Goal: Task Accomplishment & Management: Manage account settings

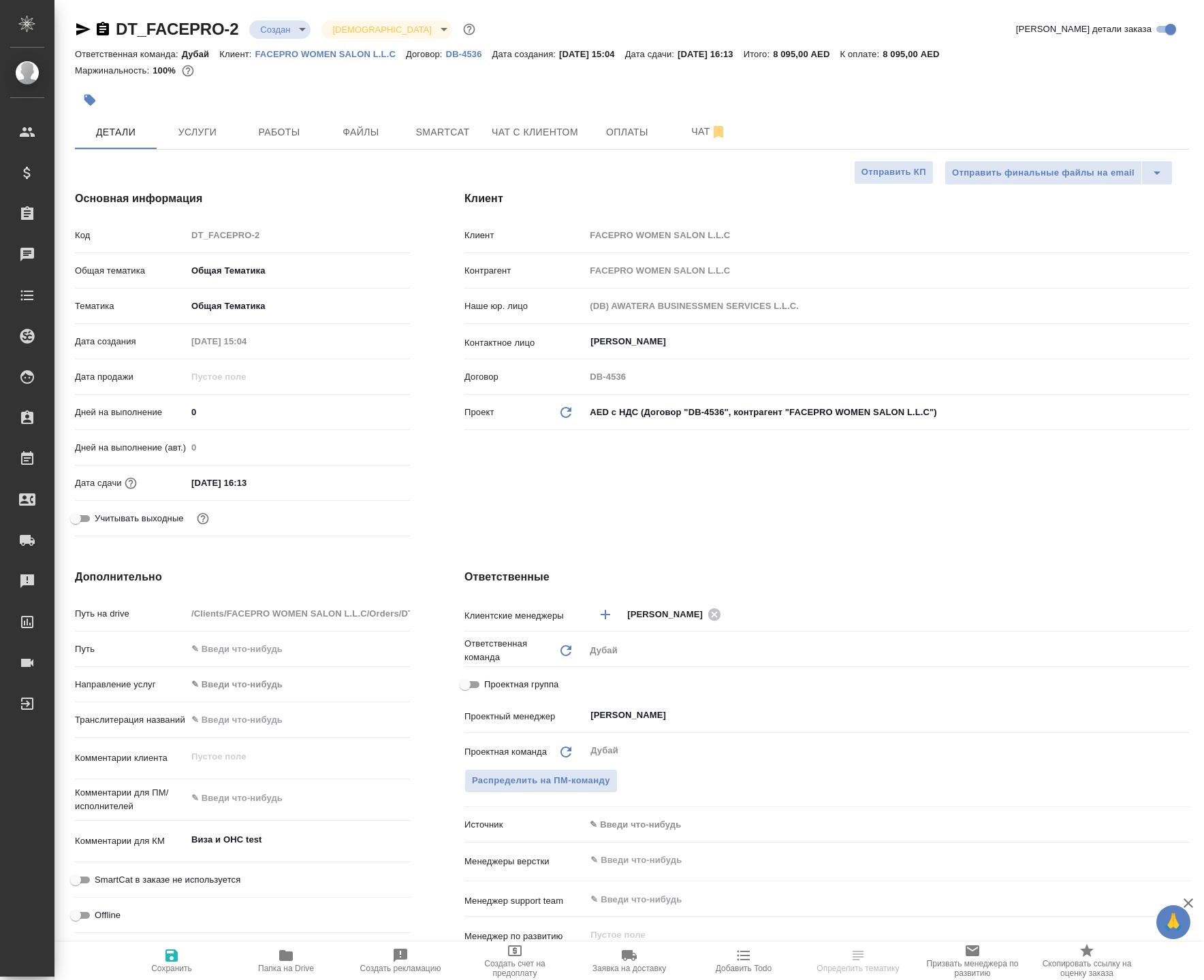
select select "RU"
click at [187, 141] on span "Услуги" at bounding box center [197, 132] width 65 height 17
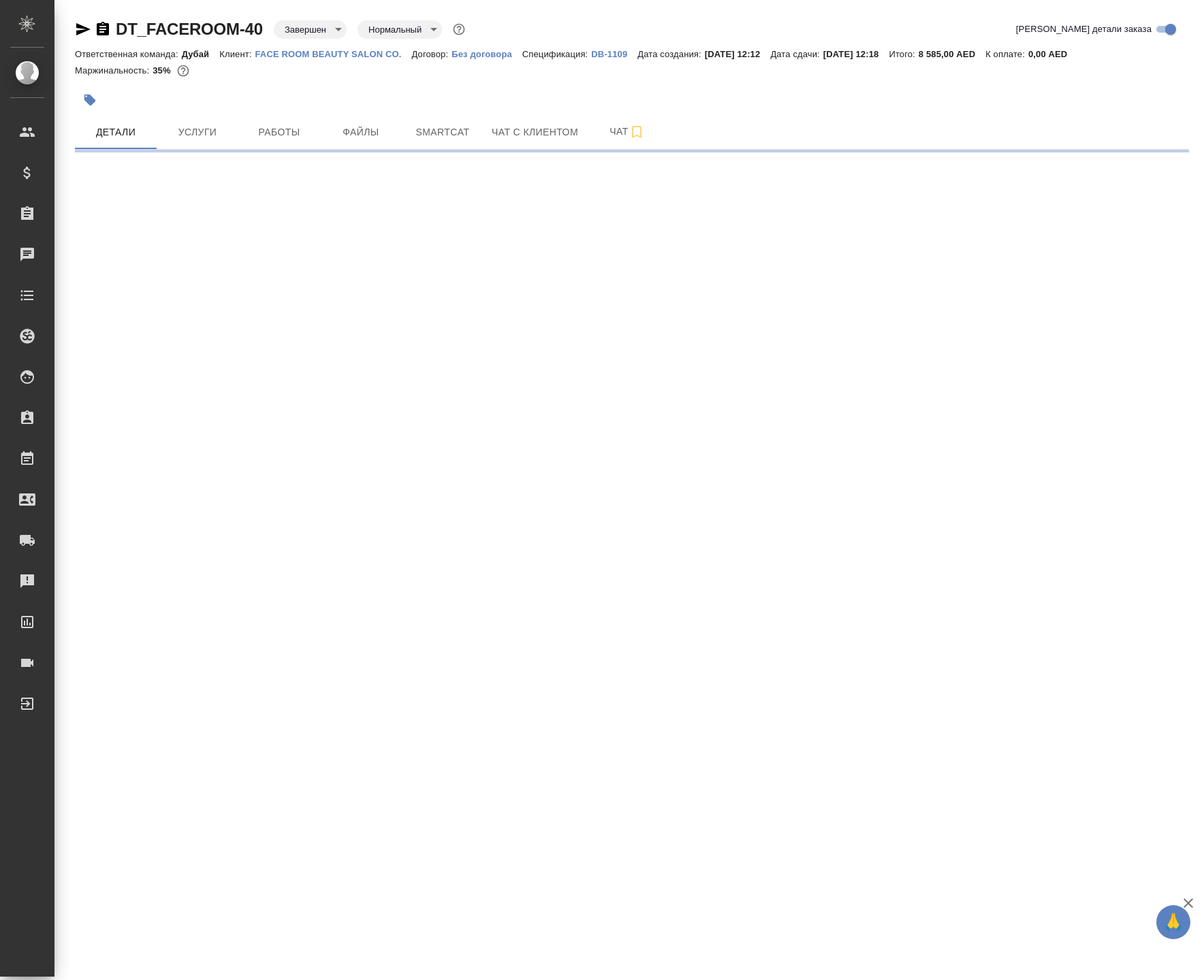
select select "RU"
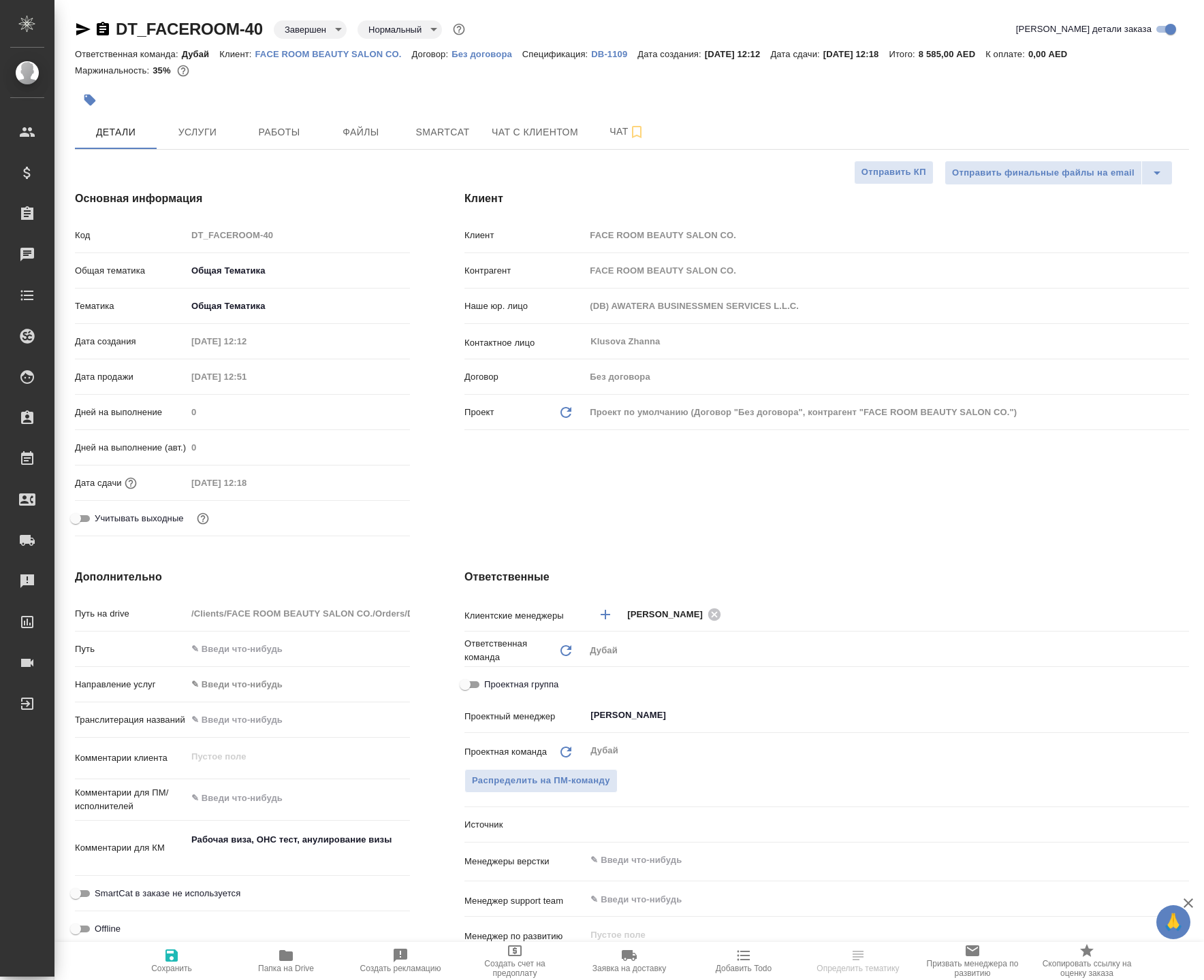
type textarea "x"
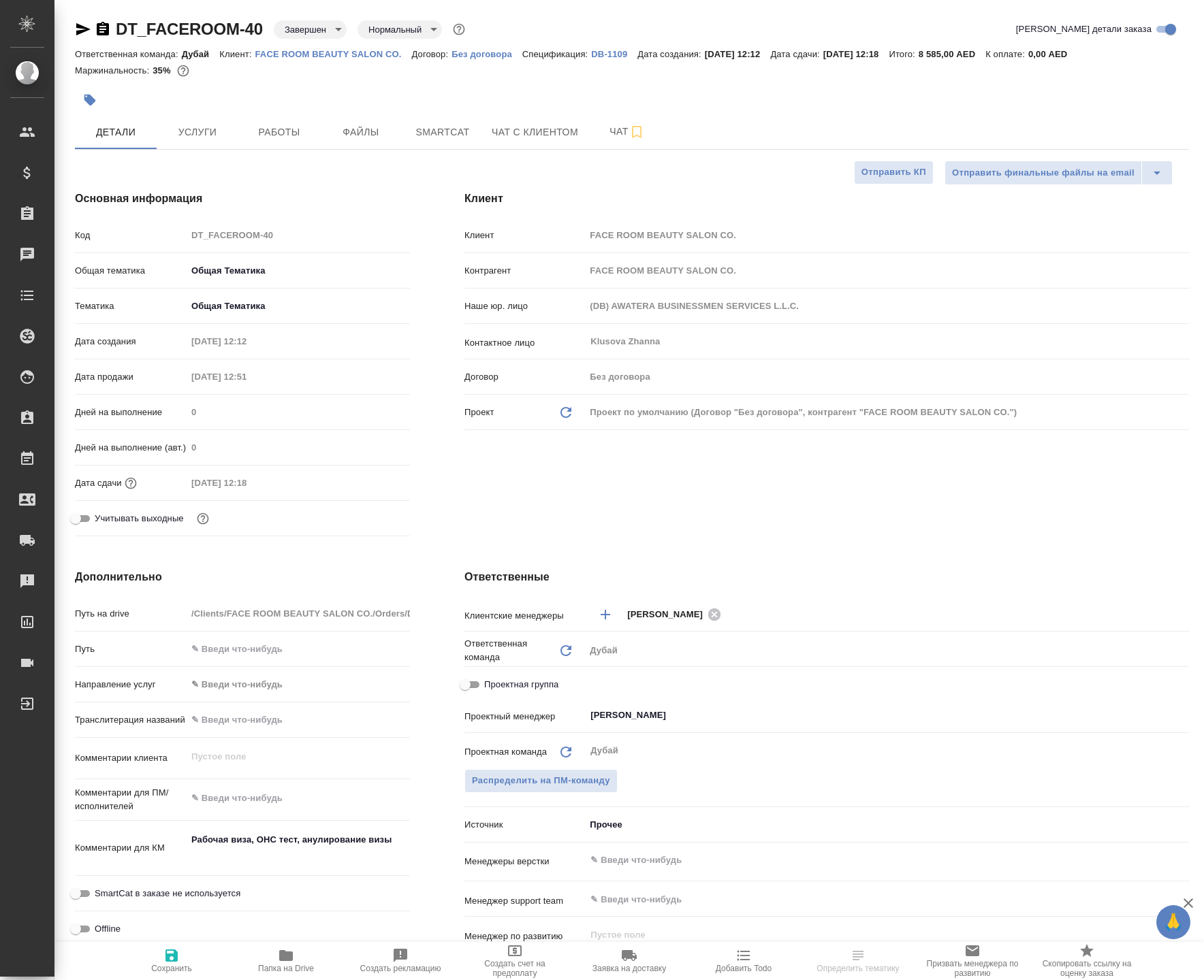
type textarea "x"
click at [222, 141] on span "Услуги" at bounding box center [197, 132] width 65 height 17
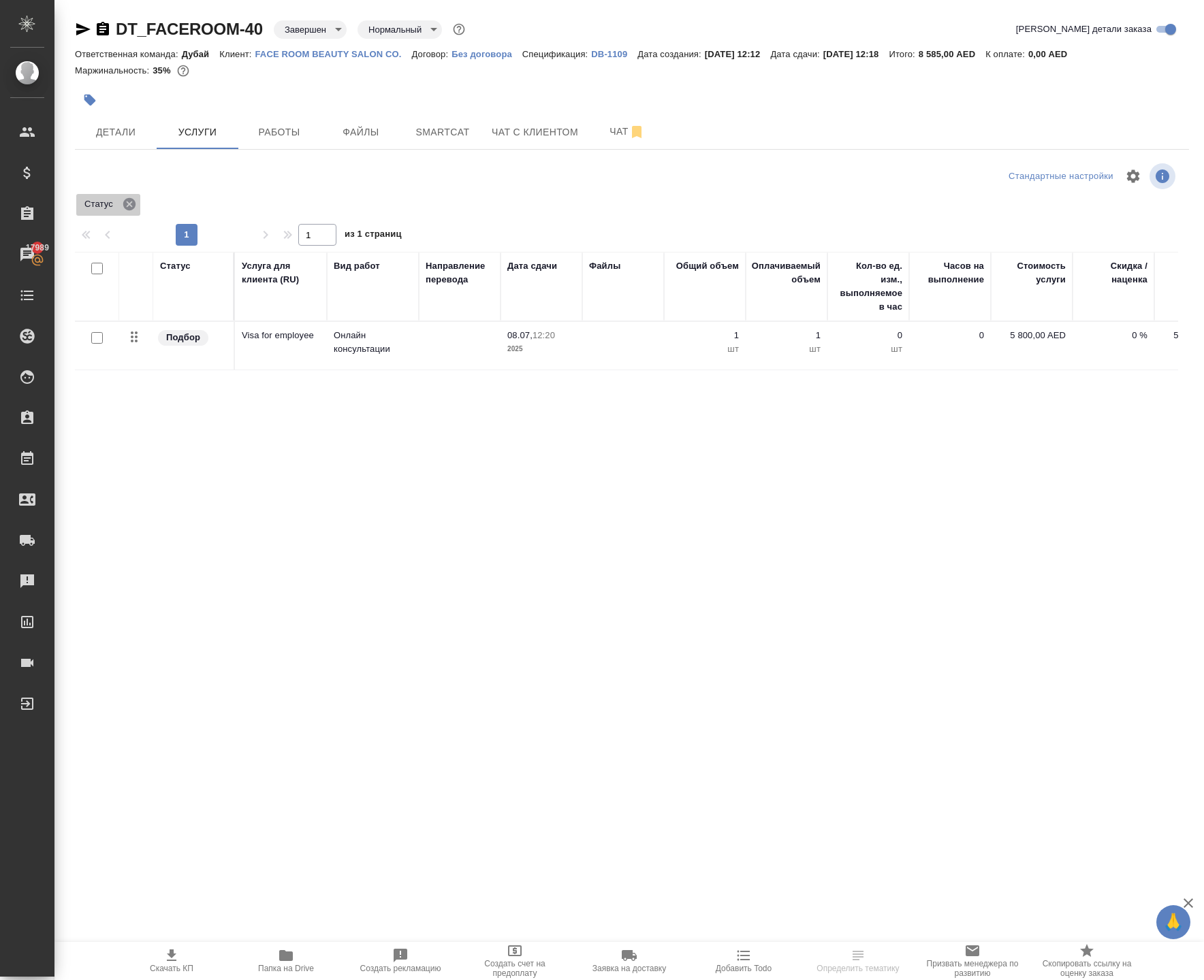
click at [137, 212] on icon at bounding box center [129, 204] width 15 height 15
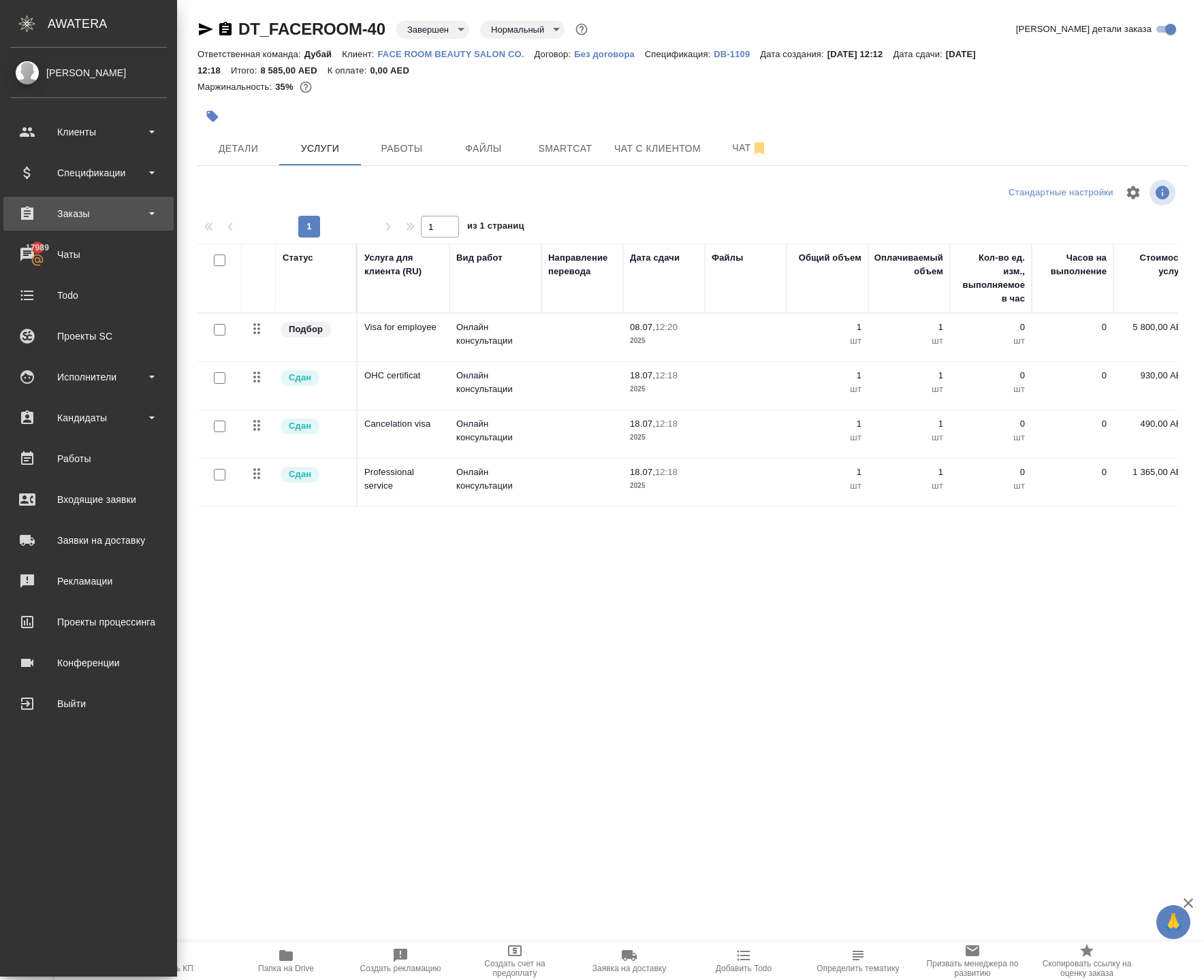
click at [75, 219] on div "Заказы" at bounding box center [88, 213] width 157 height 20
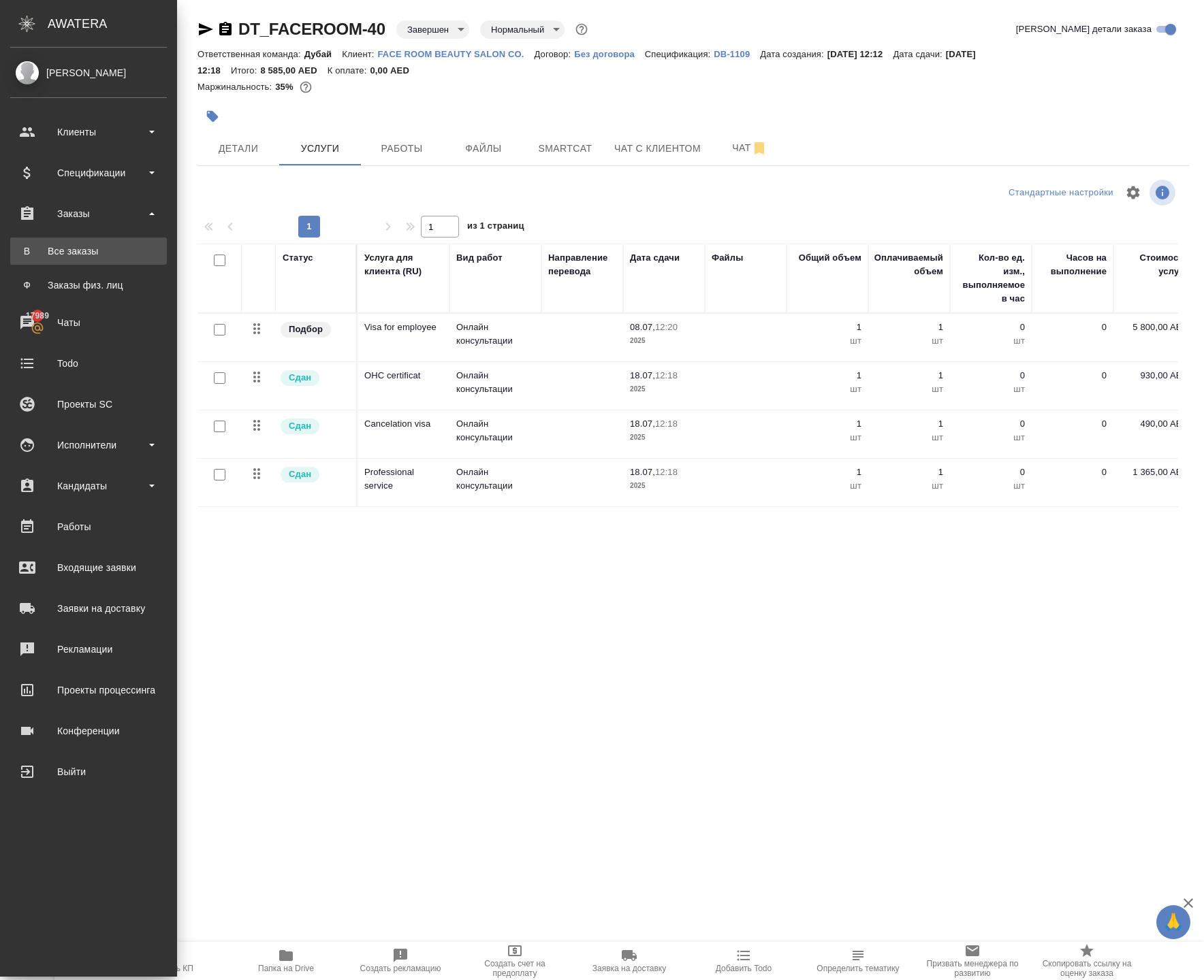
click at [84, 249] on div "Все заказы" at bounding box center [88, 251] width 143 height 13
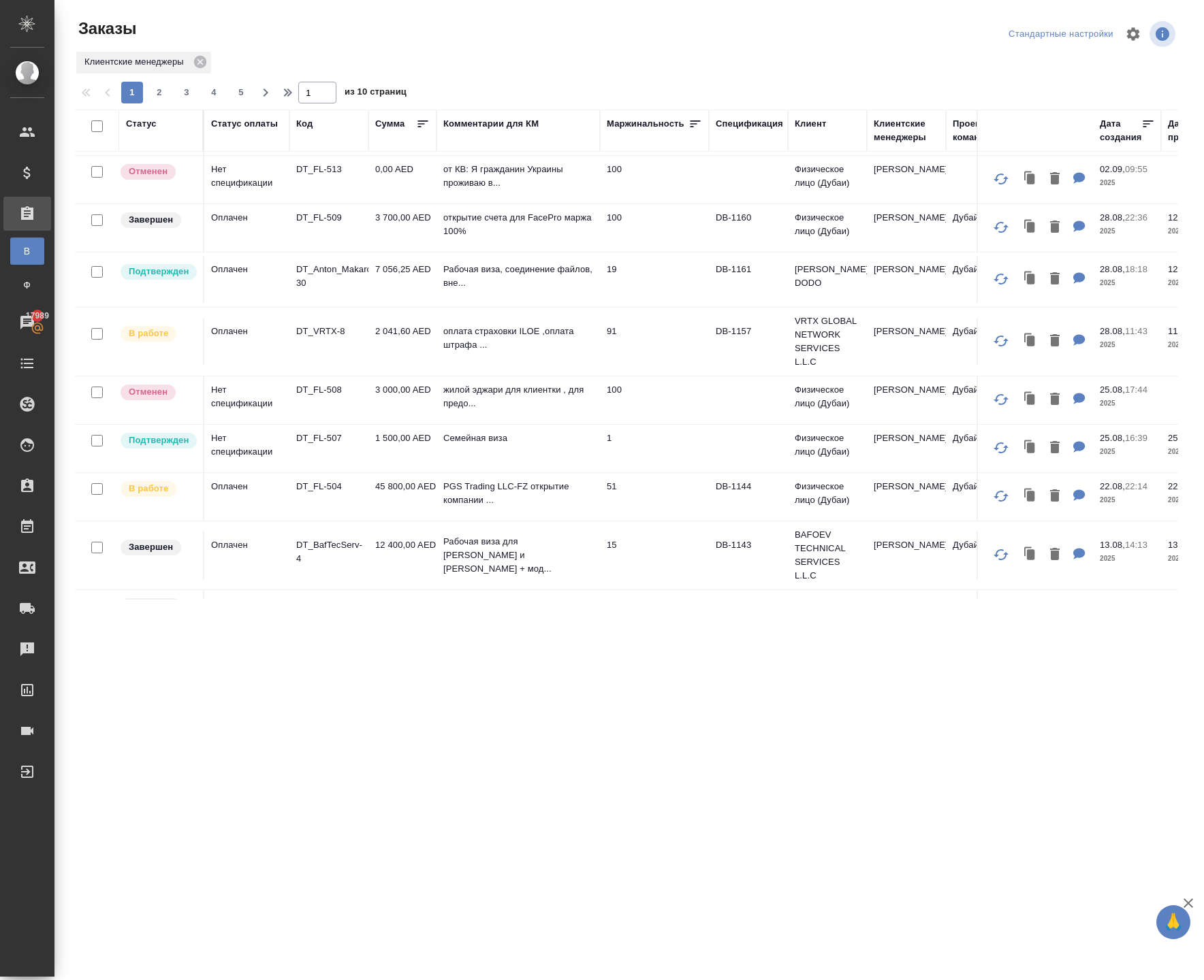
scroll to position [282, 0]
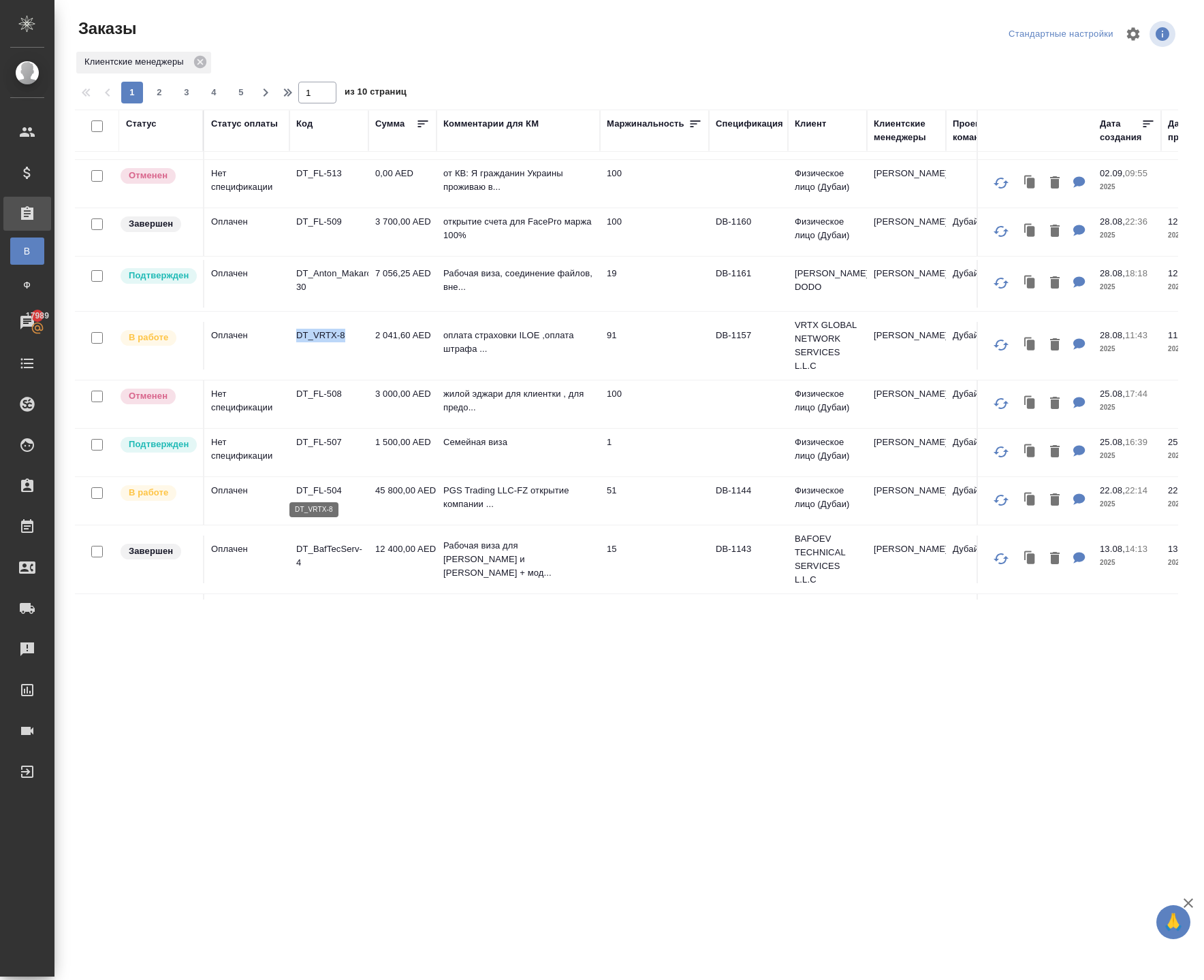
drag, startPoint x: 293, startPoint y: 463, endPoint x: 310, endPoint y: 486, distance: 28.6
click at [310, 369] on td "DT_VRTX-8" at bounding box center [329, 346] width 79 height 47
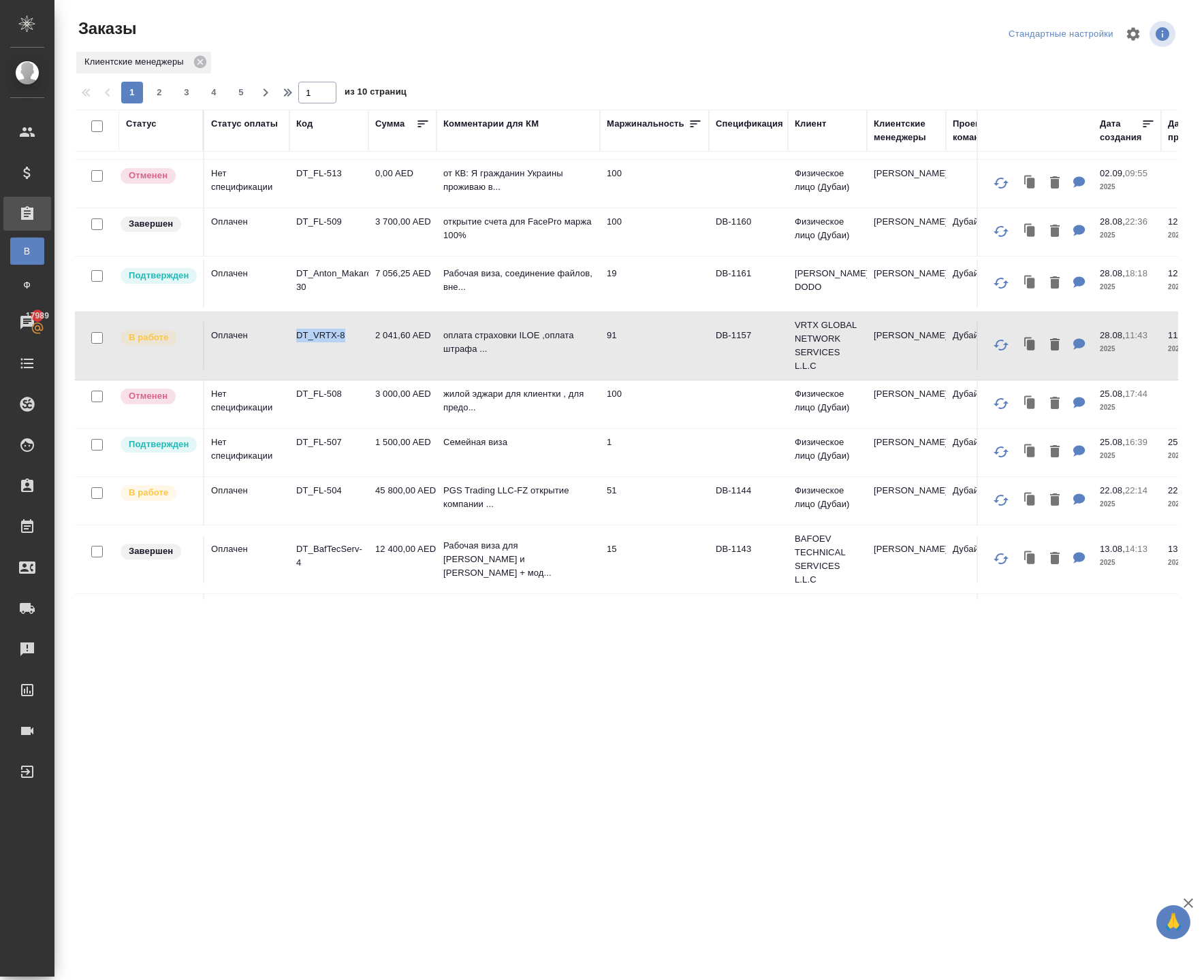
copy p "DT_VRTX-8"
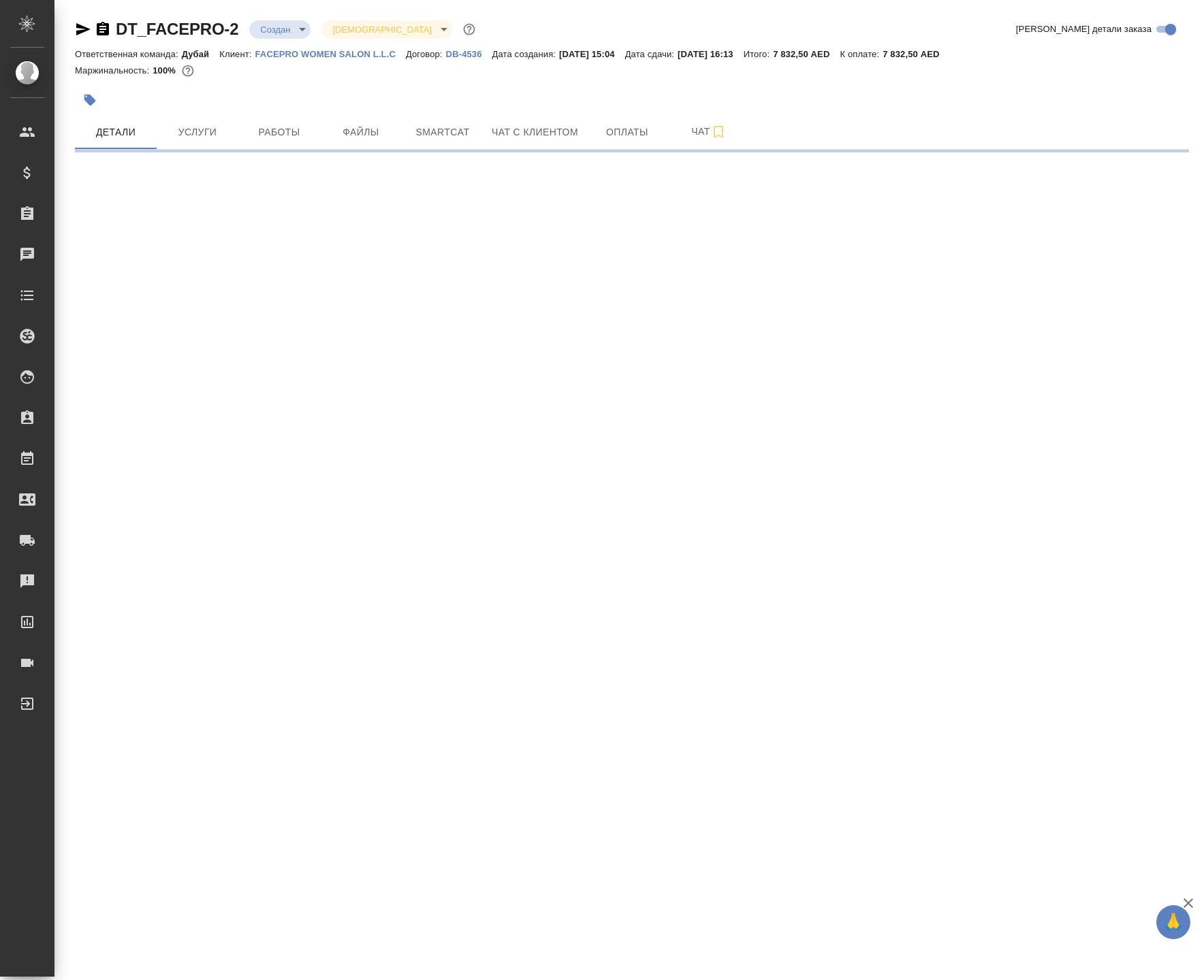
select select "RU"
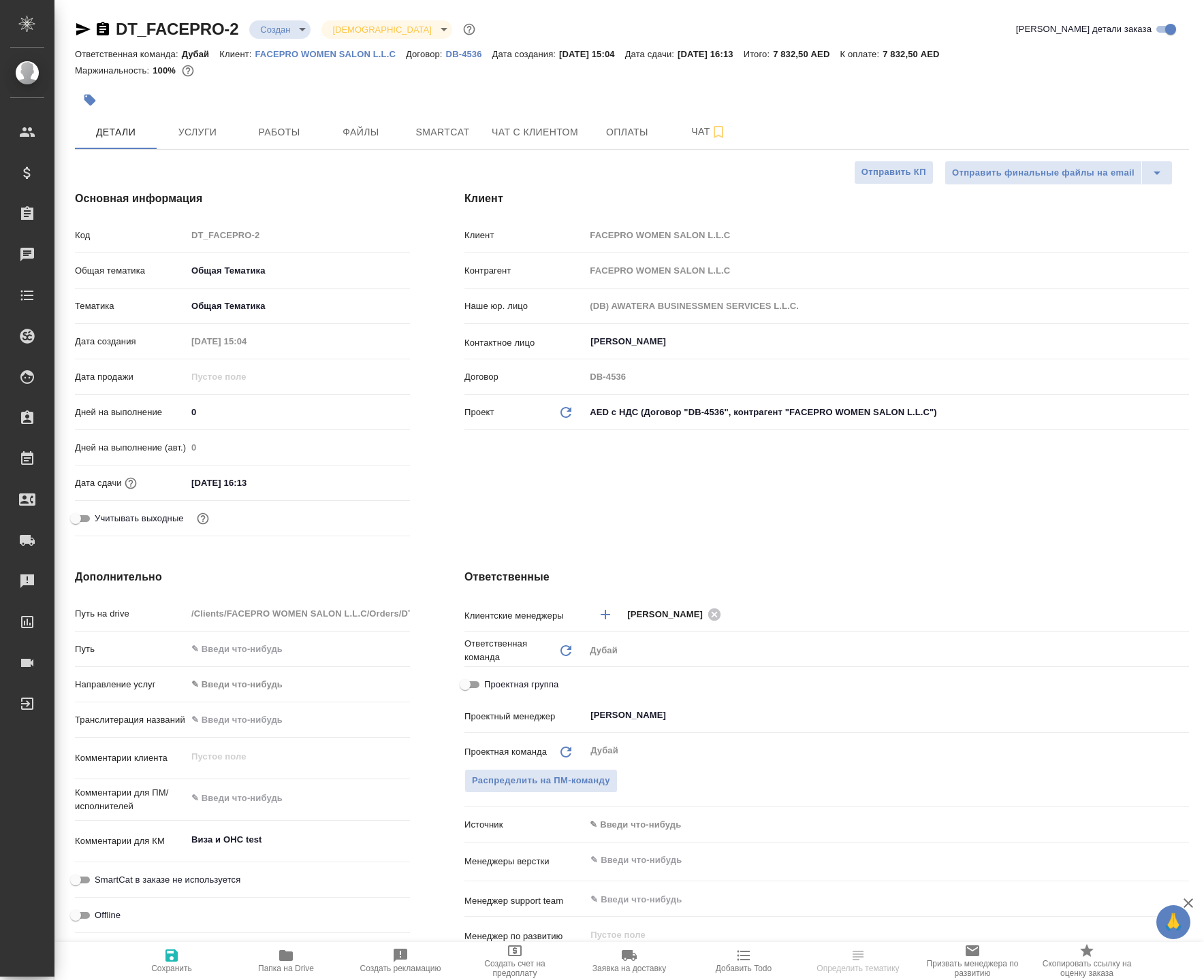
type textarea "x"
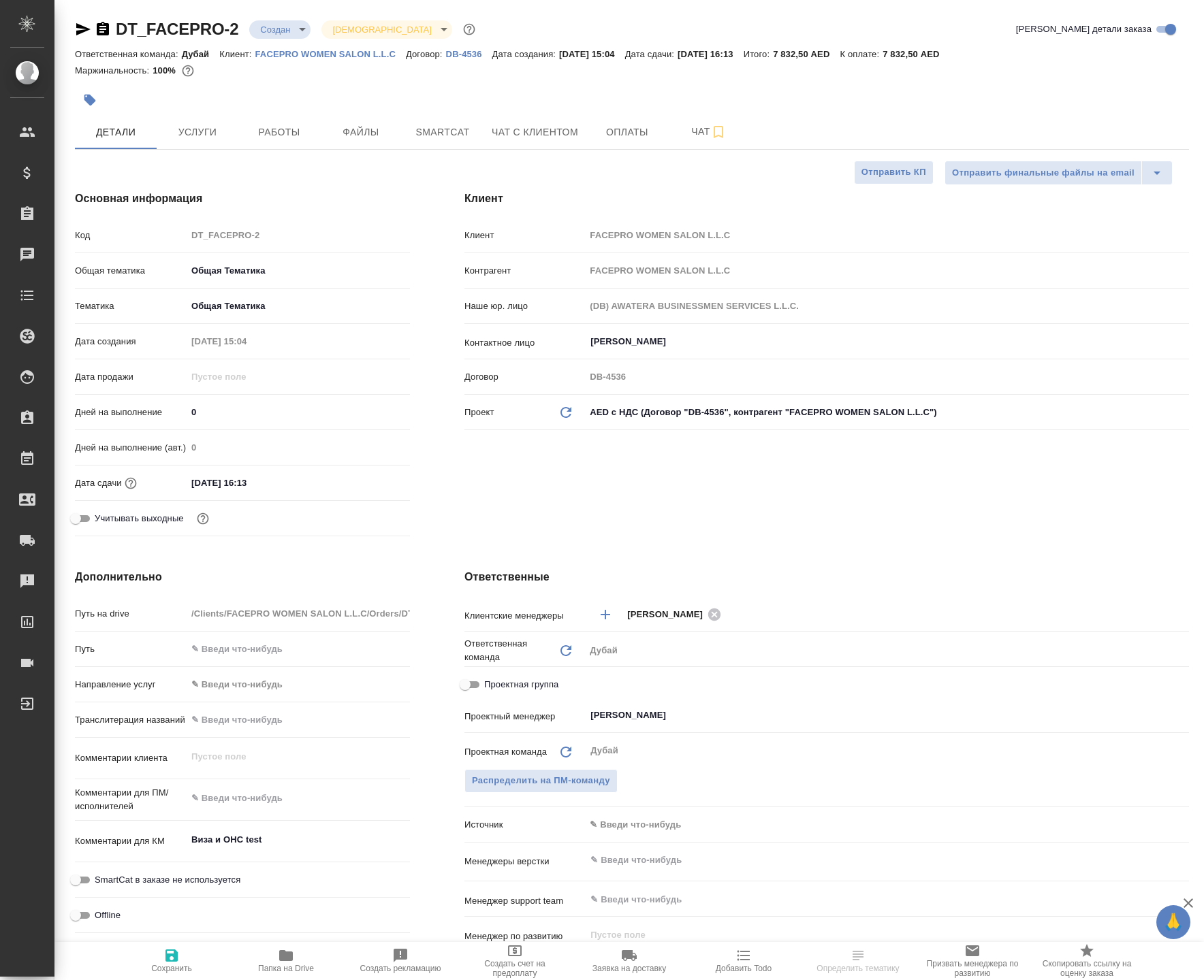
type textarea "x"
click at [217, 141] on span "Услуги" at bounding box center [197, 132] width 65 height 17
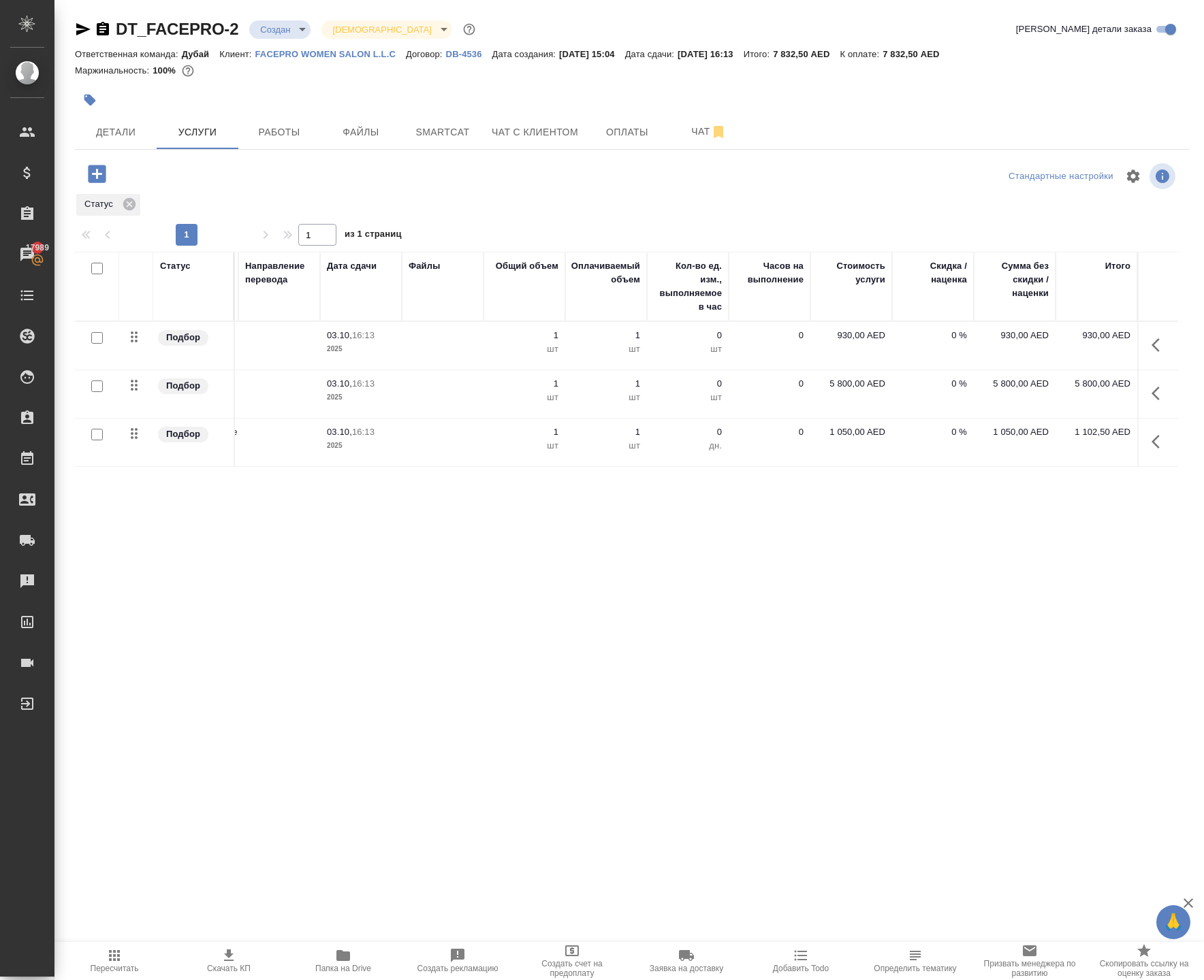
scroll to position [0, 181]
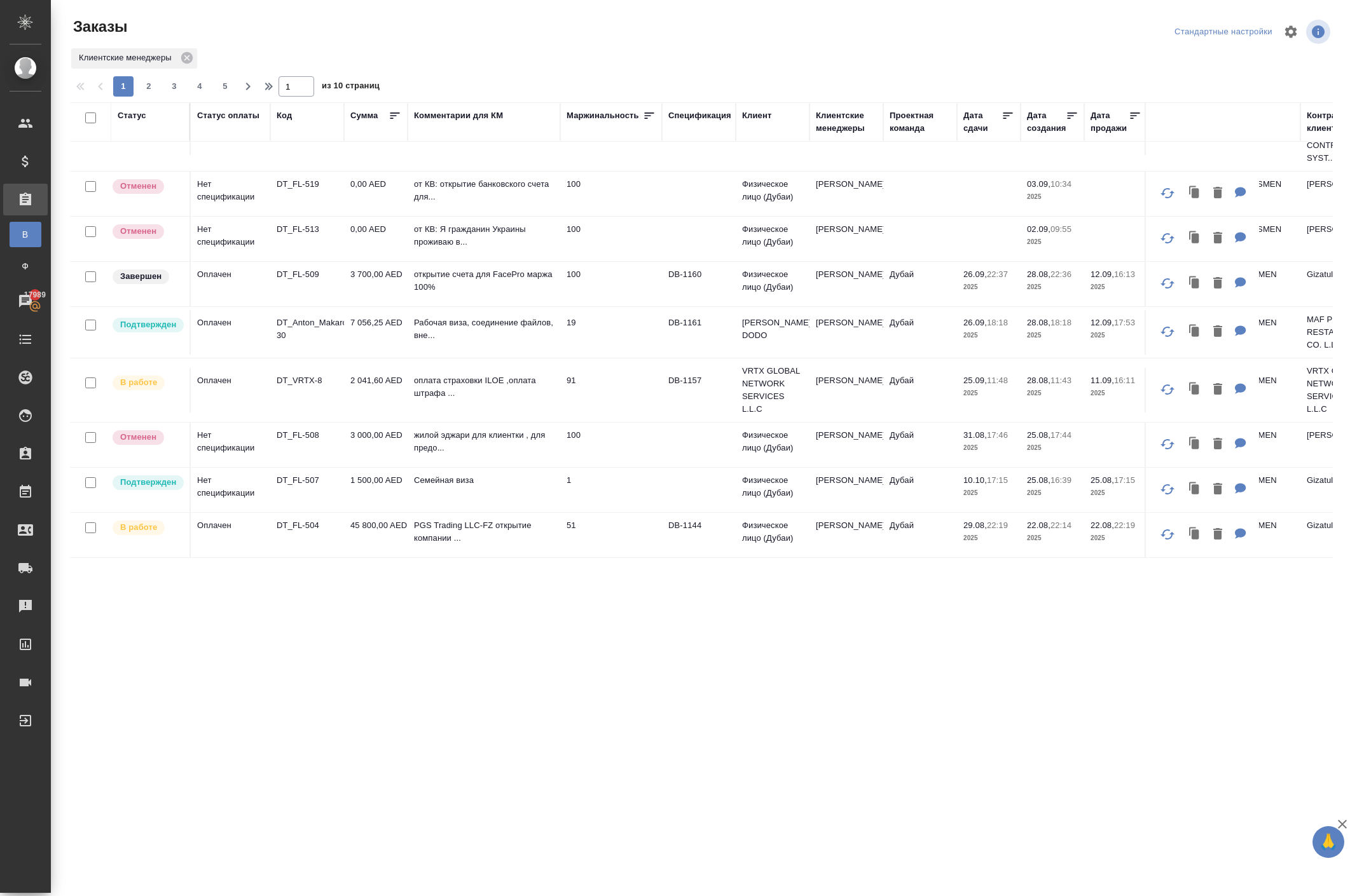
scroll to position [213, 0]
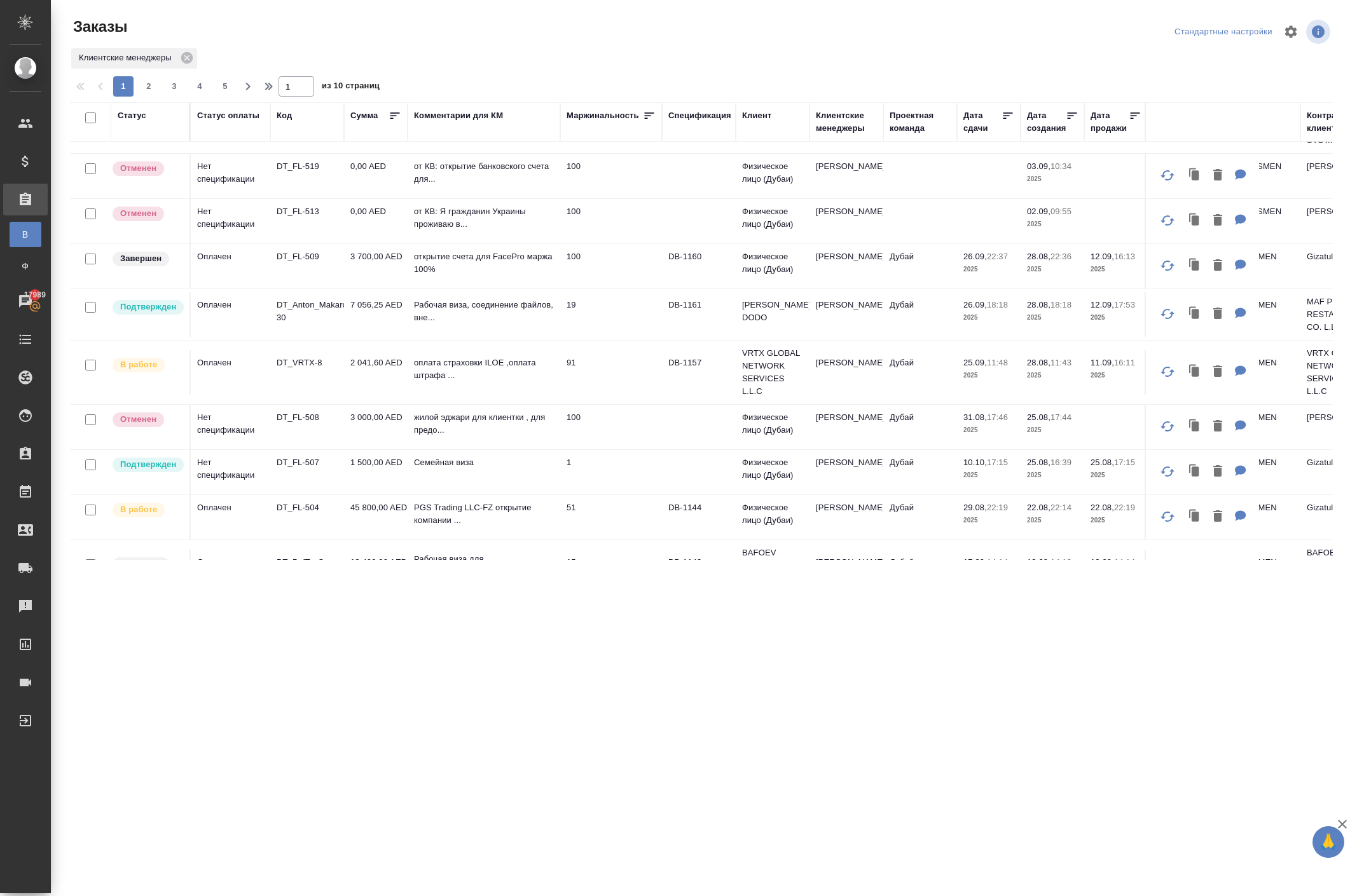
click at [302, 395] on td "DT_VRTX-8" at bounding box center [307, 372] width 74 height 44
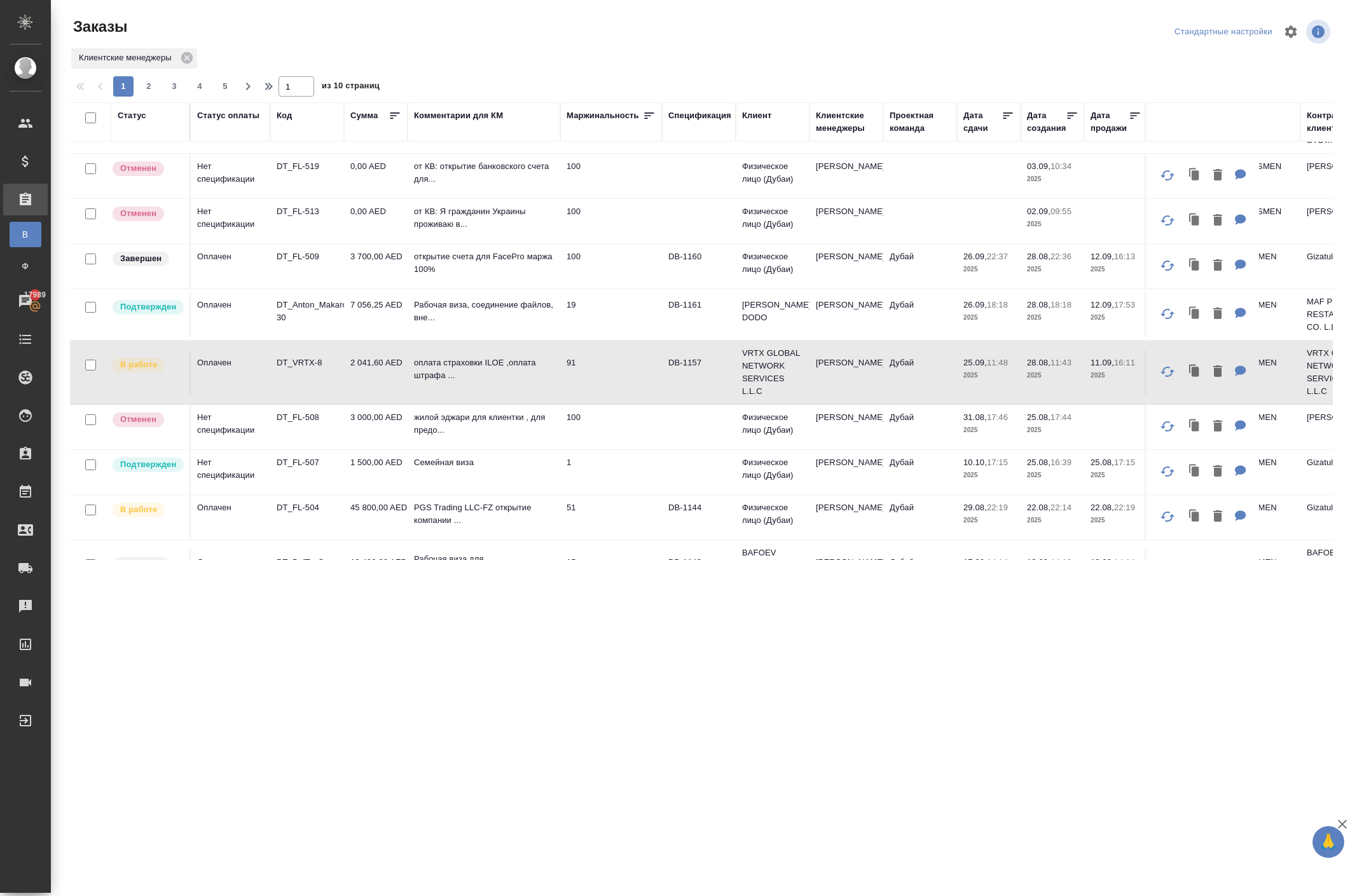
click at [302, 395] on td "DT_VRTX-8" at bounding box center [307, 372] width 74 height 44
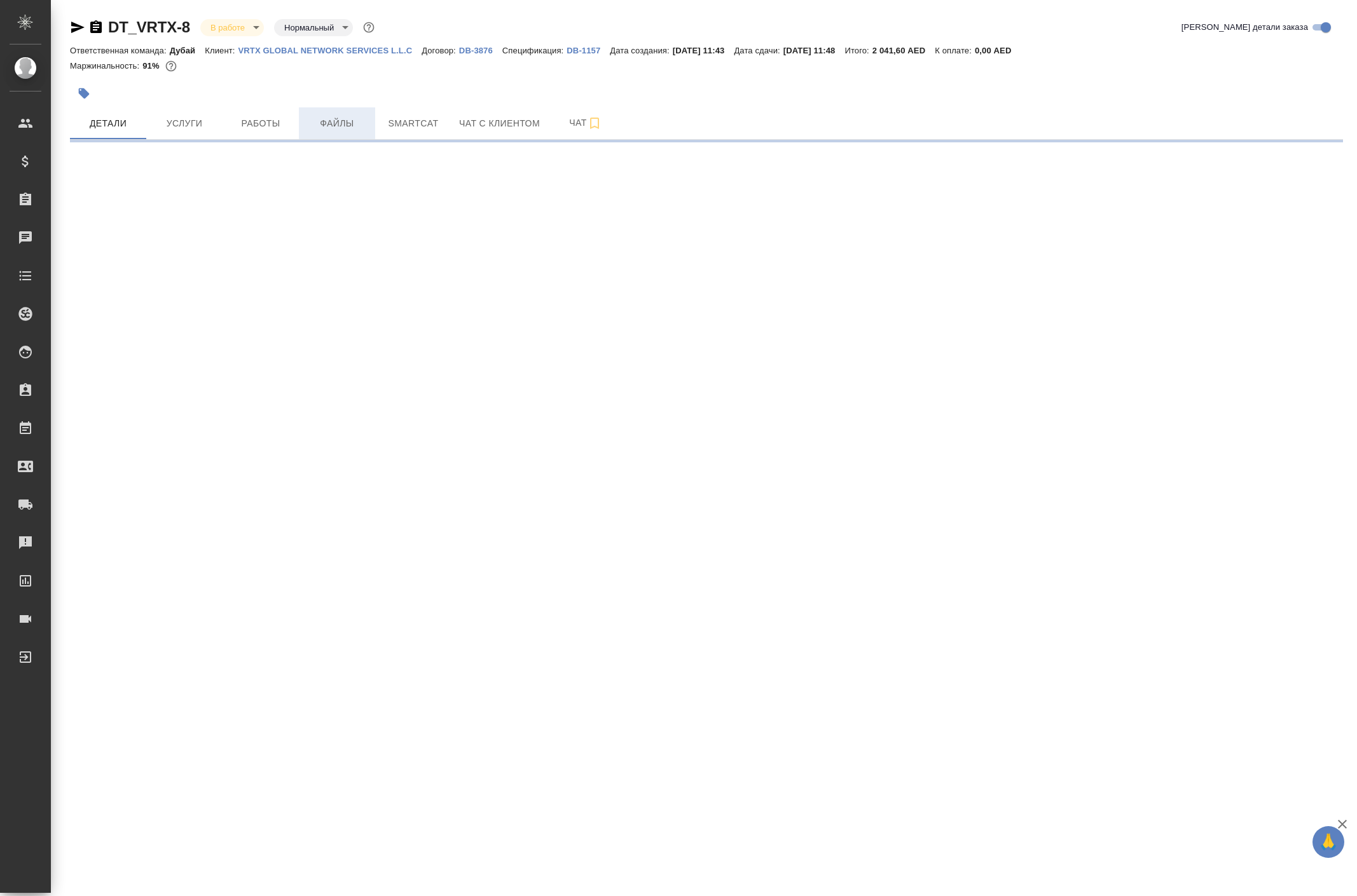
select select "RU"
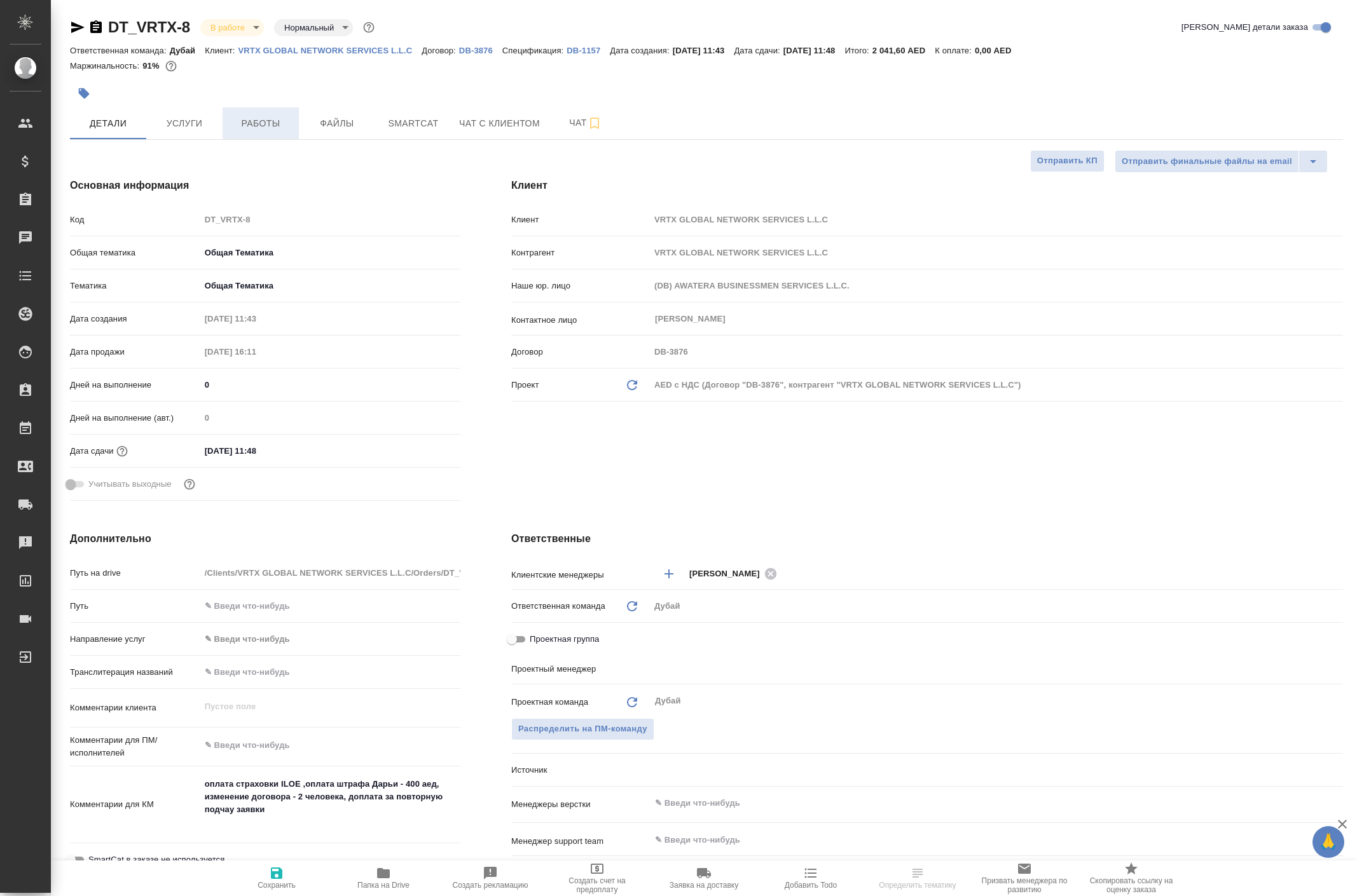
type textarea "x"
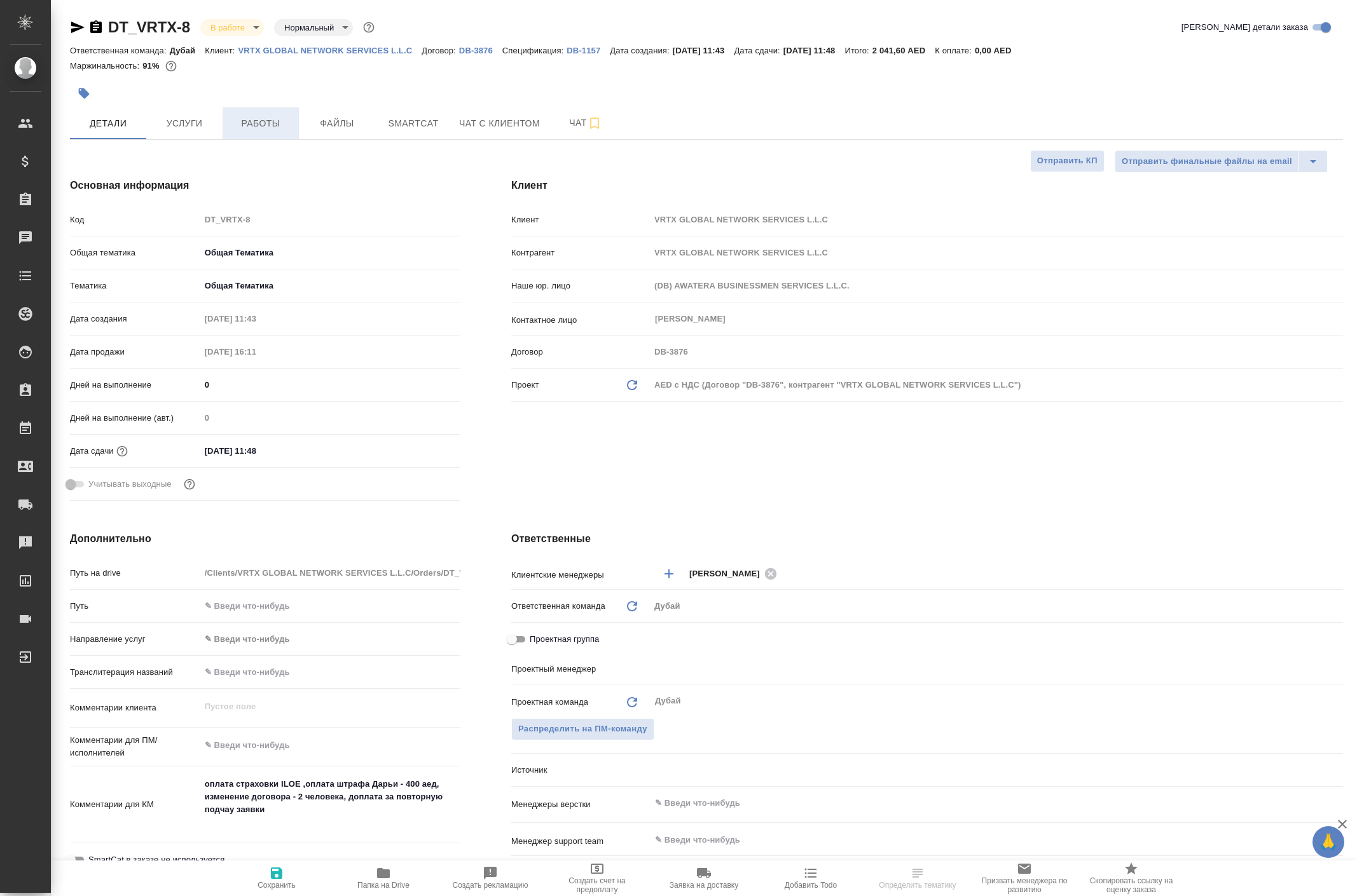
type textarea "x"
type input "[PERSON_NAME]"
click at [266, 132] on span "Работы" at bounding box center [261, 124] width 61 height 16
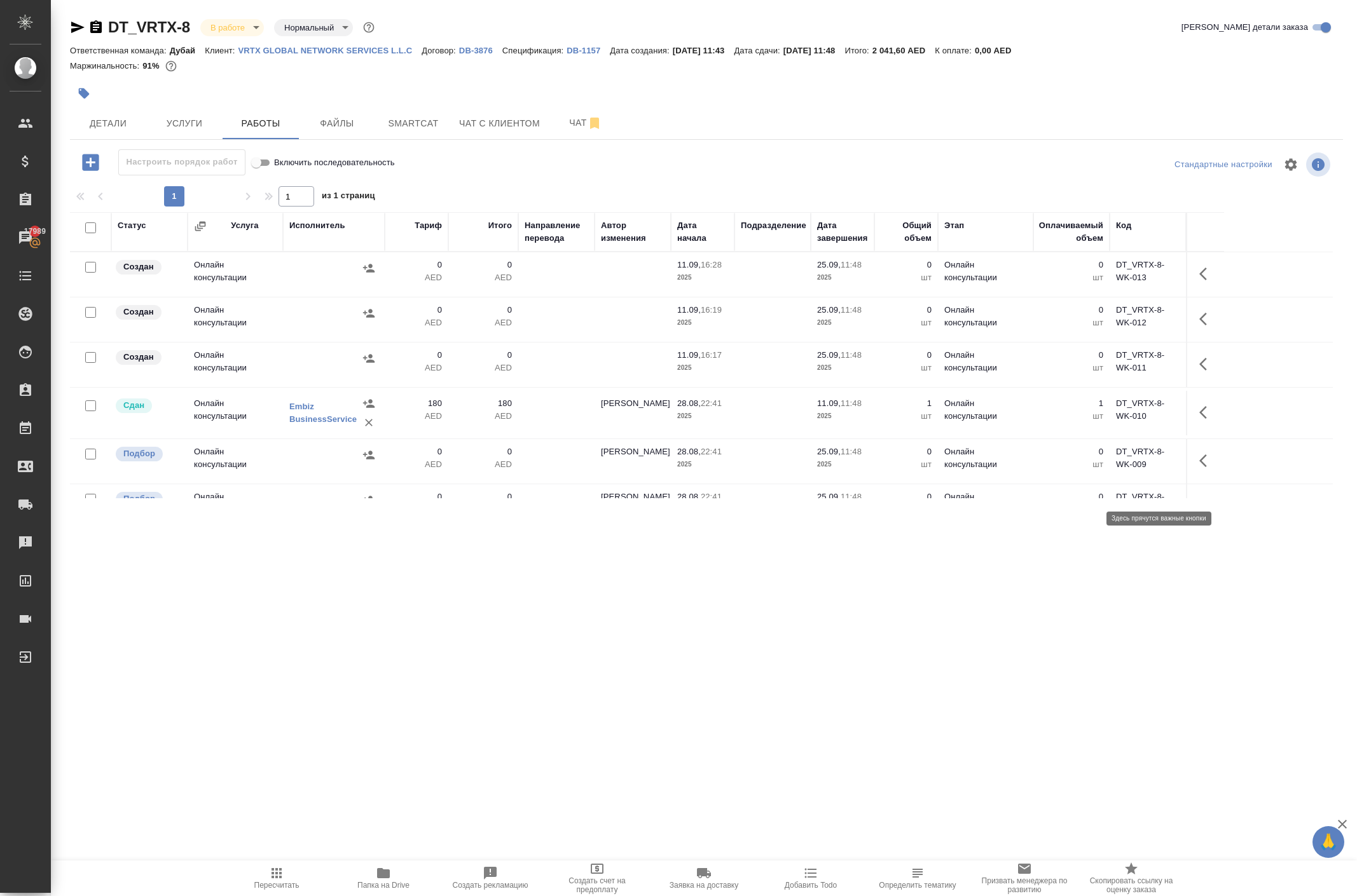
click at [1199, 371] on icon "button" at bounding box center [1206, 364] width 15 height 15
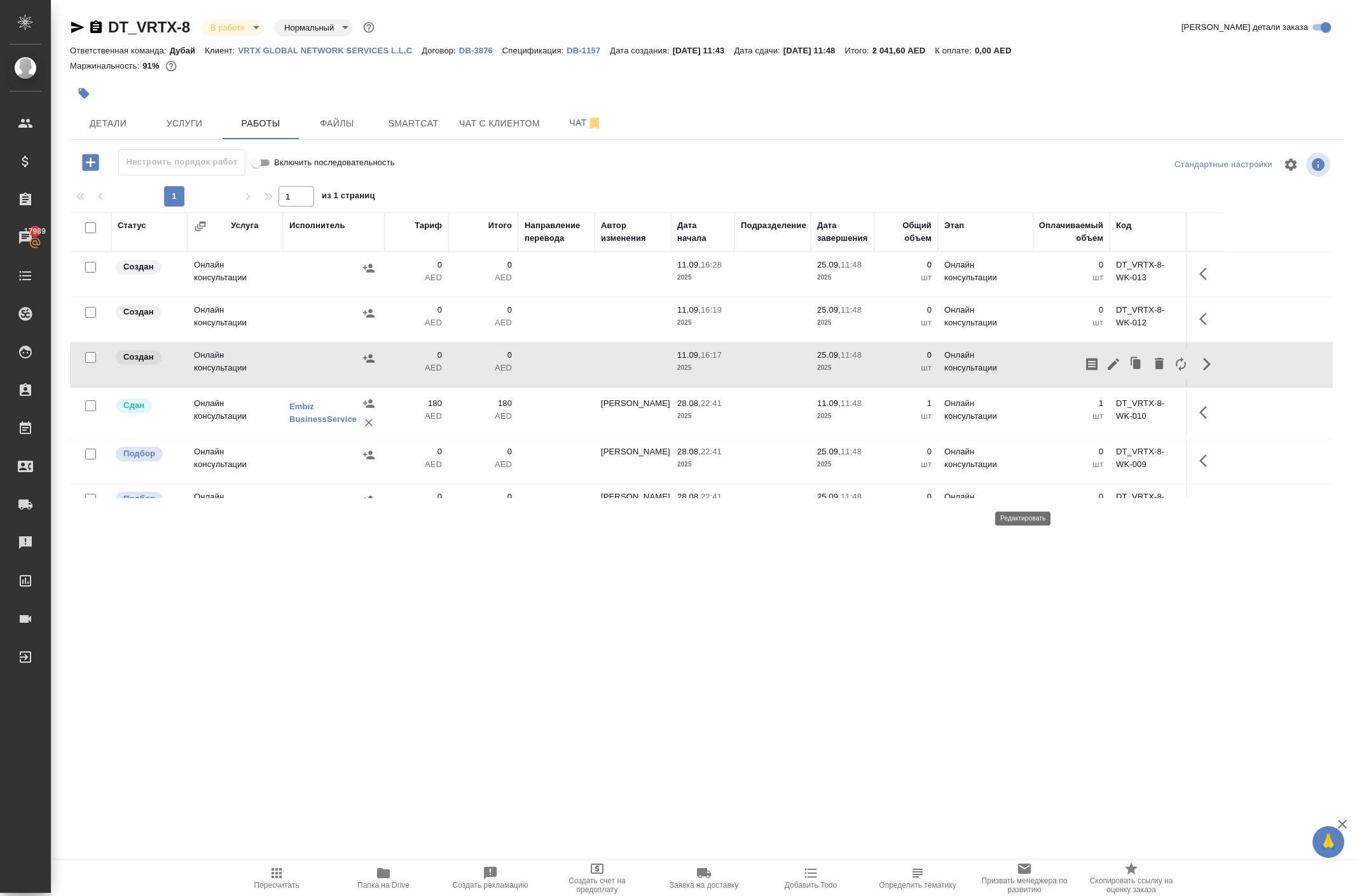
click at [1108, 370] on icon "button" at bounding box center [1113, 364] width 12 height 12
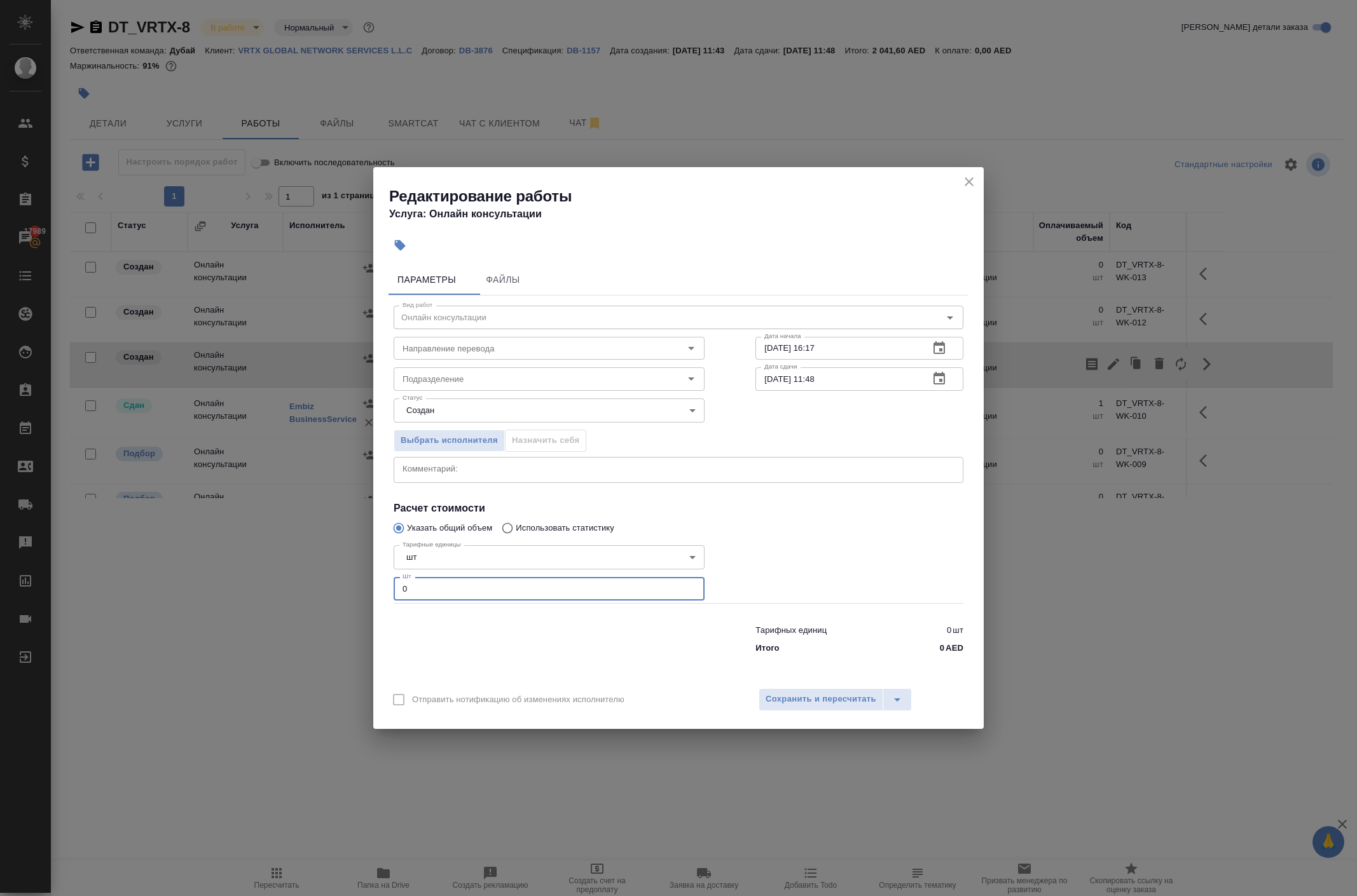
click at [419, 600] on input "0" at bounding box center [549, 589] width 311 height 23
type input "1"
click at [417, 433] on span "Выбрать исполнителя" at bounding box center [449, 441] width 97 height 15
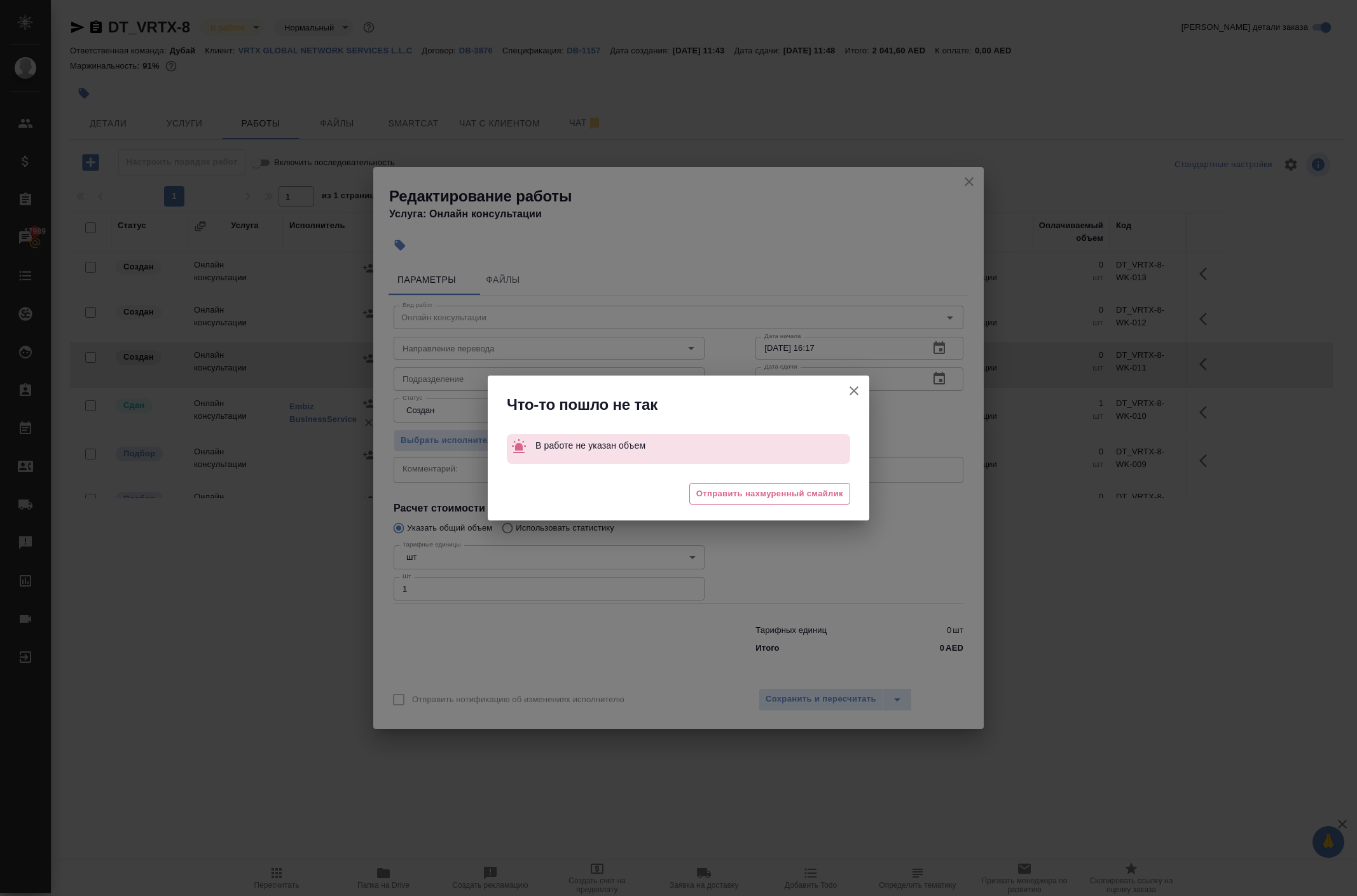
click at [846, 383] on icon "button" at bounding box center [854, 391] width 15 height 15
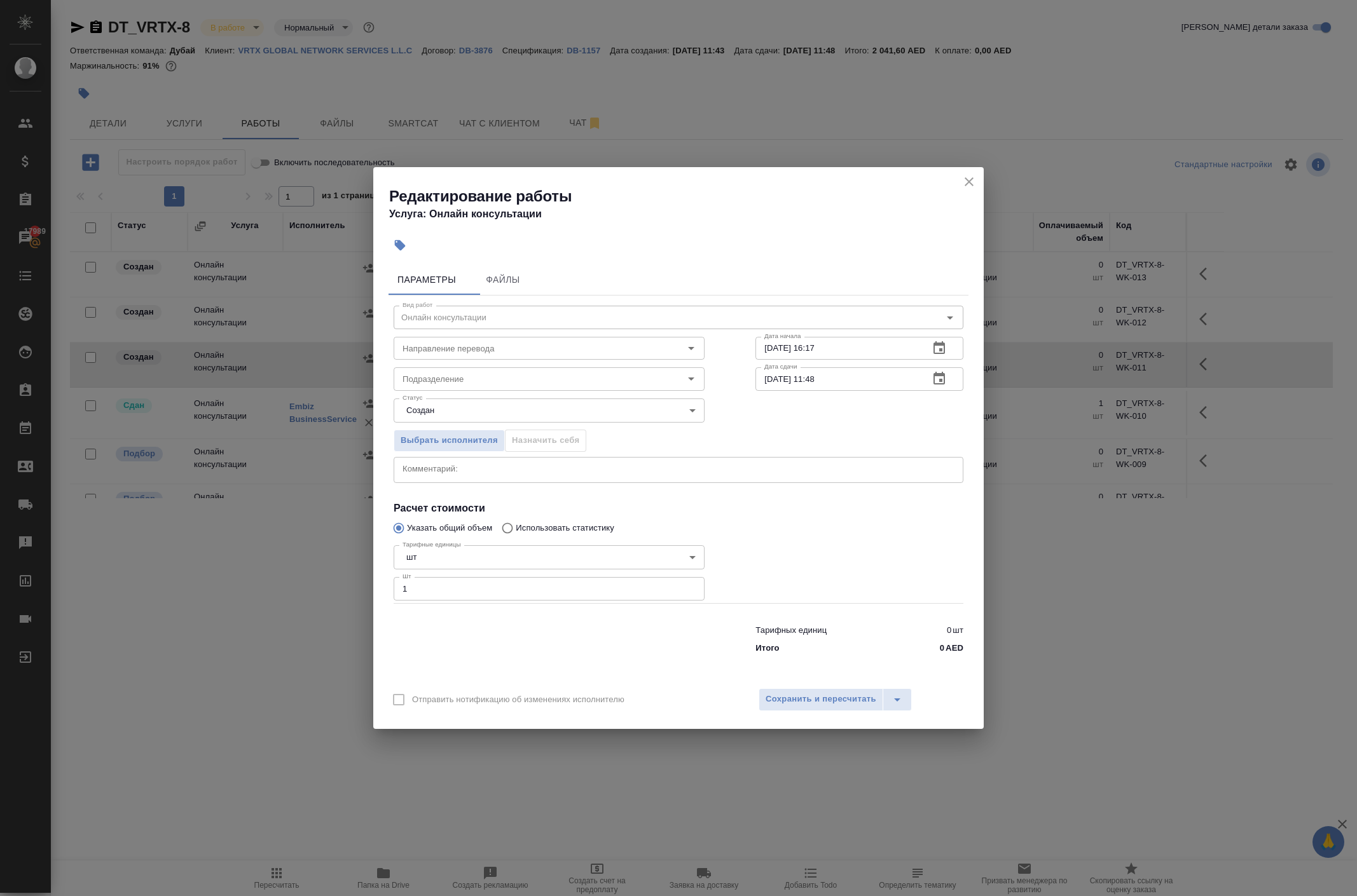
click at [643, 391] on body "🙏 .cls-1 fill:#fff; AWATERA Solokha Petro Клиенты Спецификации Заказы 17989 Чат…" at bounding box center [678, 448] width 1357 height 896
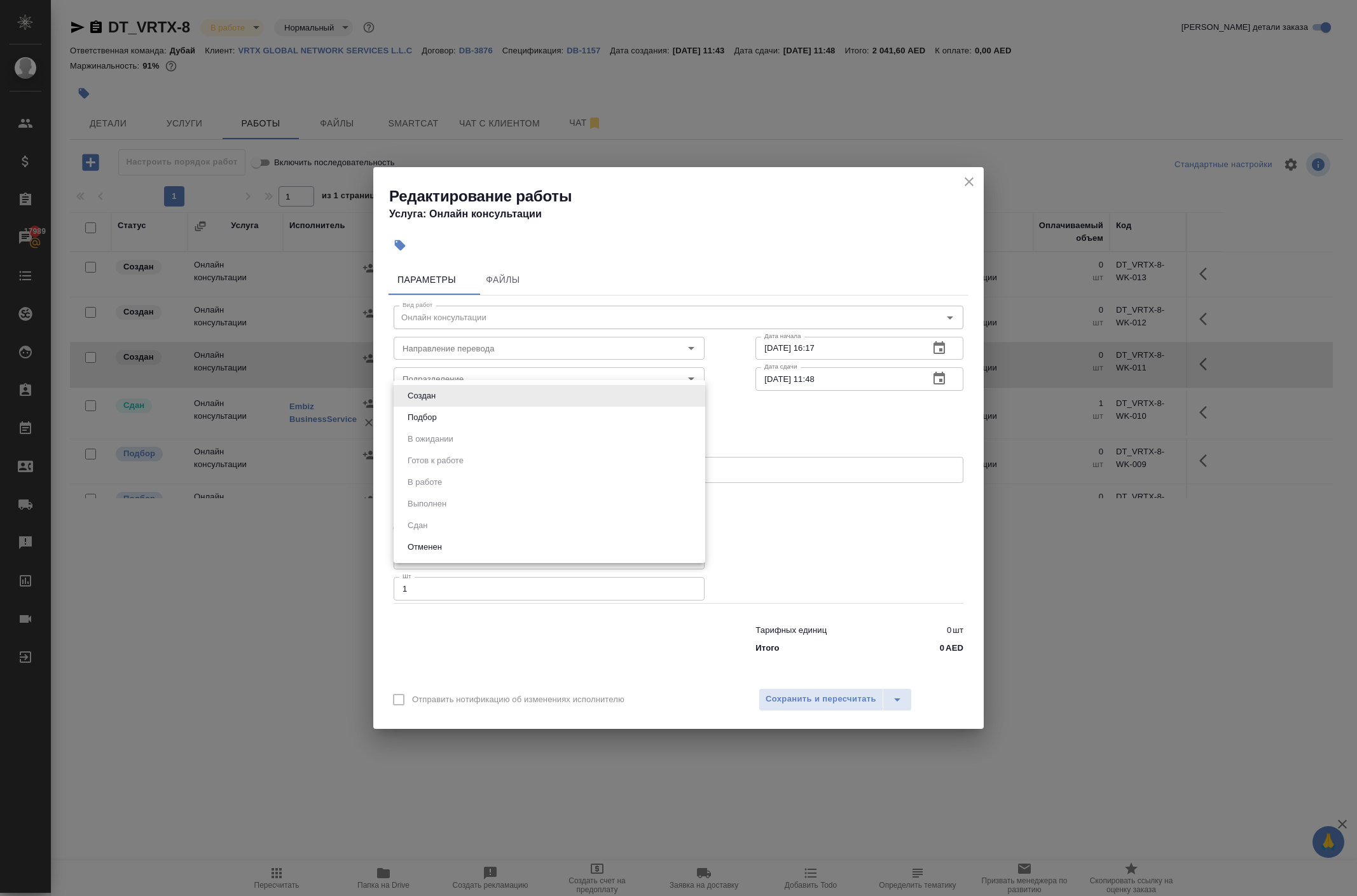
click at [514, 419] on li "Подбор" at bounding box center [549, 417] width 311 height 21
type input "recruiting"
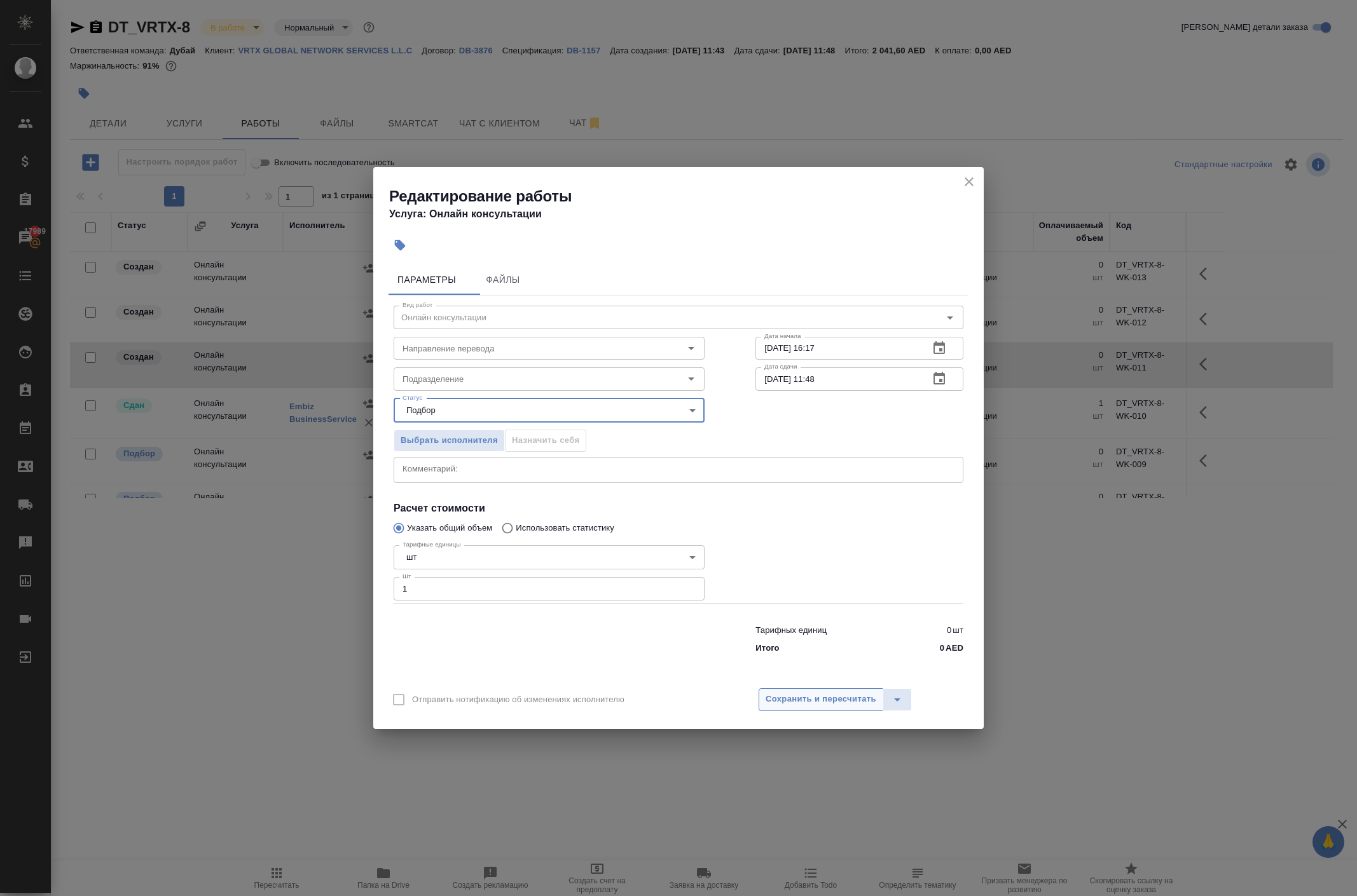
click at [802, 707] on span "Сохранить и пересчитать" at bounding box center [821, 700] width 110 height 15
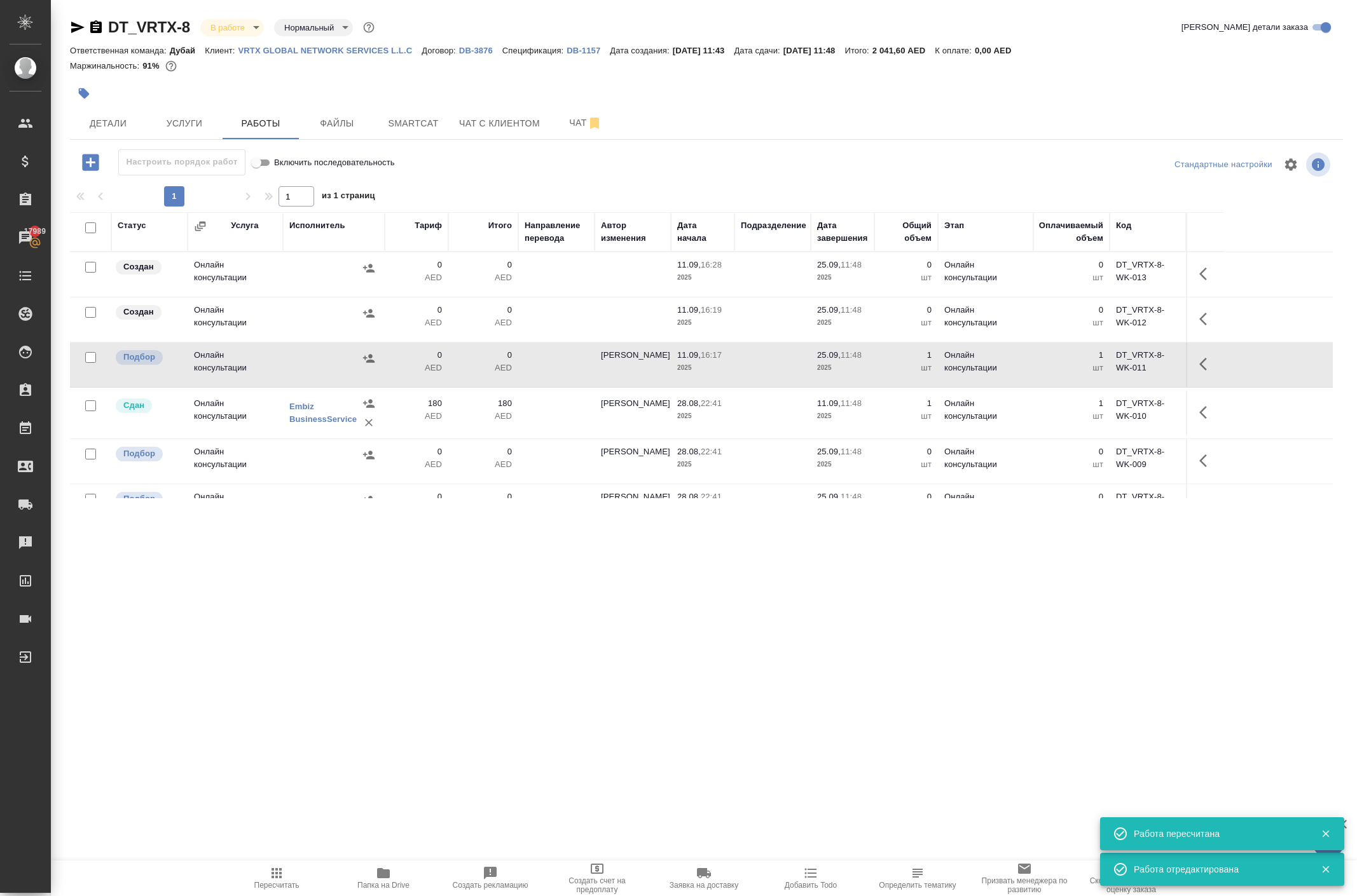
click at [365, 362] on icon "button" at bounding box center [369, 358] width 12 height 8
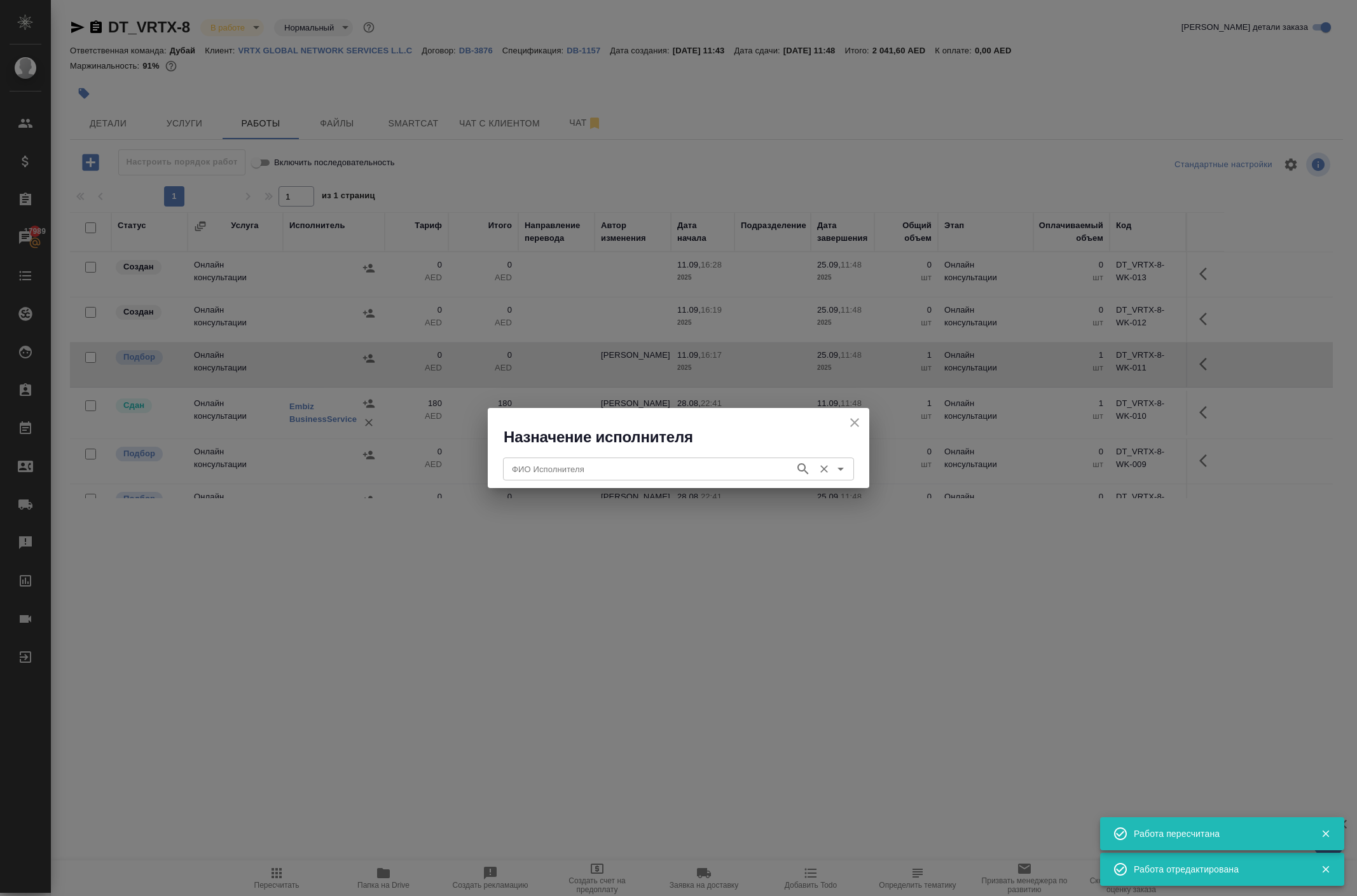
click at [606, 477] on input "ФИО Исполнителя" at bounding box center [648, 469] width 282 height 15
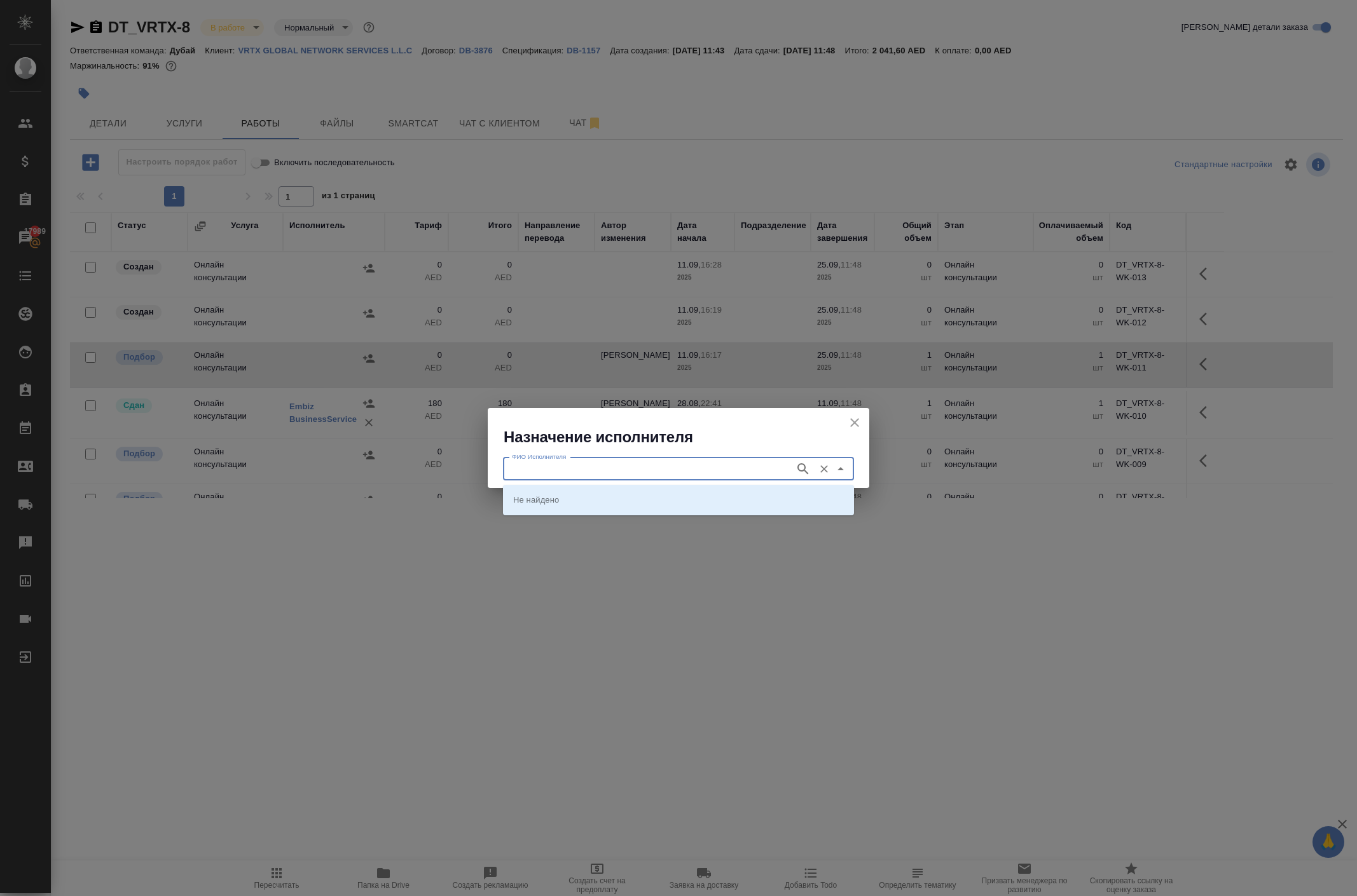
click at [554, 469] on input "ФИО Исполнителя" at bounding box center [648, 469] width 282 height 15
type input "embiz"
click at [534, 508] on li "Embiz BusinessService" at bounding box center [678, 499] width 351 height 23
type input "Embiz BusinessService"
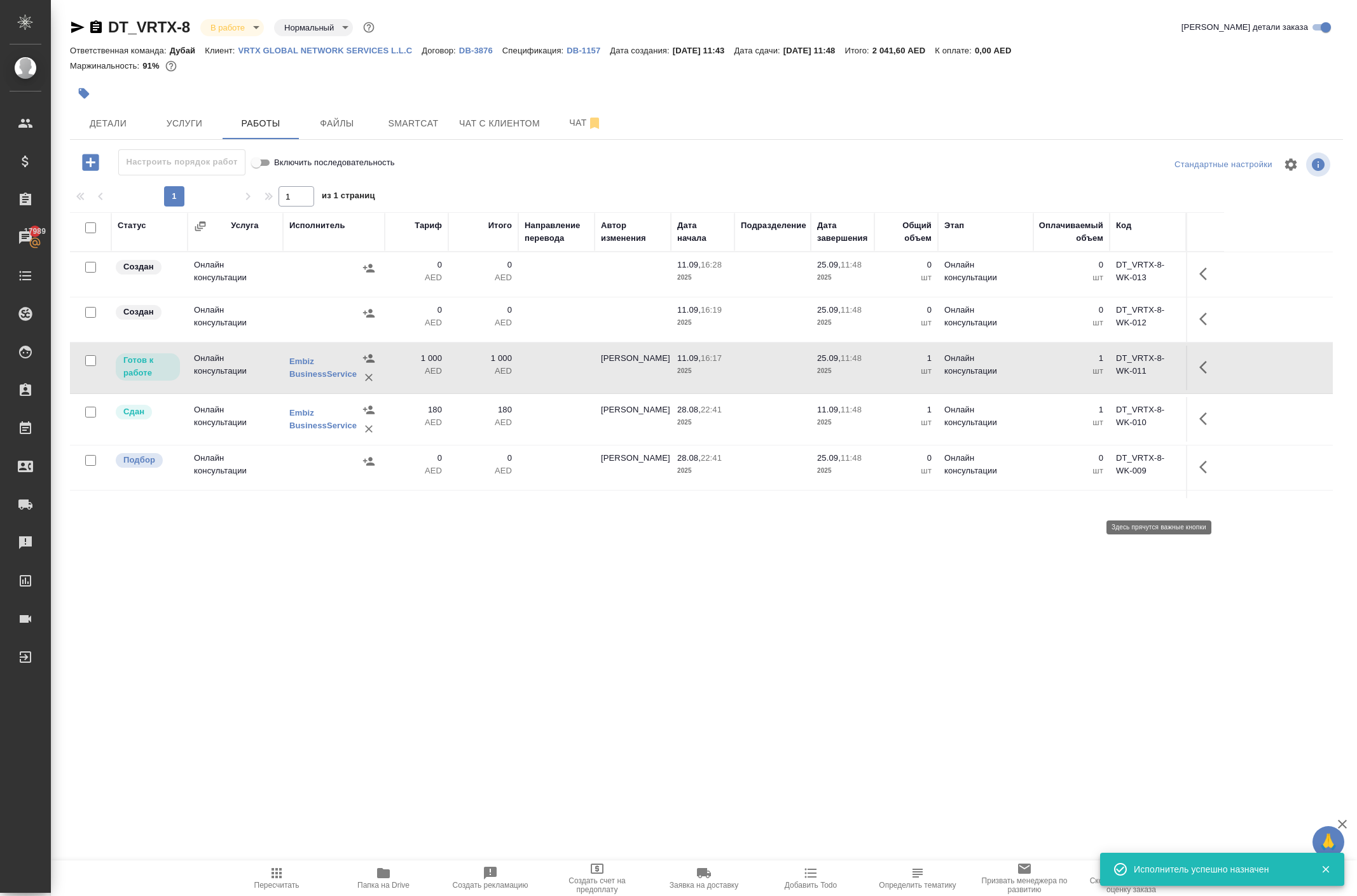
click at [1199, 375] on icon "button" at bounding box center [1206, 367] width 15 height 15
click at [1105, 375] on icon "button" at bounding box center [1113, 367] width 15 height 15
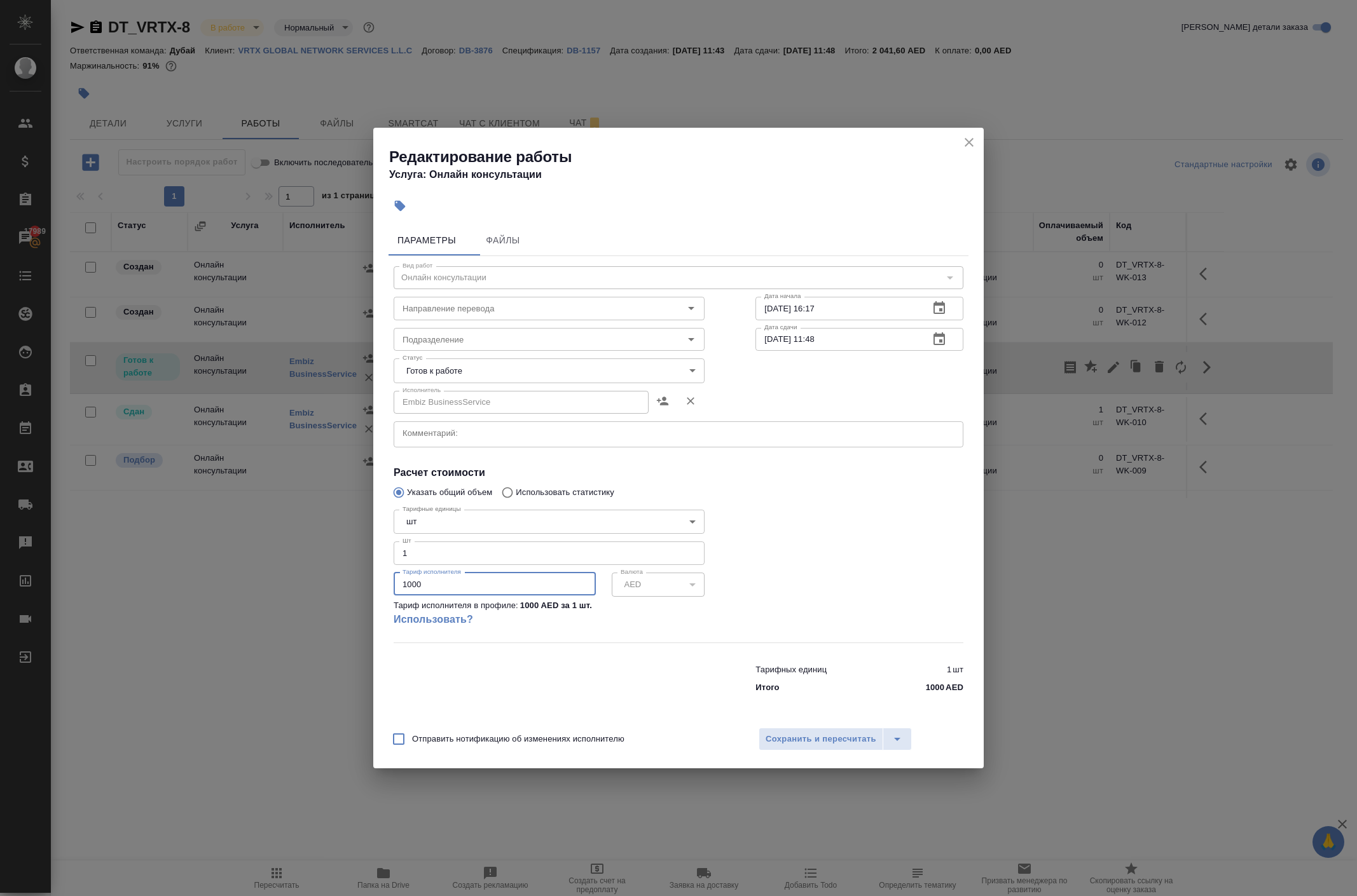
drag, startPoint x: 435, startPoint y: 605, endPoint x: 241, endPoint y: 592, distance: 194.4
click at [243, 592] on div "Редактирование работы Услуга: Онлайн консультации Параметры Файлы Вид работ Онл…" at bounding box center [678, 448] width 1357 height 896
type input "180"
click at [520, 337] on body "🙏 .cls-1 fill:#fff; AWATERA Solokha Petro Клиенты Спецификации Заказы 17989 Чат…" at bounding box center [678, 448] width 1357 height 896
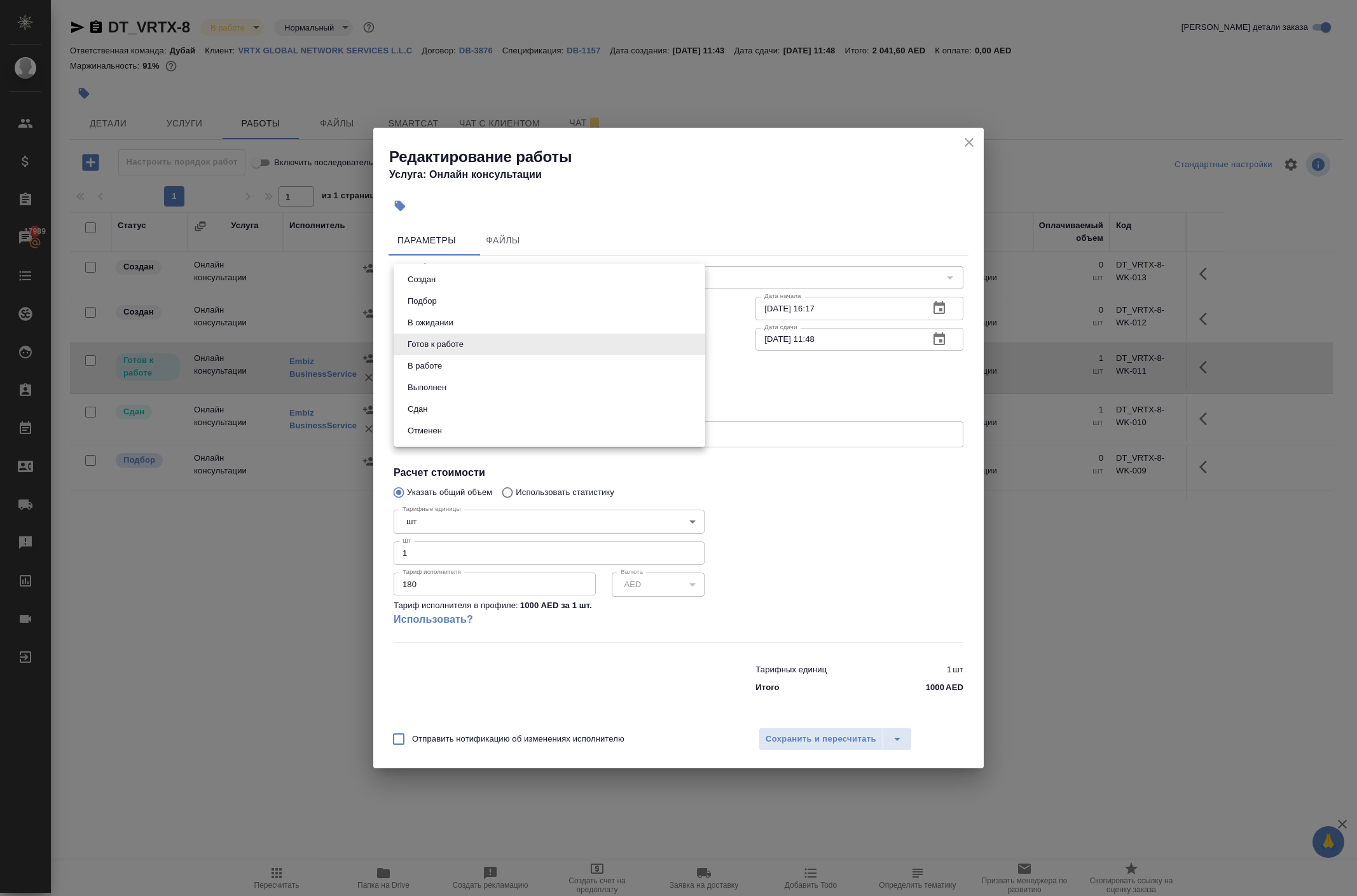
click at [472, 420] on li "Сдан" at bounding box center [549, 409] width 311 height 21
type input "closed"
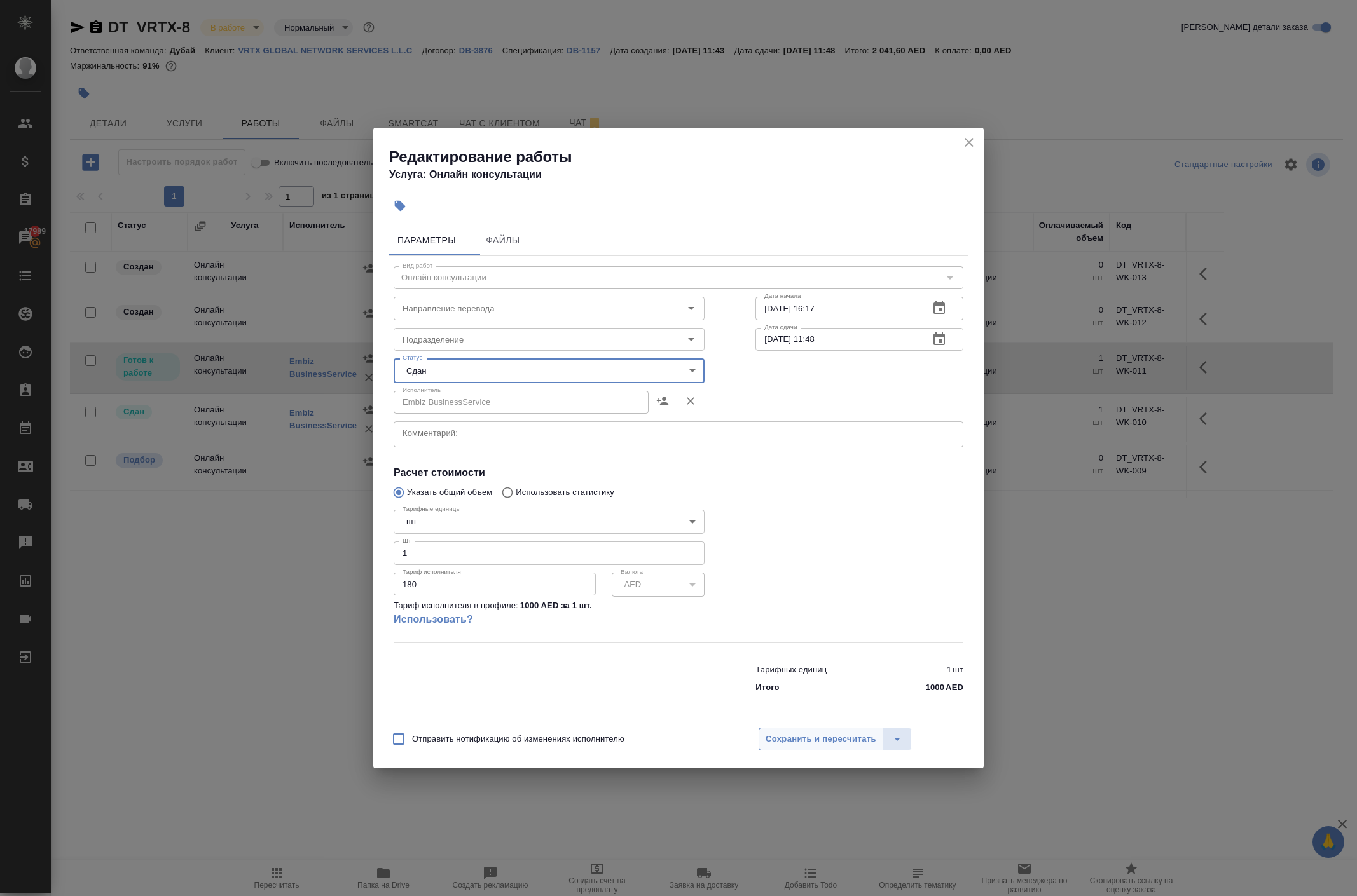
click at [807, 747] on span "Сохранить и пересчитать" at bounding box center [821, 739] width 110 height 15
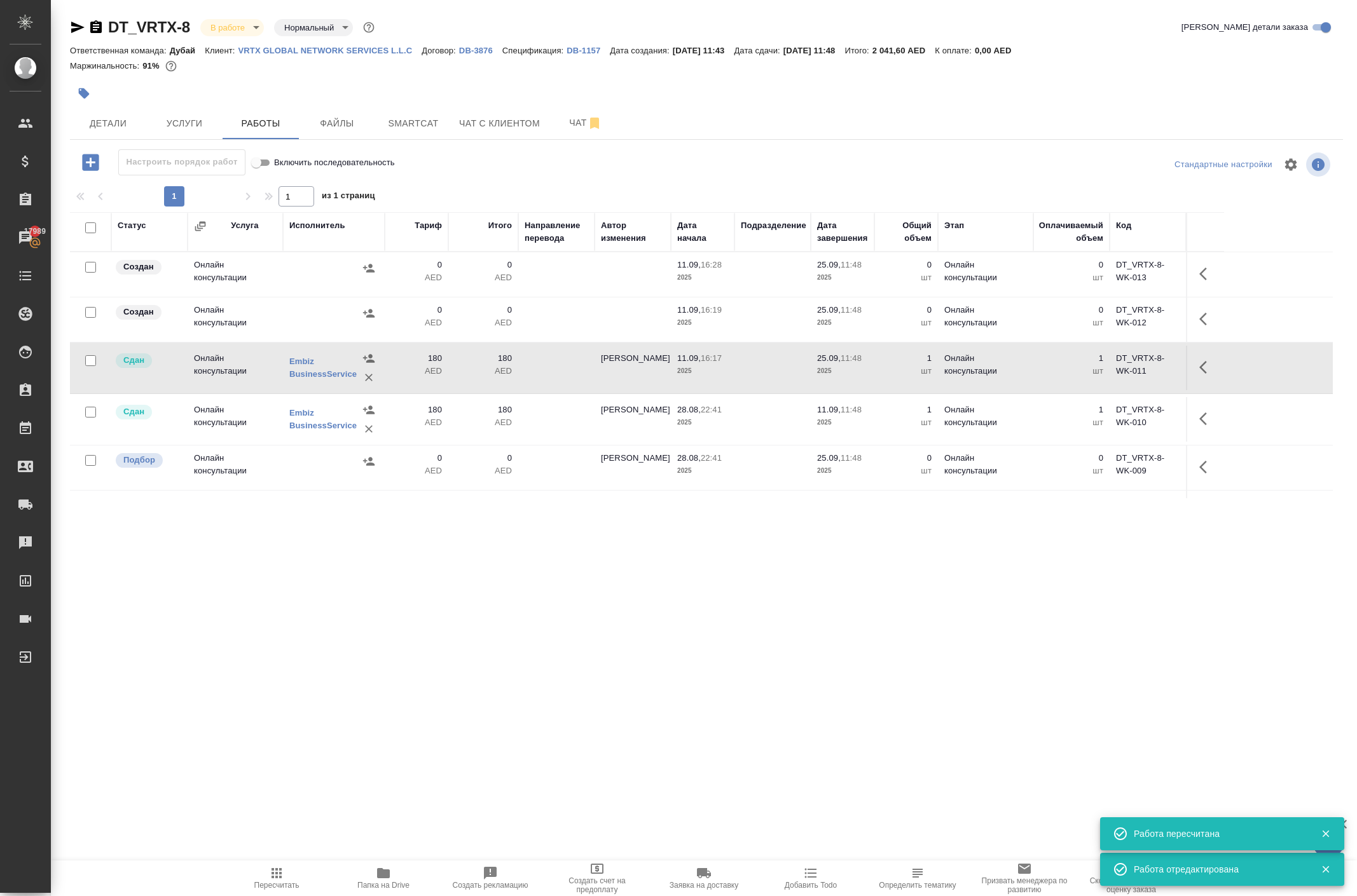
click at [554, 390] on td at bounding box center [556, 368] width 77 height 44
click at [1191, 383] on button "button" at bounding box center [1206, 367] width 30 height 30
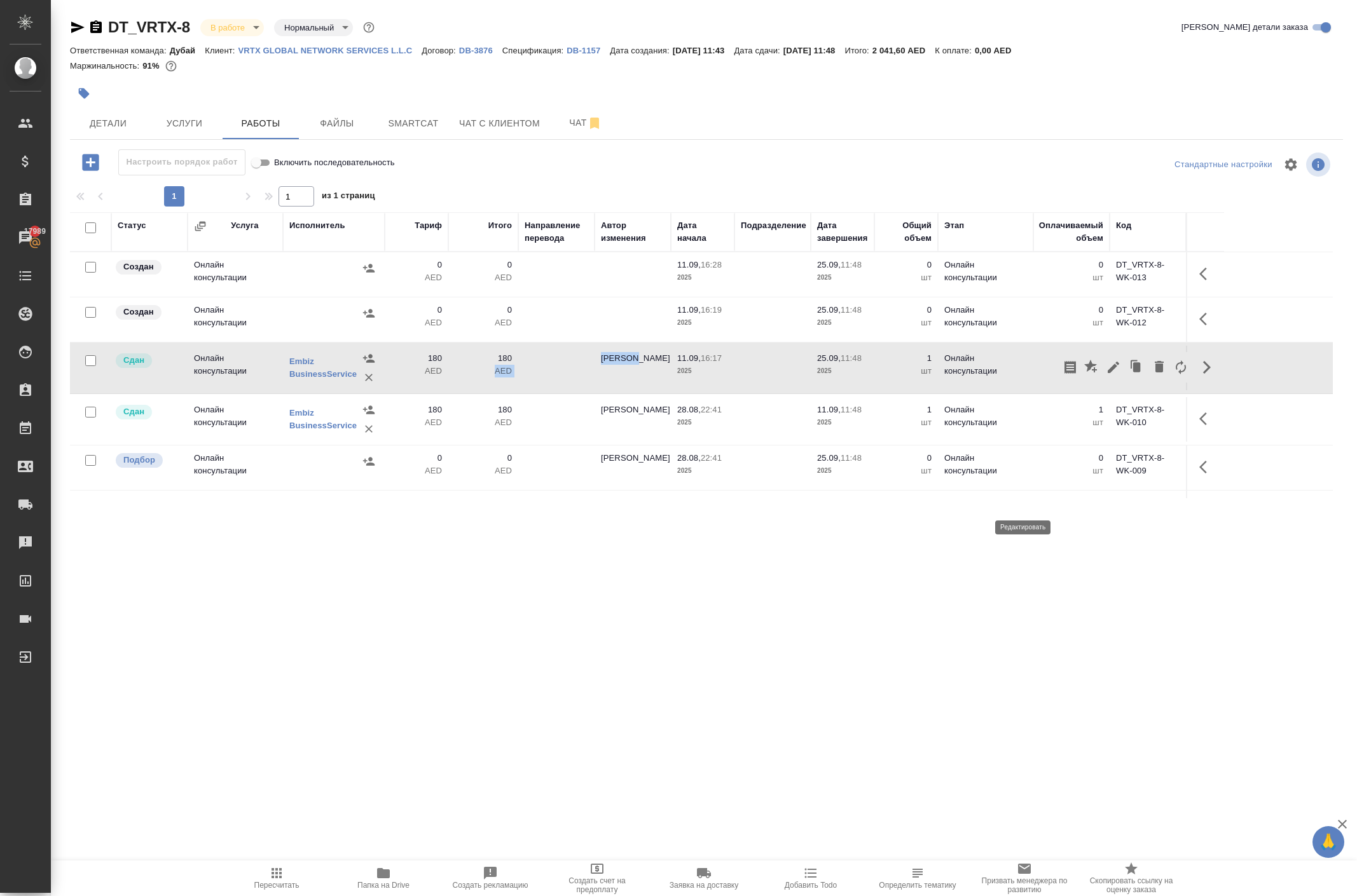
click at [1105, 375] on icon "button" at bounding box center [1113, 367] width 15 height 15
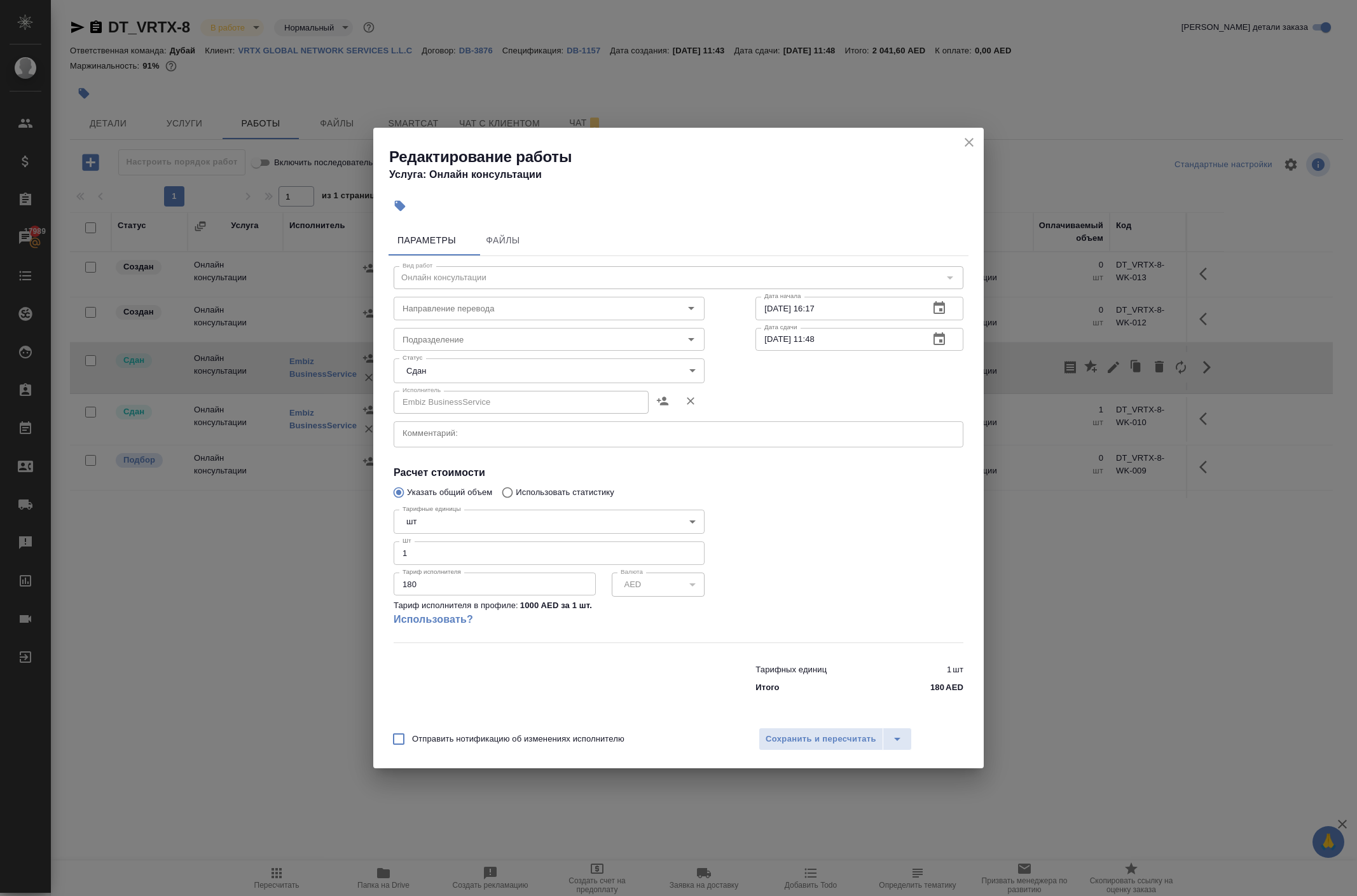
click at [445, 427] on textarea at bounding box center [678, 433] width 552 height 13
paste textarea "Tom Yum"
type textarea "T"
type textarea "2494"
click at [825, 747] on span "Сохранить и пересчитать" at bounding box center [821, 739] width 110 height 15
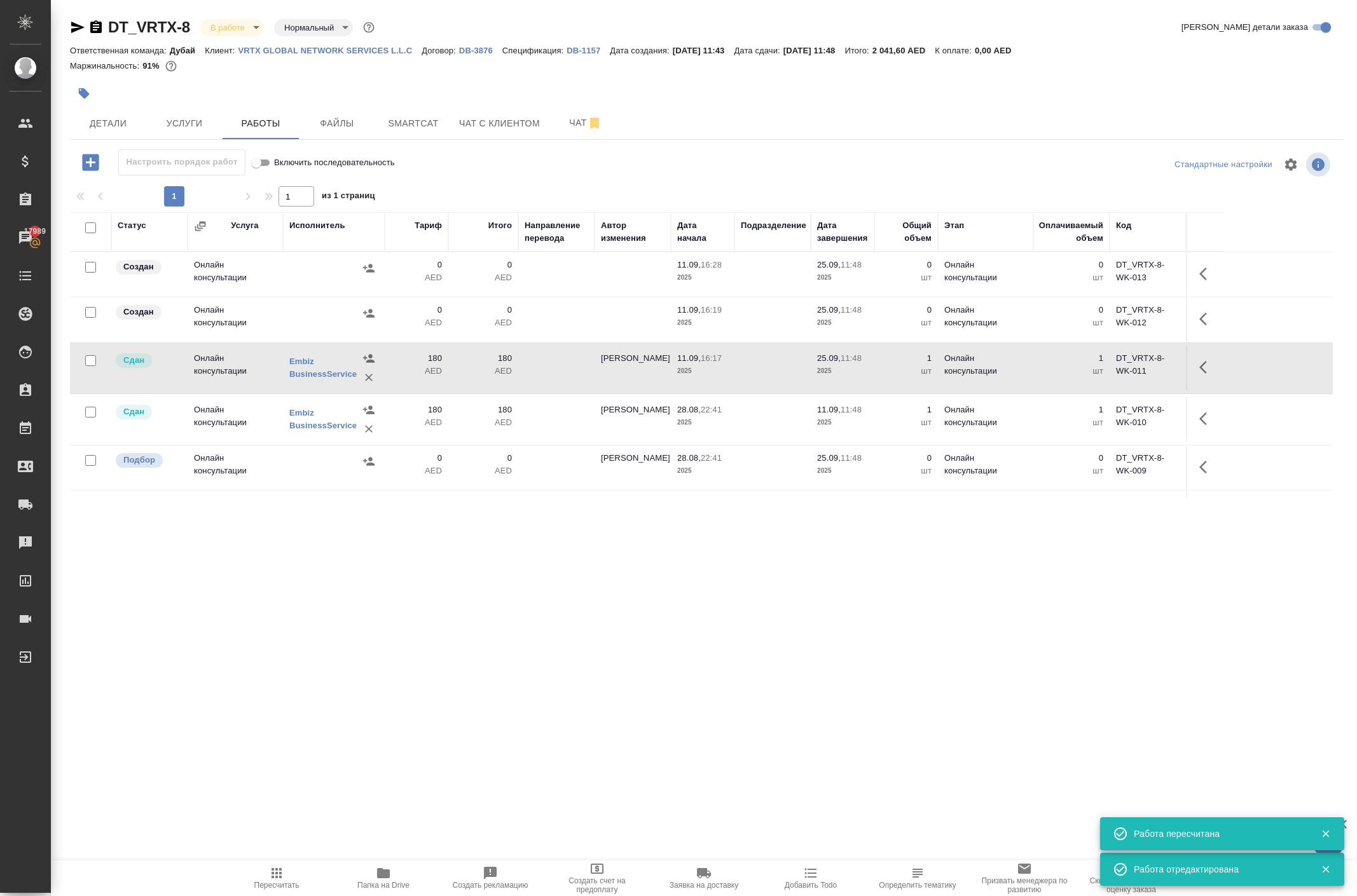
click at [776, 390] on td at bounding box center [773, 368] width 77 height 44
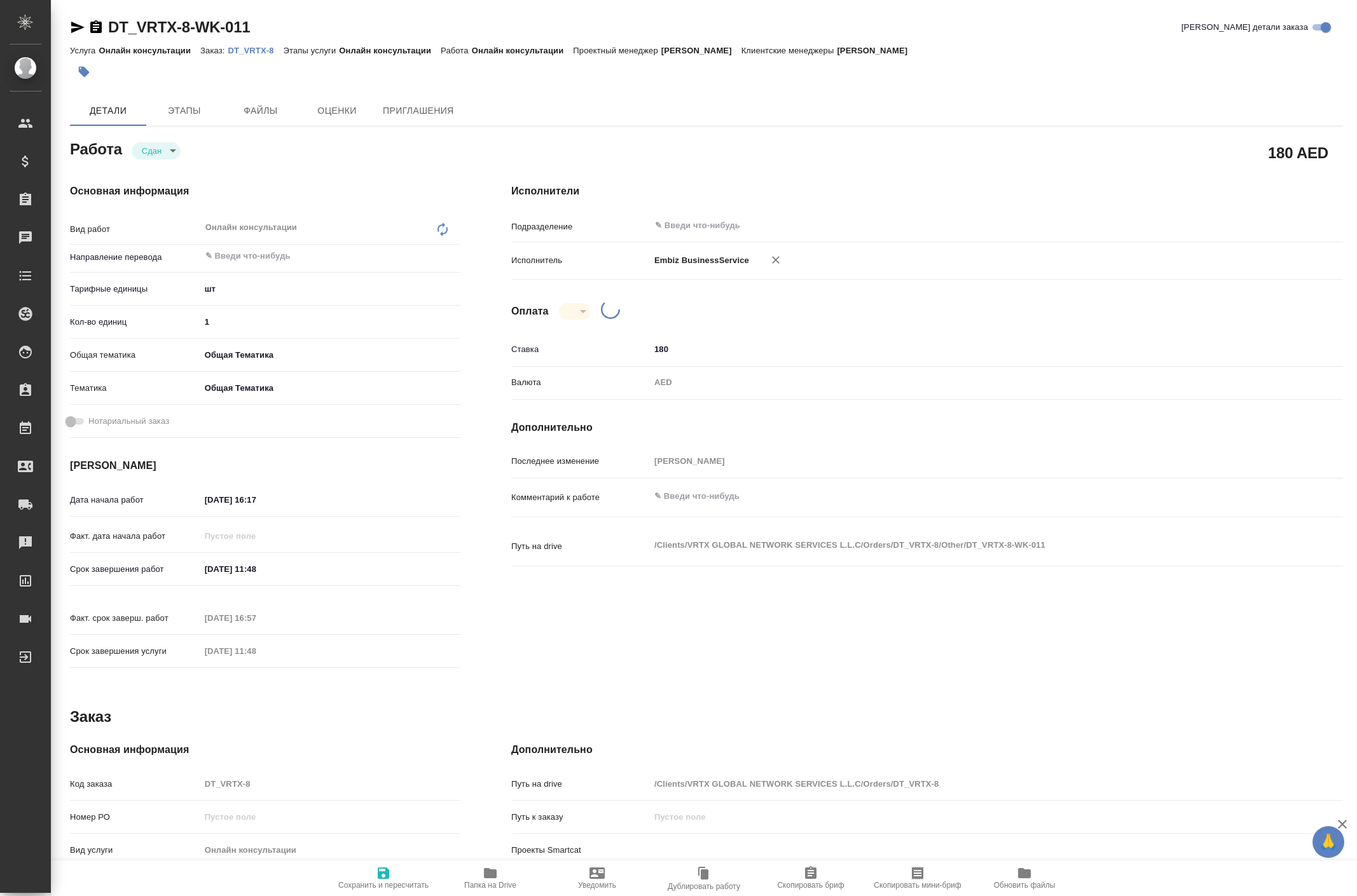
type textarea "x"
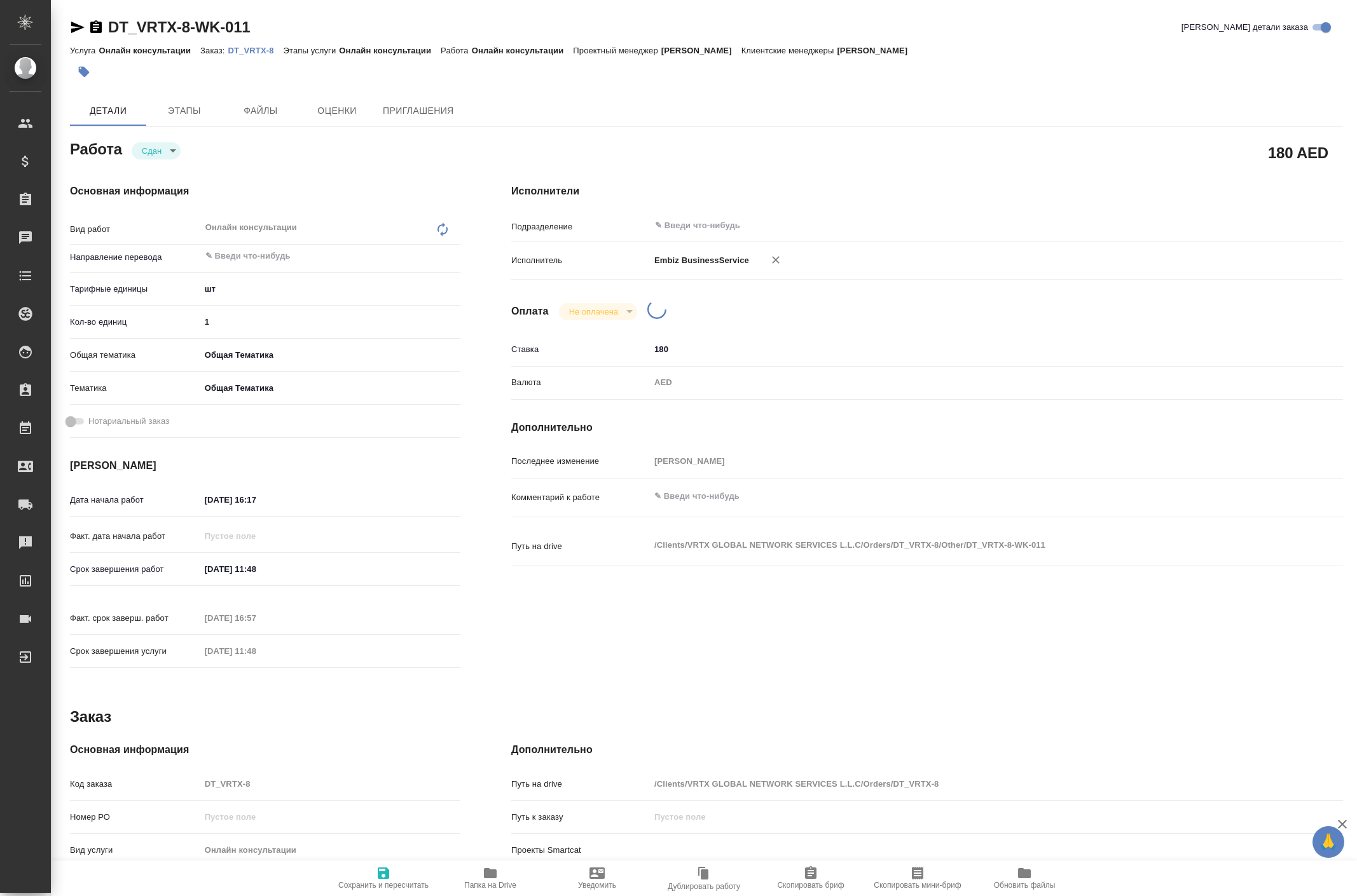
type textarea "x"
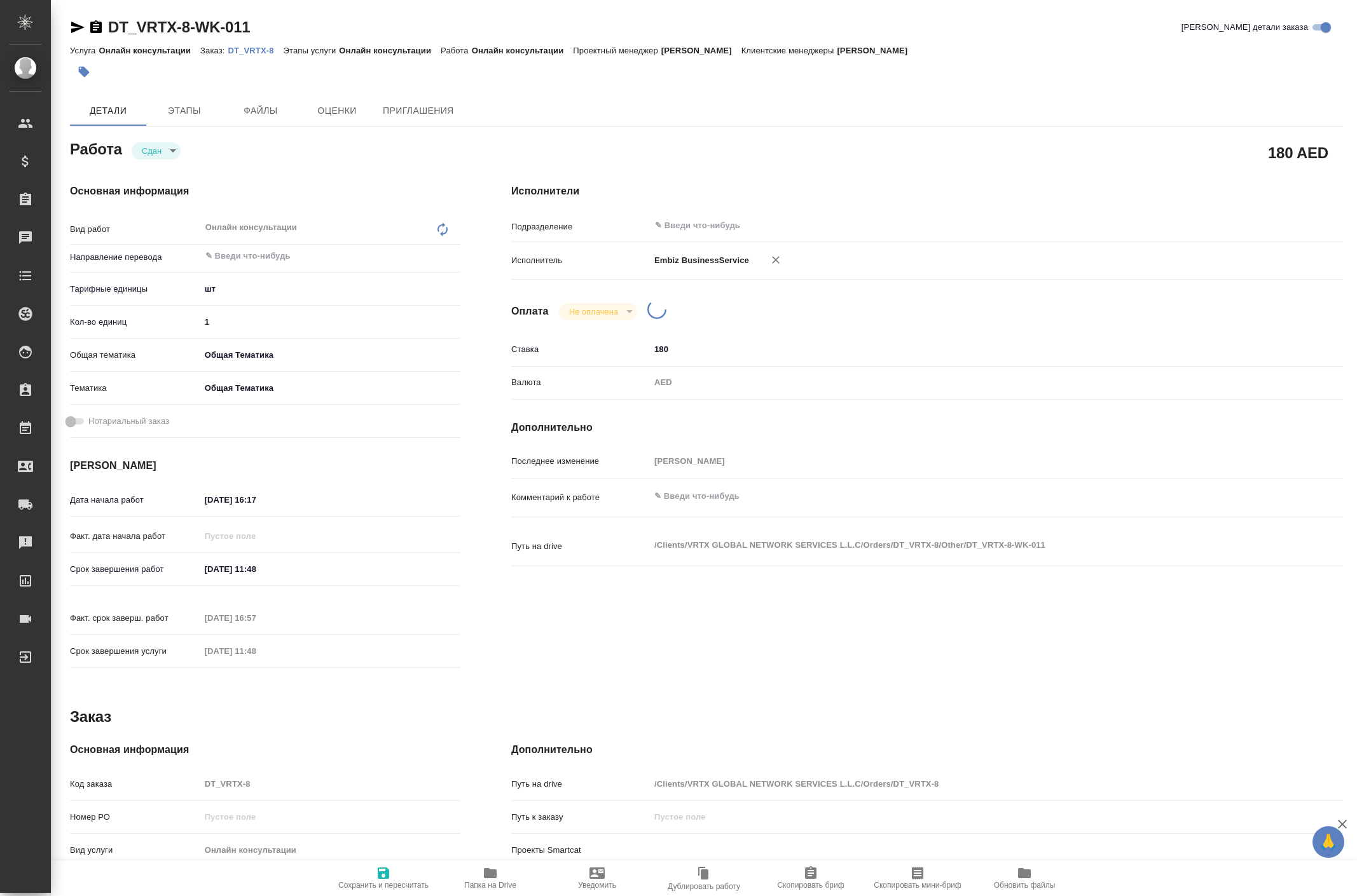
type textarea "x"
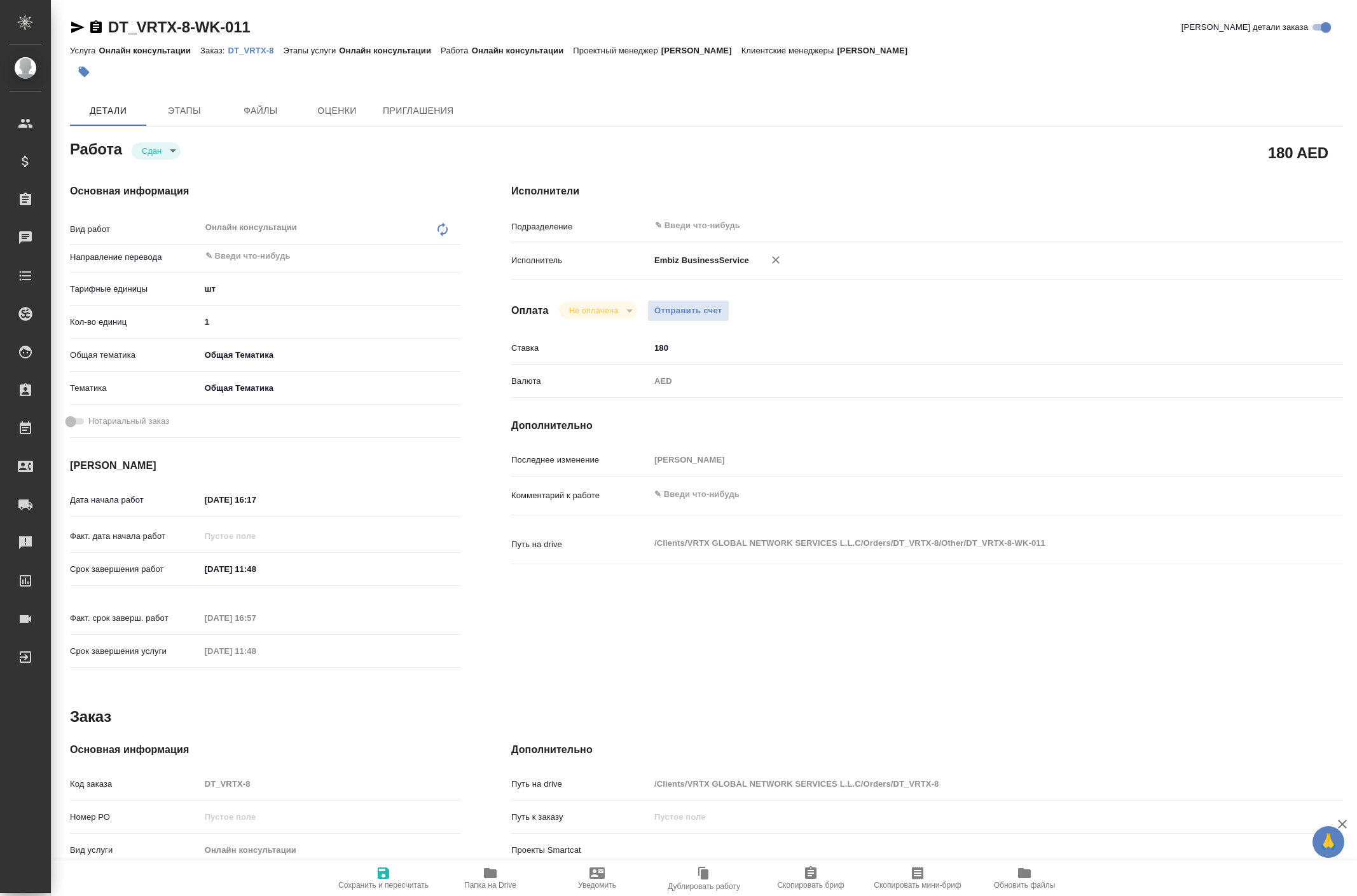
type textarea "x"
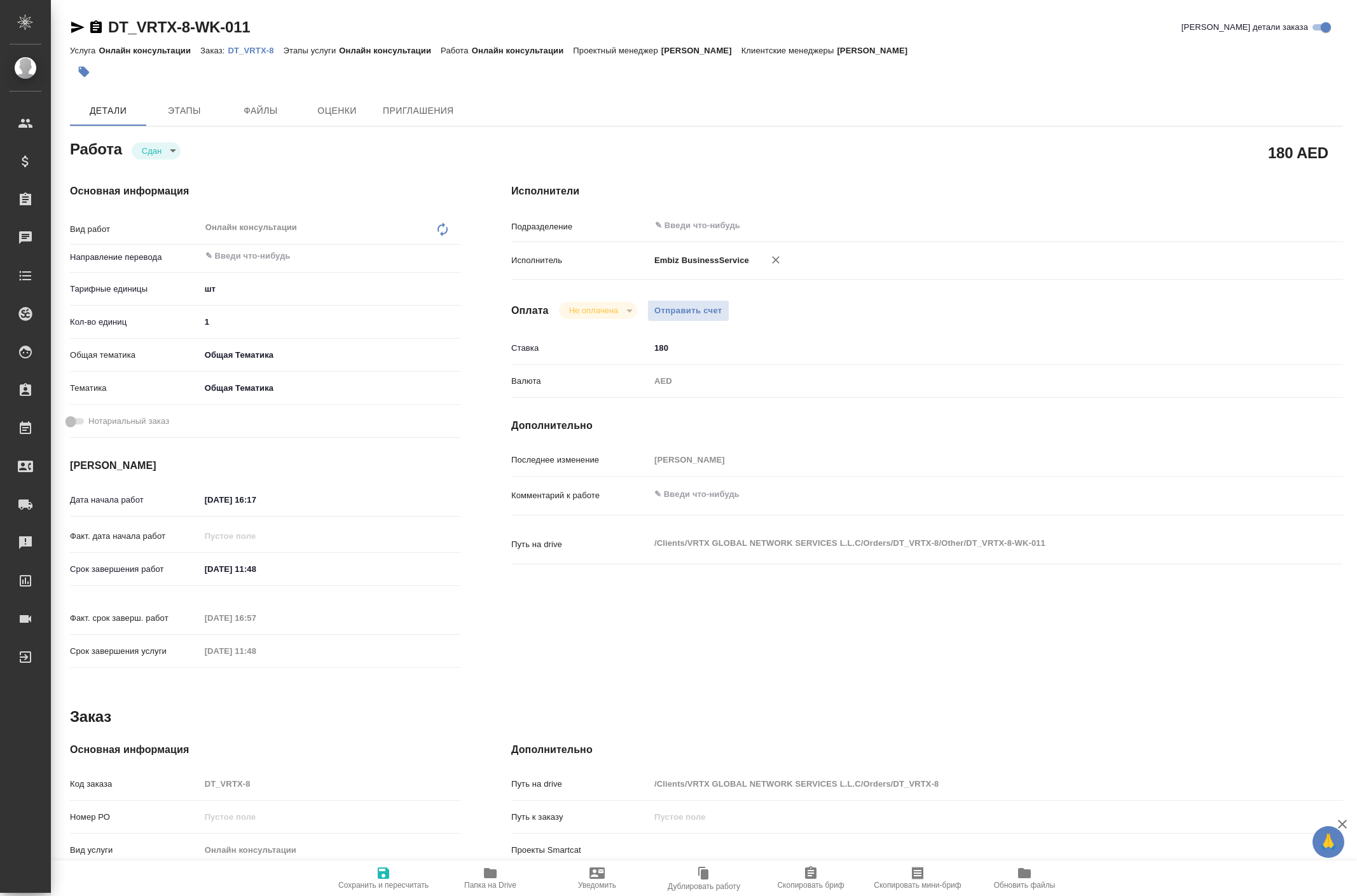
type textarea "x"
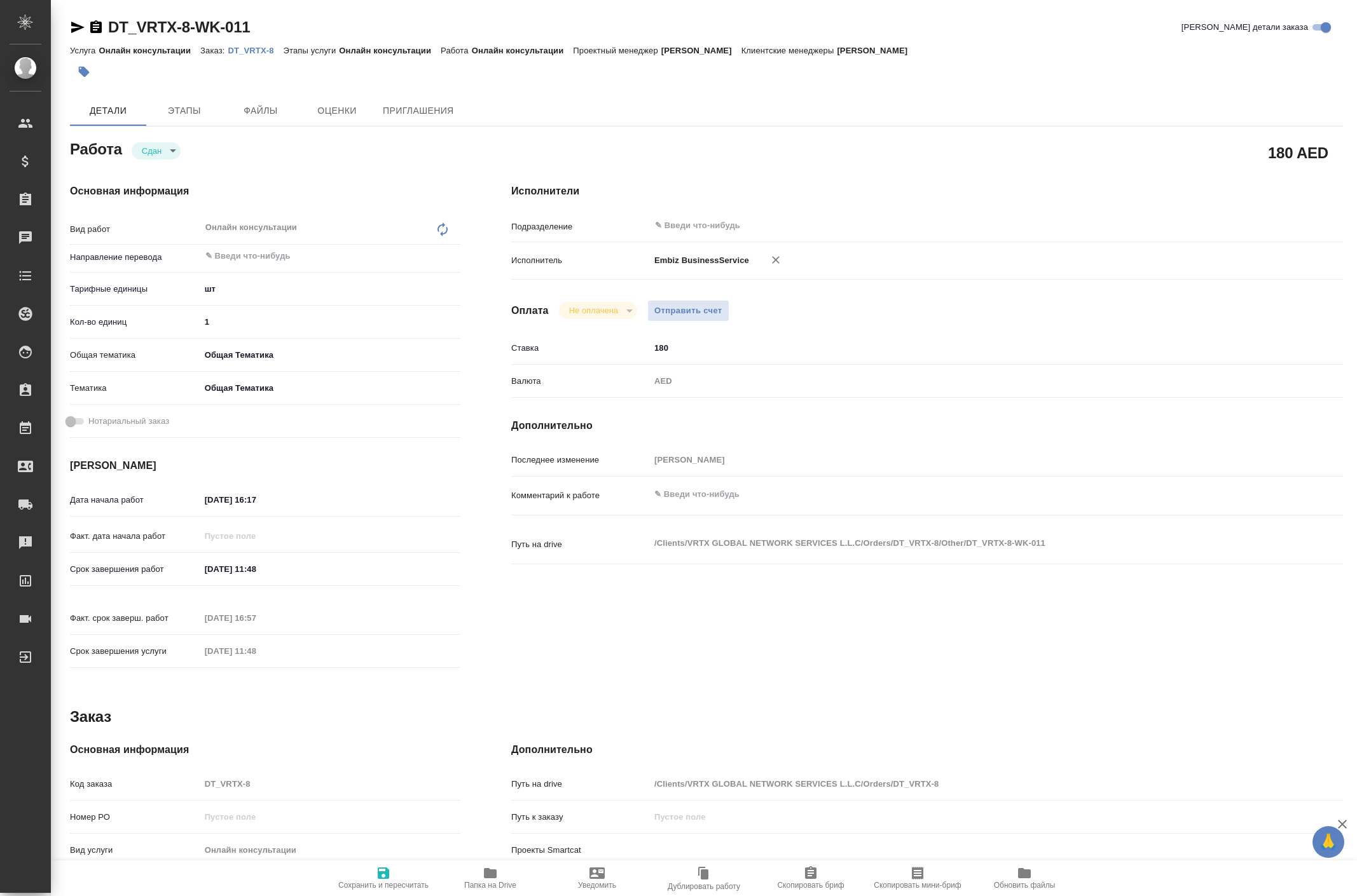
type textarea "x"
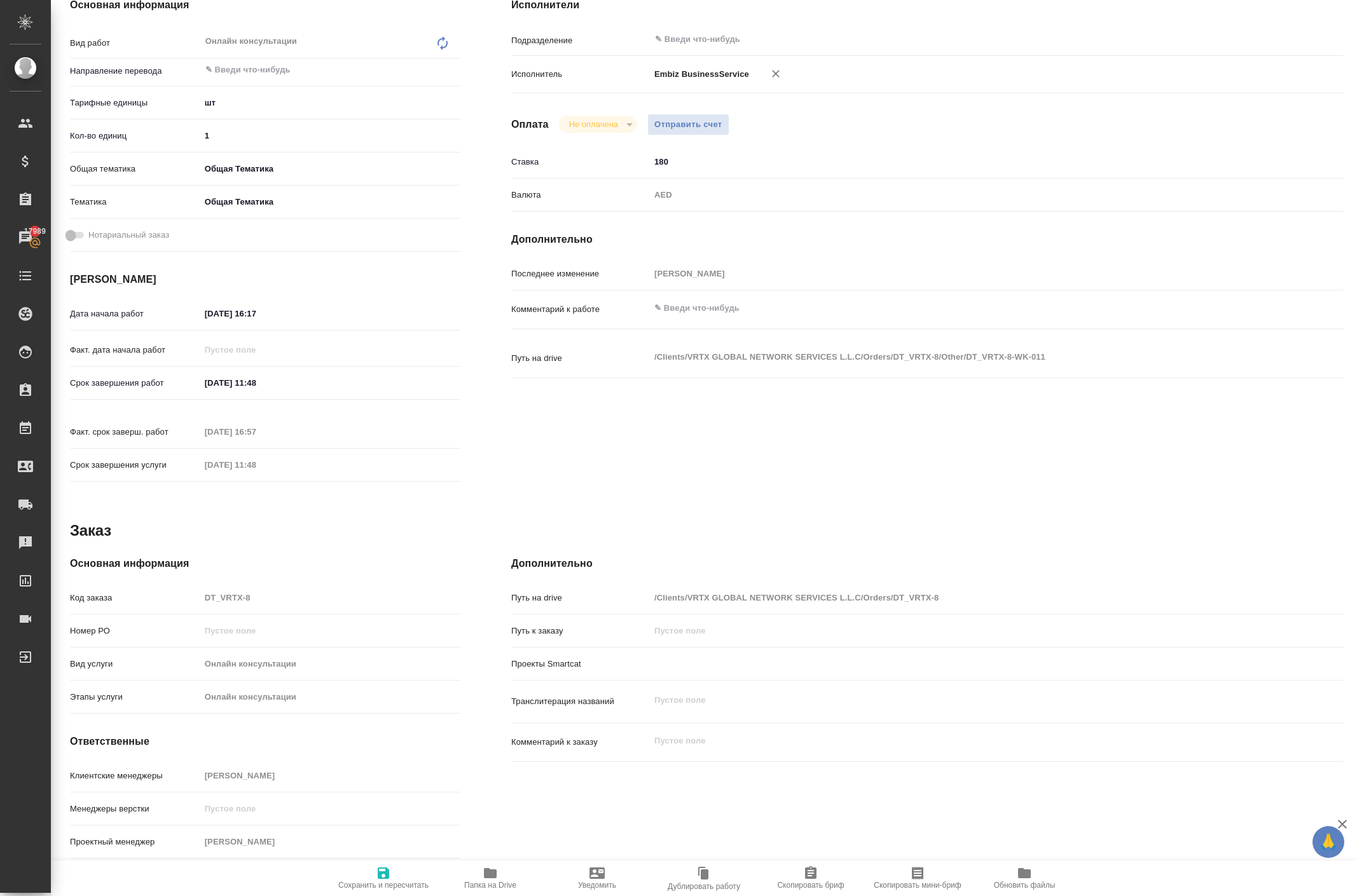
scroll to position [211, 0]
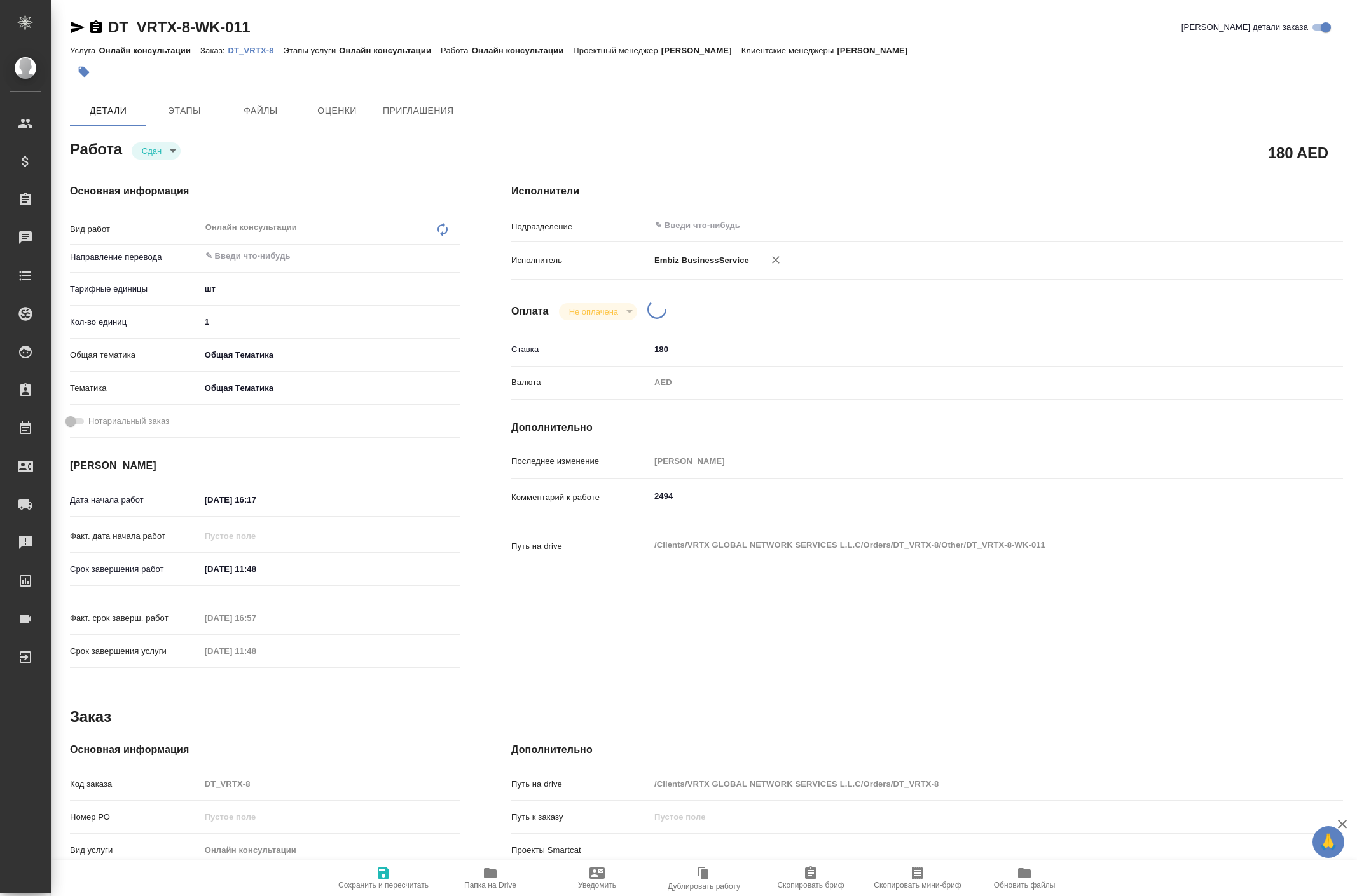
type textarea "x"
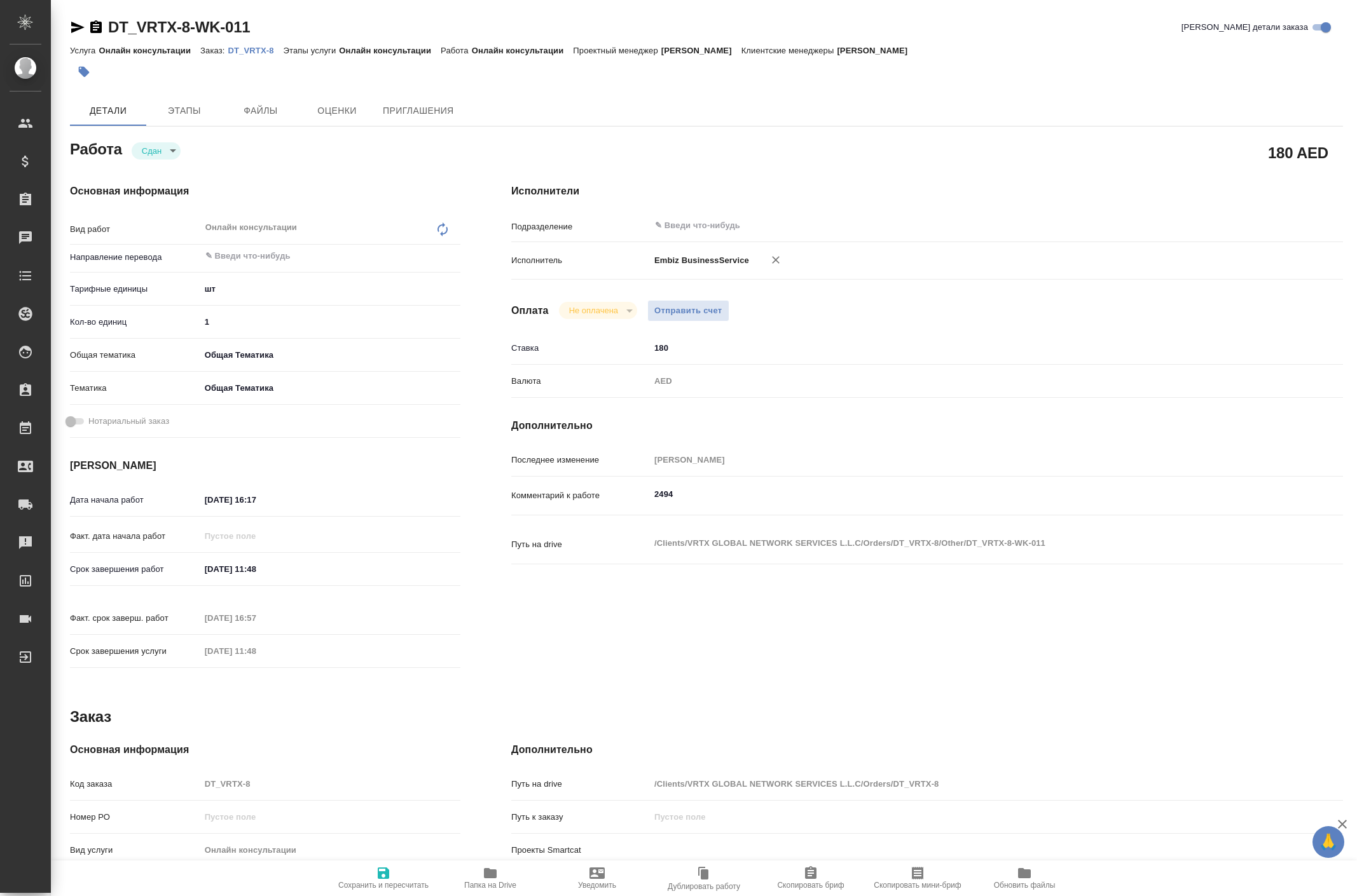
type textarea "x"
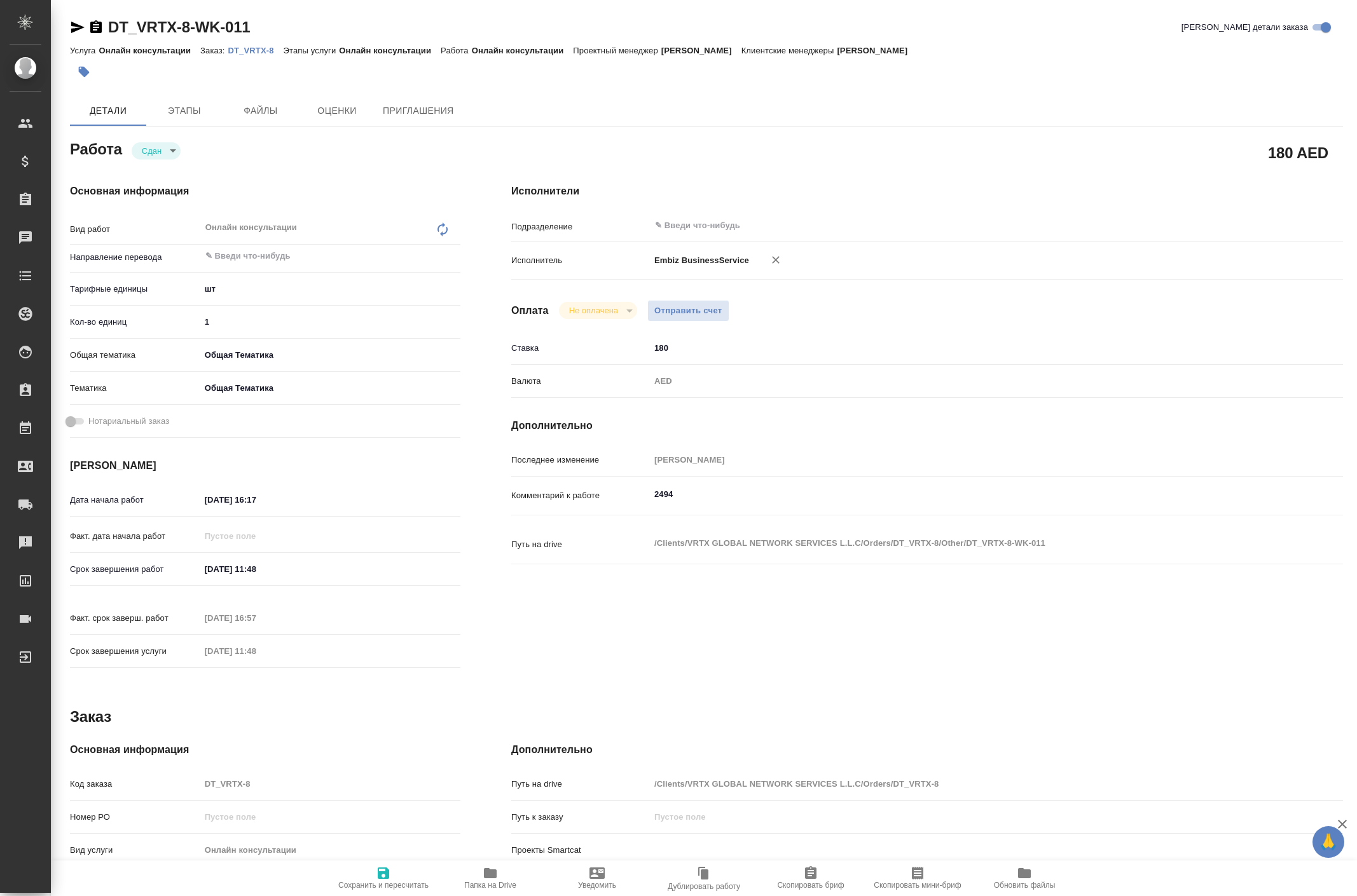
type textarea "x"
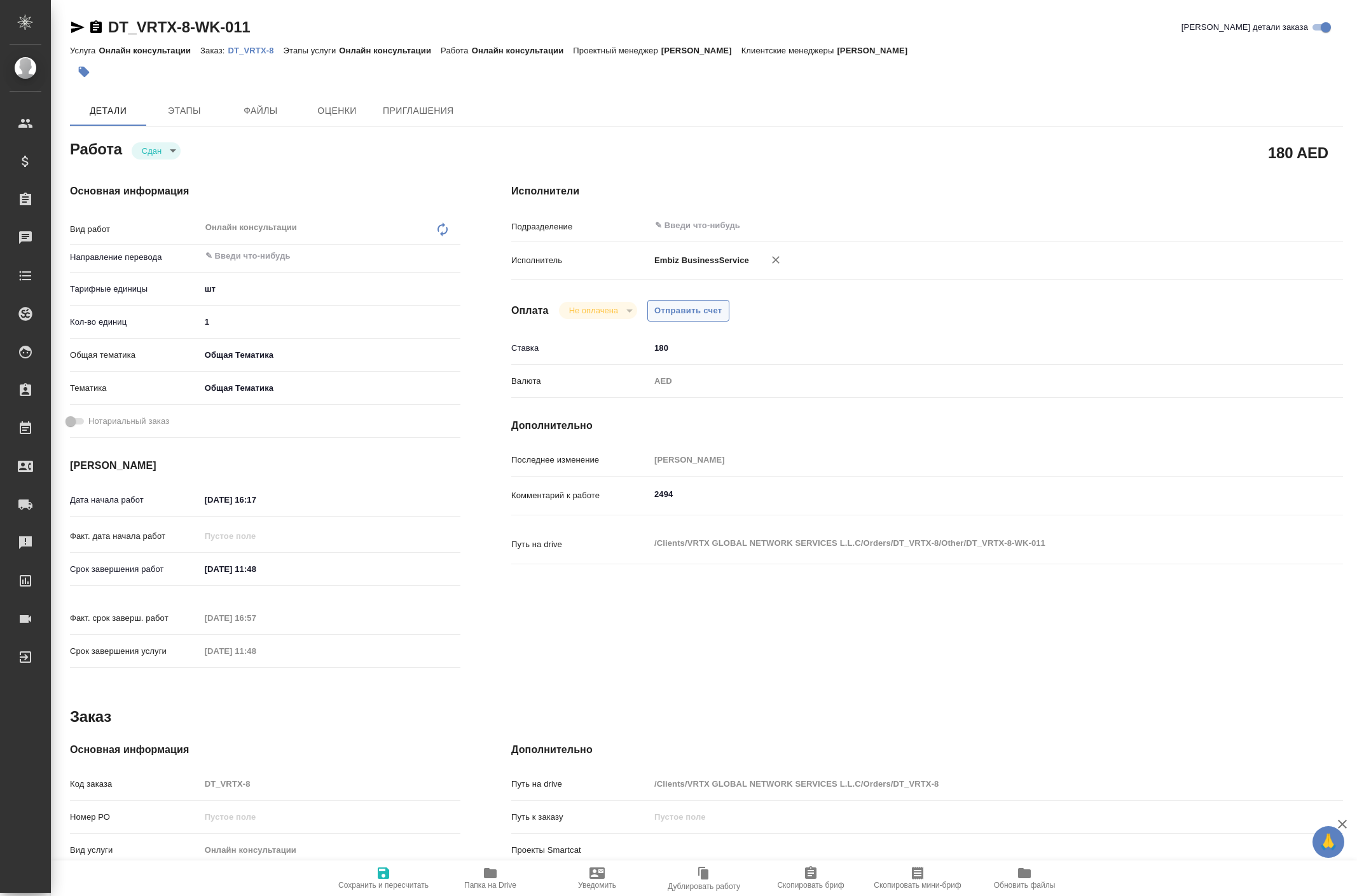
click at [712, 319] on span "Отправить счет" at bounding box center [688, 311] width 68 height 15
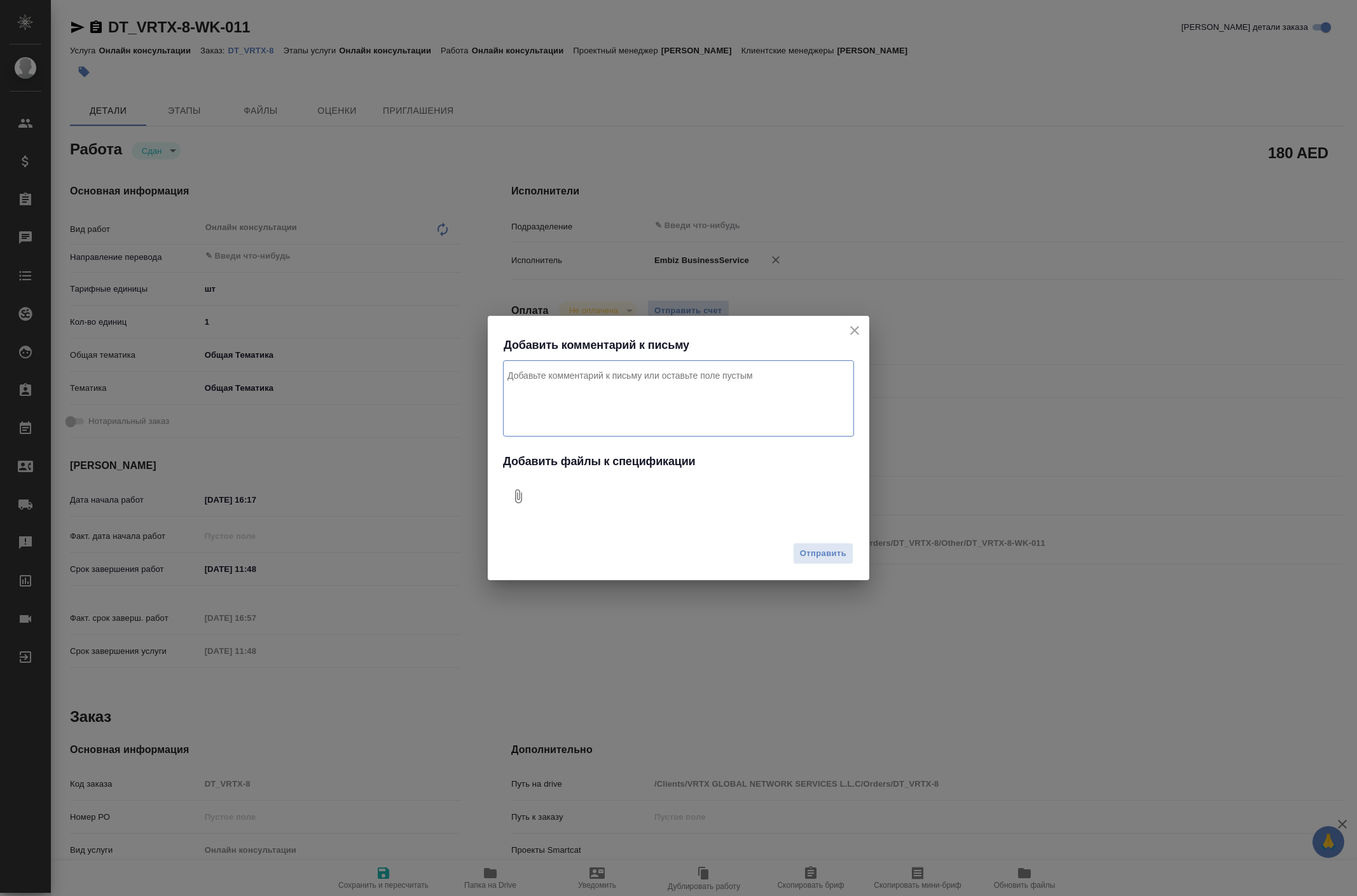
click at [520, 504] on icon "Добавить файлы к спецификации" at bounding box center [518, 496] width 15 height 15
click at [582, 391] on textarea "Комментарий к письму" at bounding box center [678, 399] width 351 height 77
type textarea "j"
type textarea "оплата за изменений данных в договоре ля клиентА. Проект дубай"
click at [832, 561] on span "Отправить" at bounding box center [823, 554] width 46 height 15
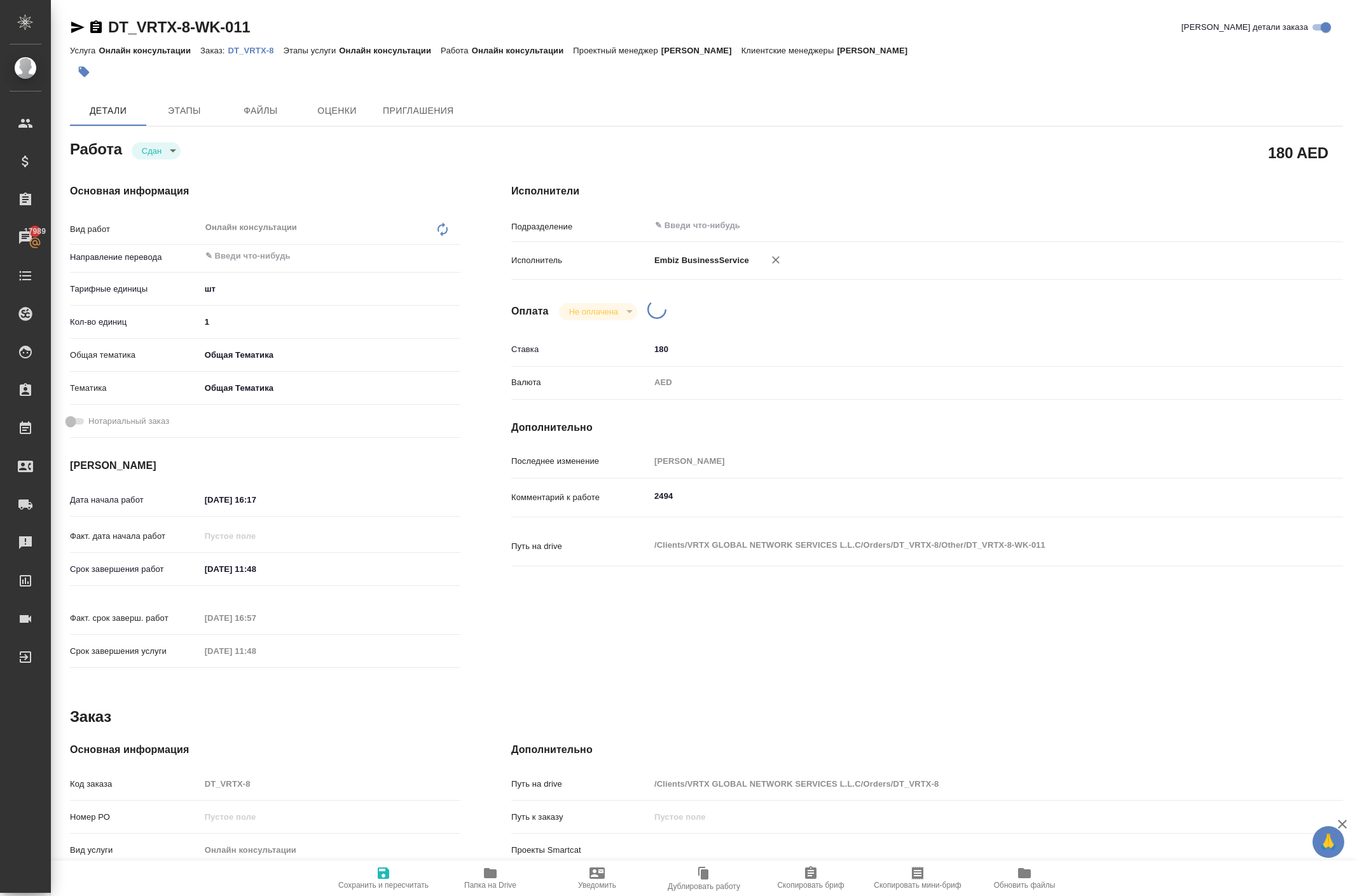
type textarea "x"
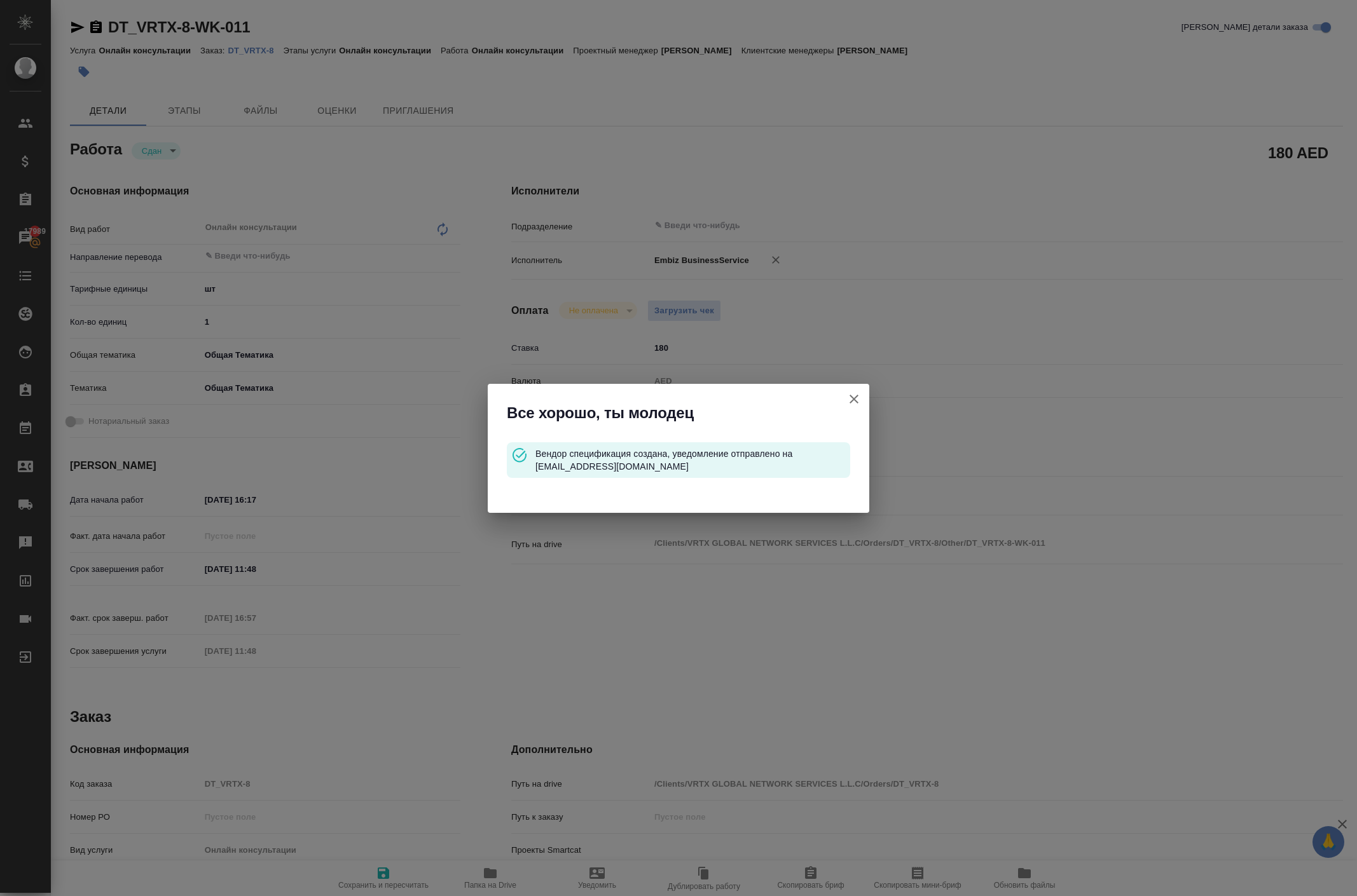
type input "closed"
type textarea "Онлайн консультации"
type textarea "x"
type input "5a8b1489cc6b4906c91bfdc1"
type input "1"
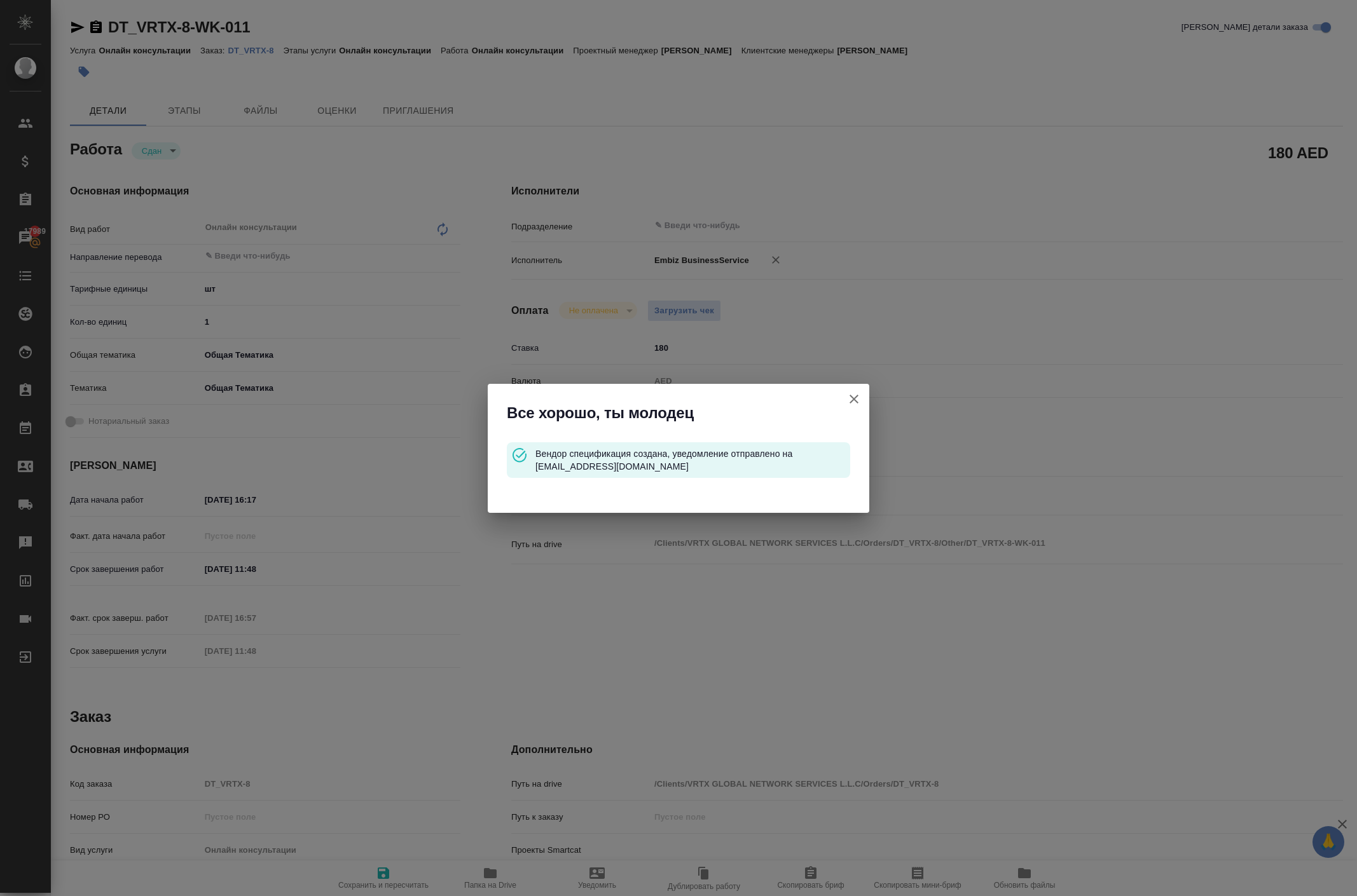
type input "obtem"
type input "6012b1ca196b0e5c9229a120"
type input "11.09.2025 16:17"
type input "25.09.2025 11:48"
type input "18.09.2025 16:57"
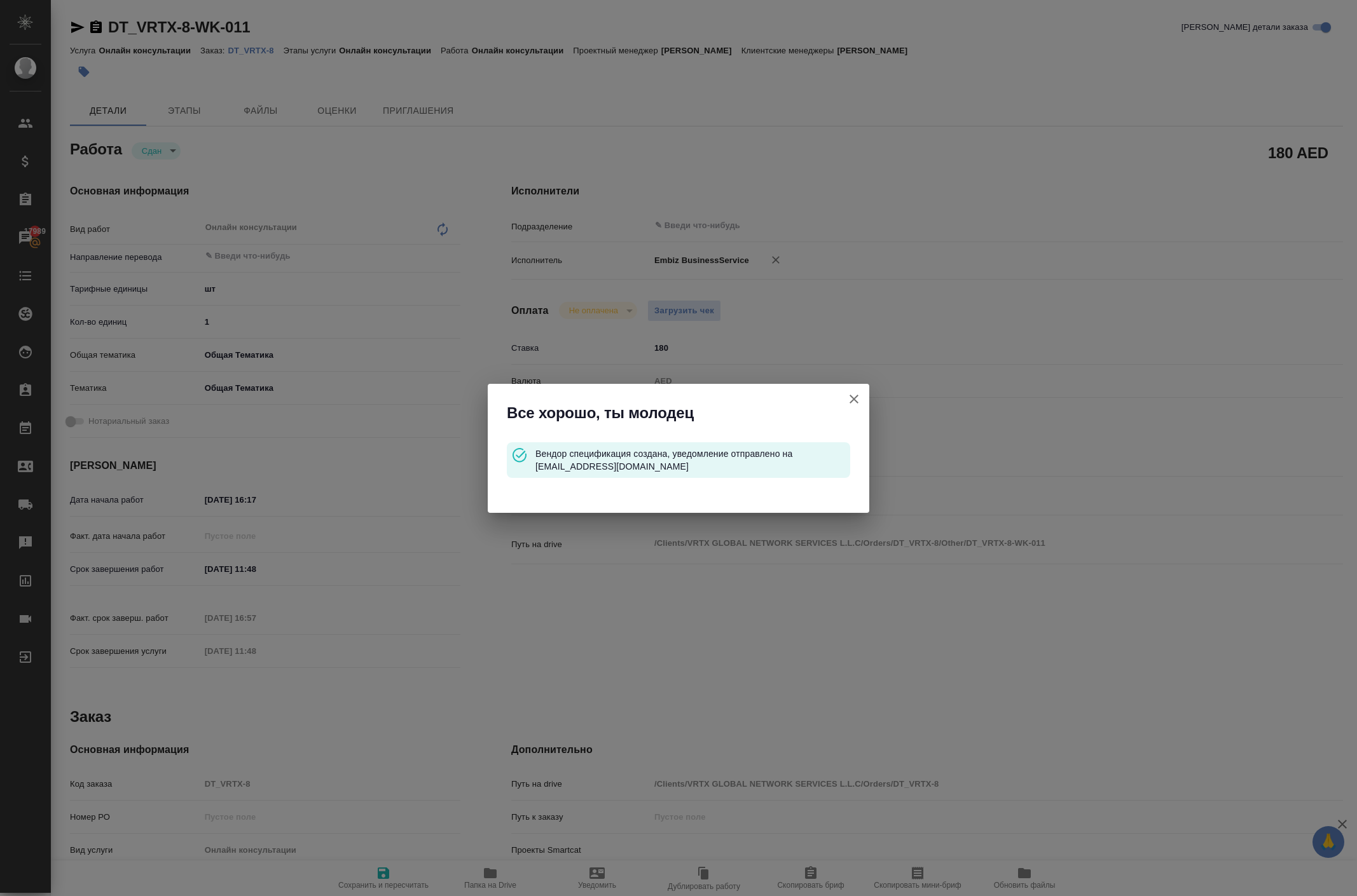
type input "25.09.2025 11:48"
type input "notPayed"
type input "180"
type input "AED"
type input "[PERSON_NAME]"
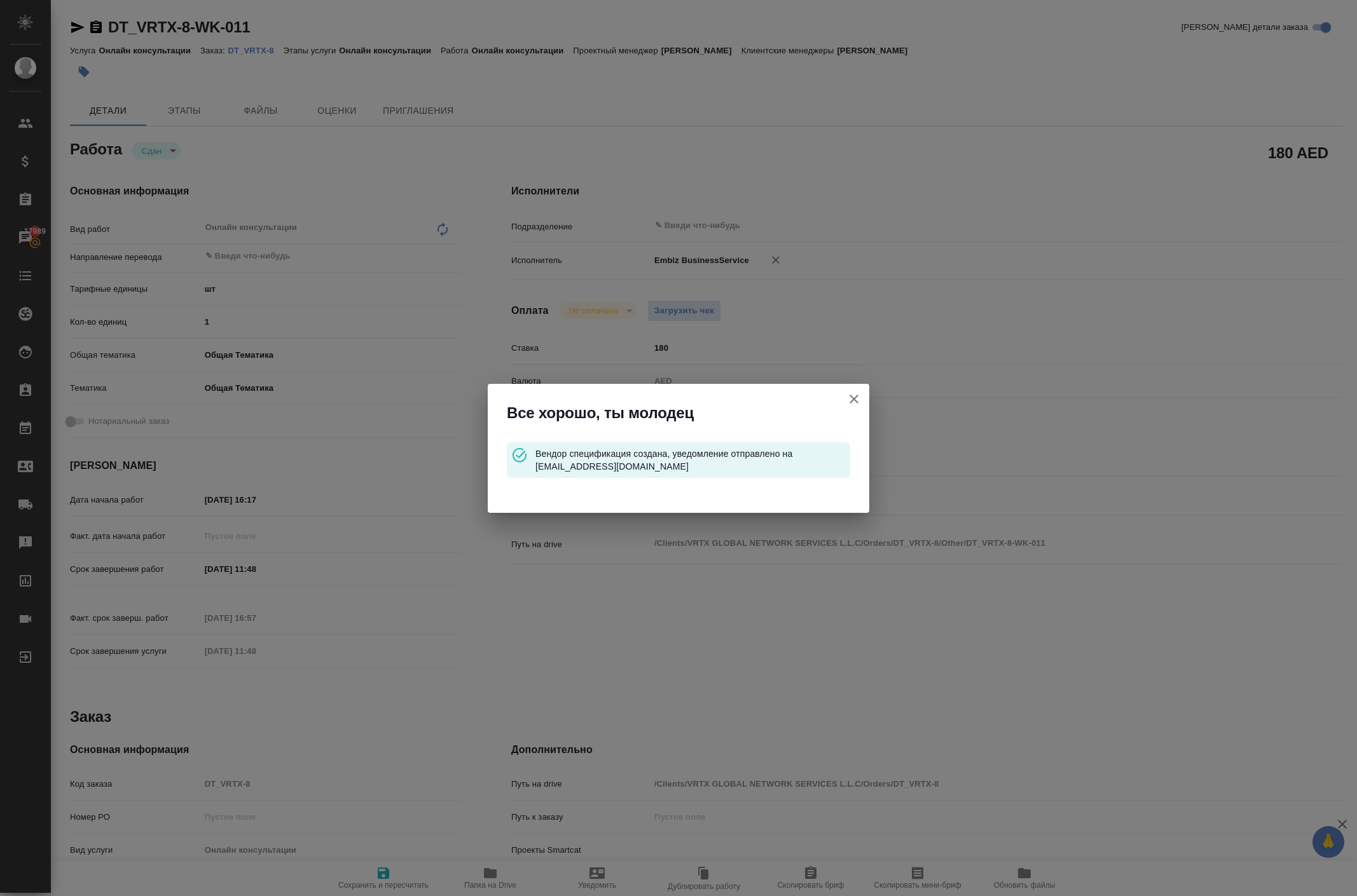
type textarea "2494"
type textarea "x"
type textarea "/Clients/VRTX GLOBAL NETWORK SERVICES L.L.C/Orders/DT_VRTX-8/Other/DT_VRTX-8-WK…"
type textarea "x"
type input "DT_VRTX-8"
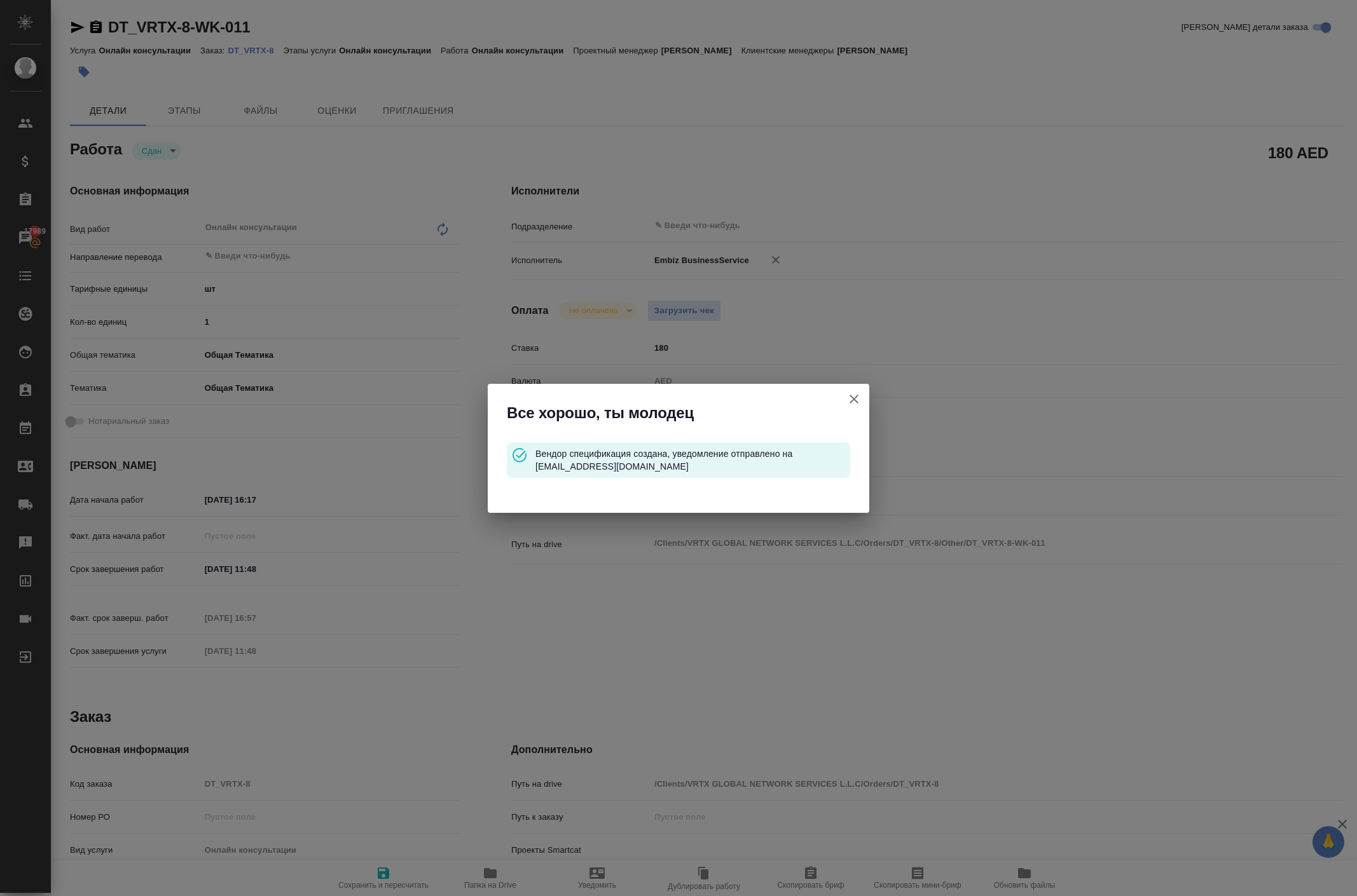
type input "Онлайн консультации"
type input "[PERSON_NAME]"
type input "/Clients/VRTX GLOBAL NETWORK SERVICES L.L.C/Orders/DT_VRTX-8"
type textarea "x"
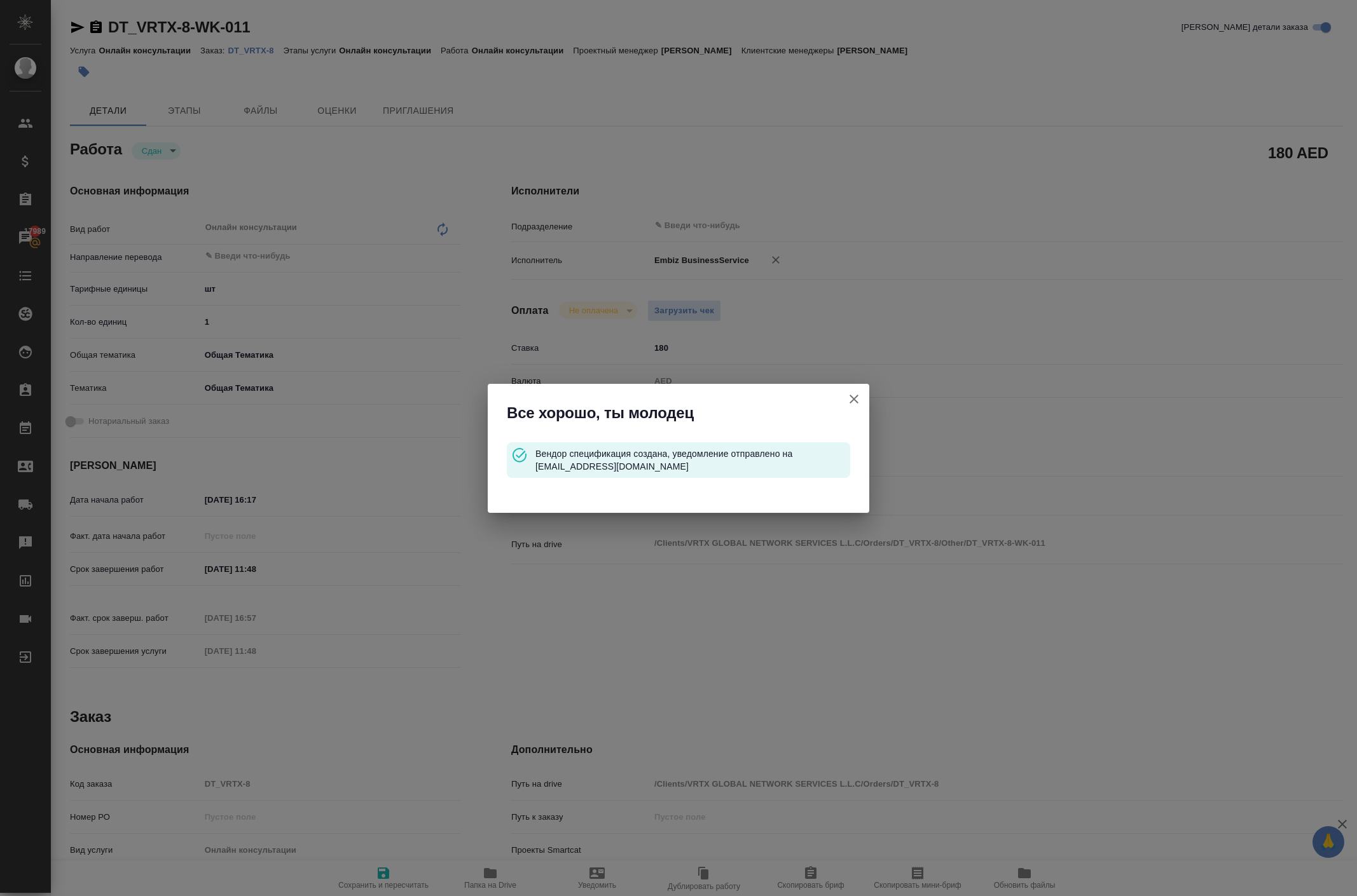
type textarea "x"
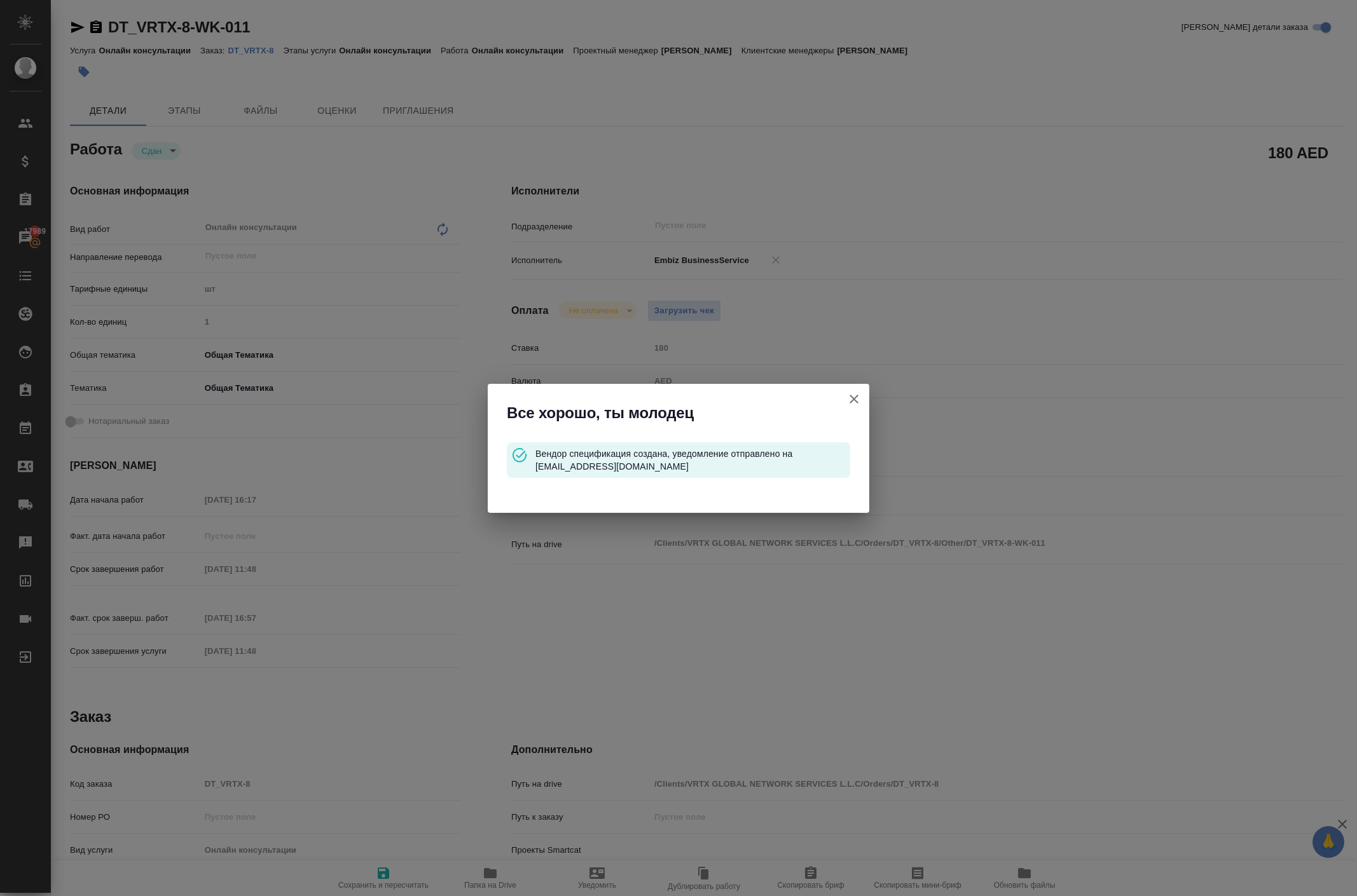
type textarea "x"
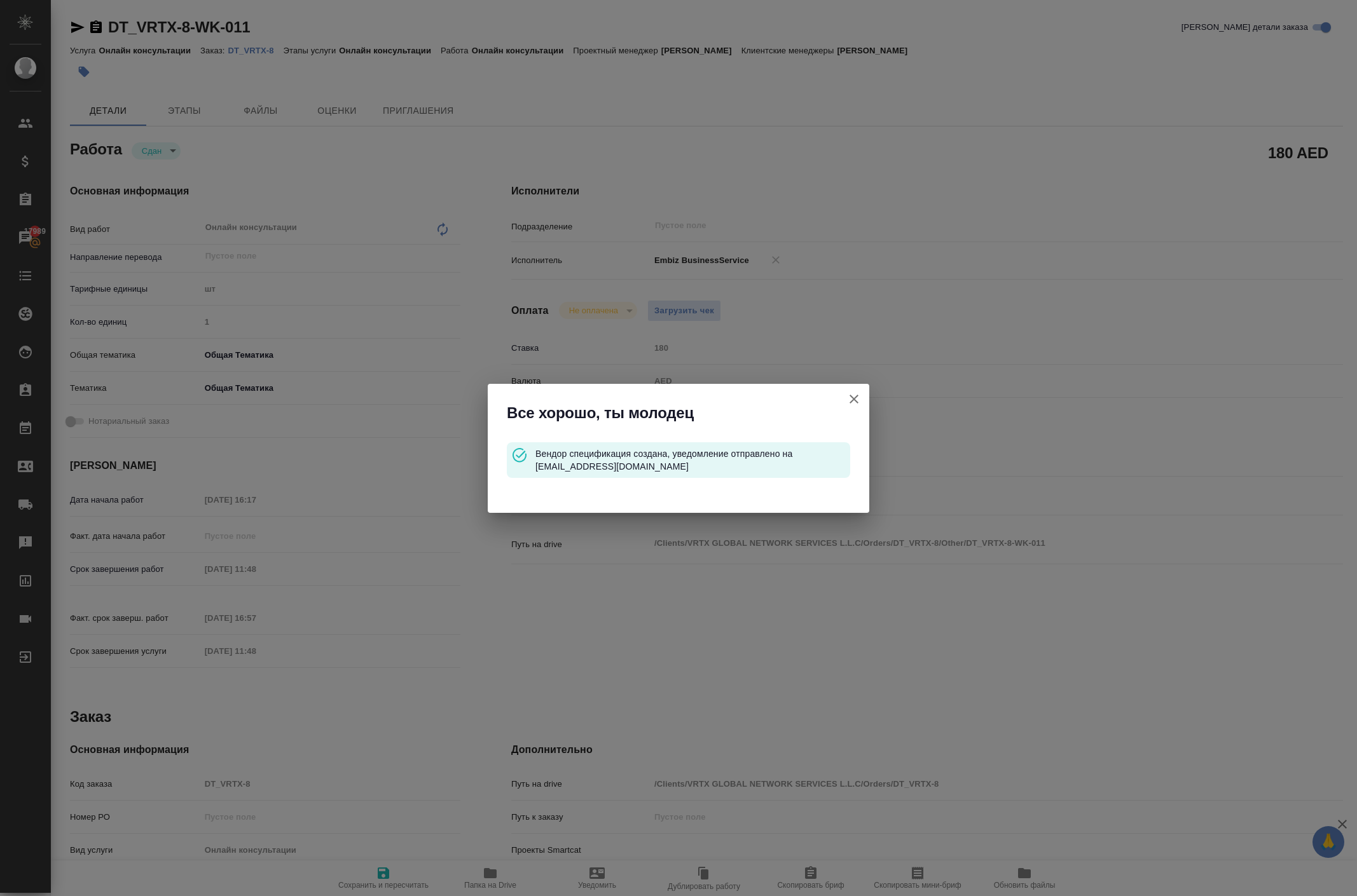
type textarea "x"
click at [849, 395] on icon "button" at bounding box center [854, 399] width 9 height 9
type textarea "x"
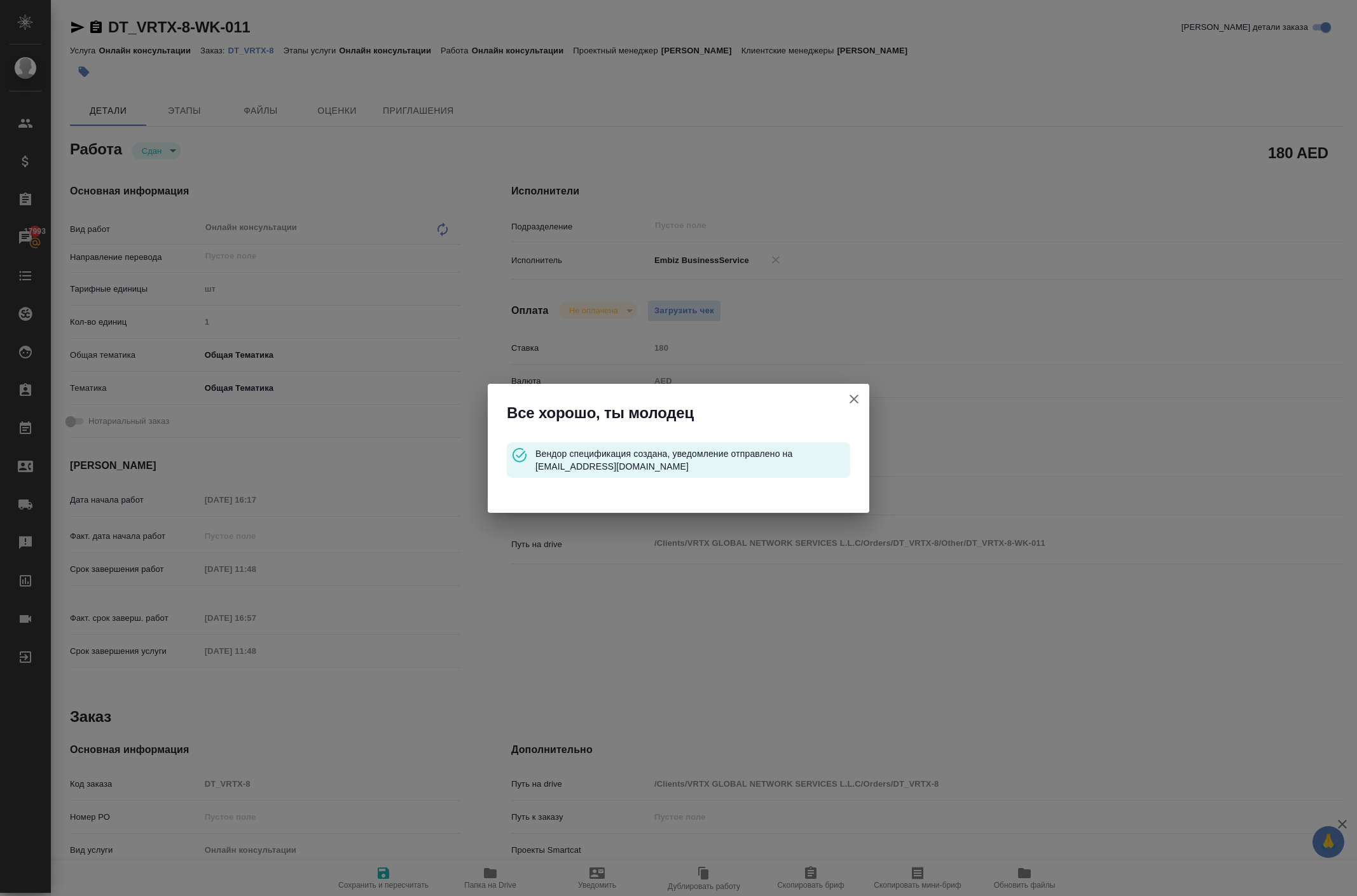
type textarea "x"
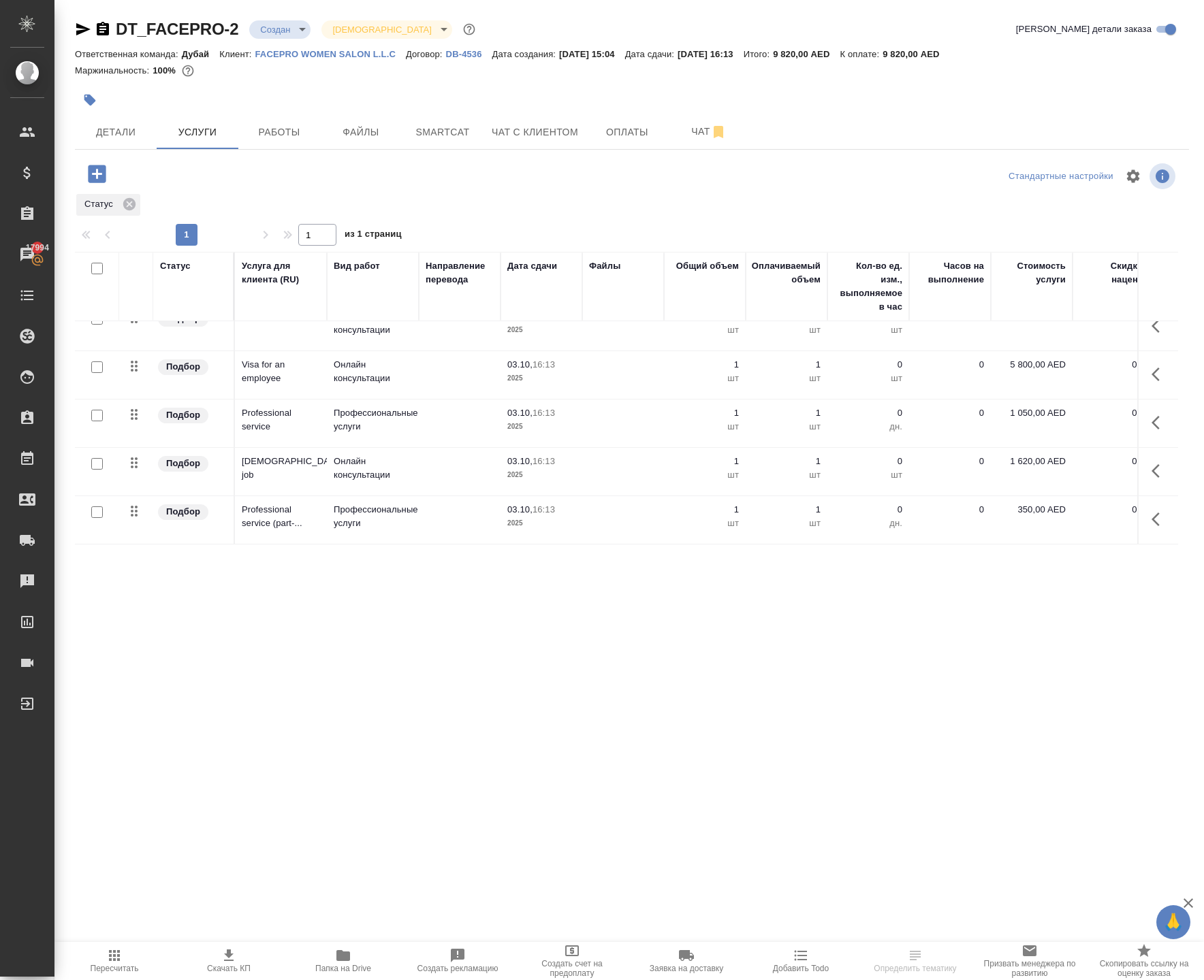
scroll to position [99, 0]
drag, startPoint x: 316, startPoint y: 523, endPoint x: 240, endPoint y: 524, distance: 76.0
click at [240, 496] on td "[DEMOGRAPHIC_DATA] job" at bounding box center [281, 472] width 92 height 47
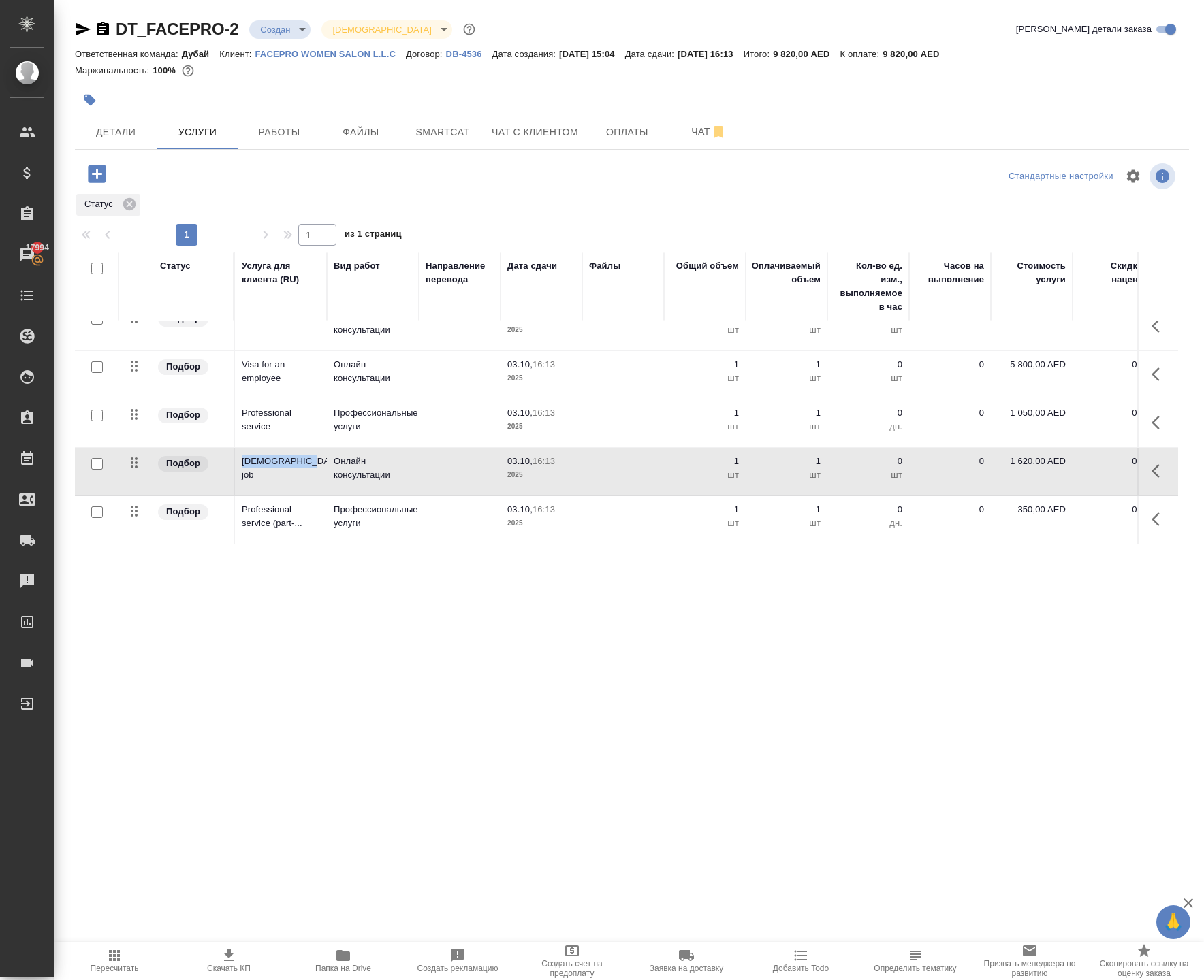
copy p "[DEMOGRAPHIC_DATA] job"
click at [1151, 528] on icon "button" at bounding box center [1159, 519] width 17 height 17
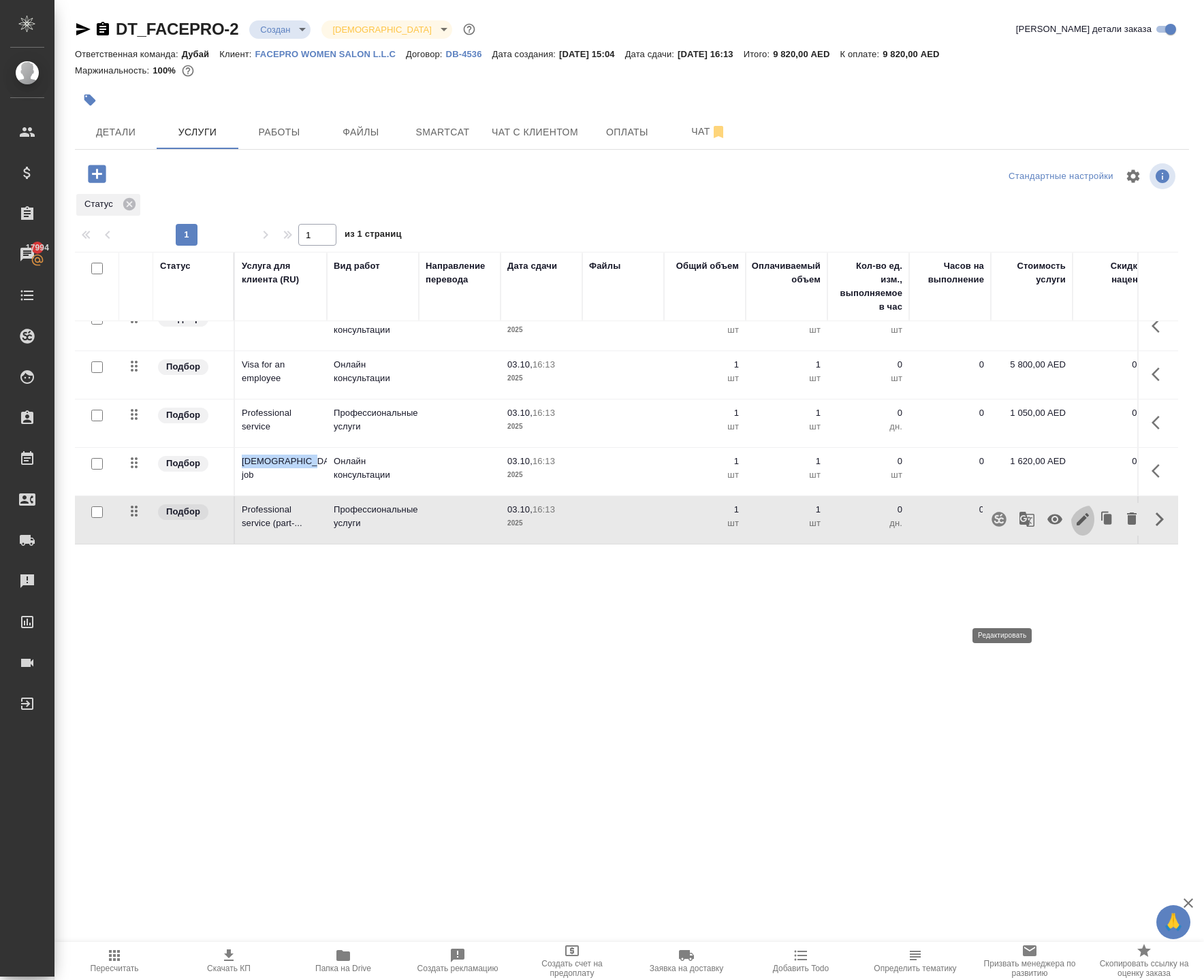
click at [1074, 528] on icon "button" at bounding box center [1082, 519] width 17 height 17
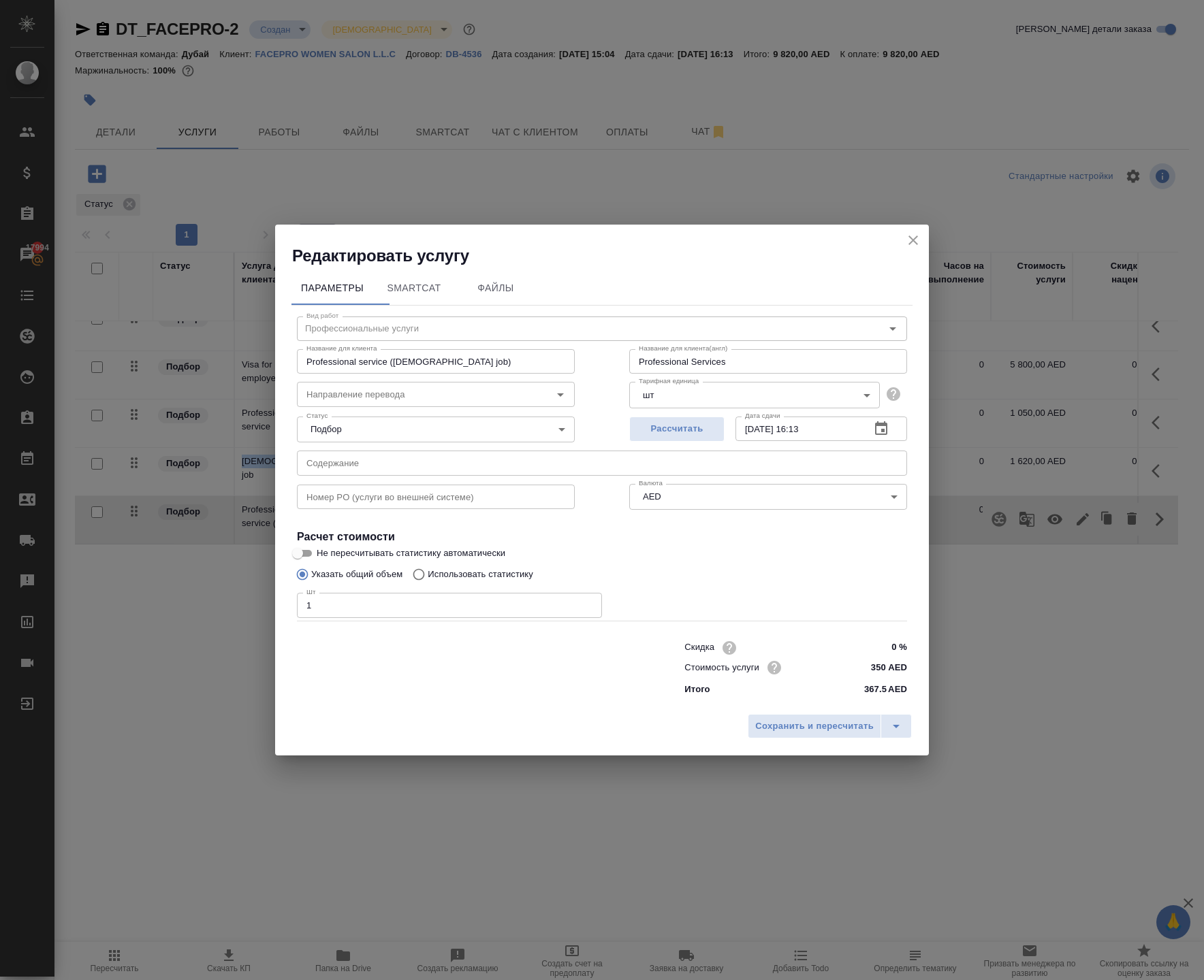
click at [911, 232] on icon "close" at bounding box center [912, 240] width 17 height 17
